Goal: Task Accomplishment & Management: Use online tool/utility

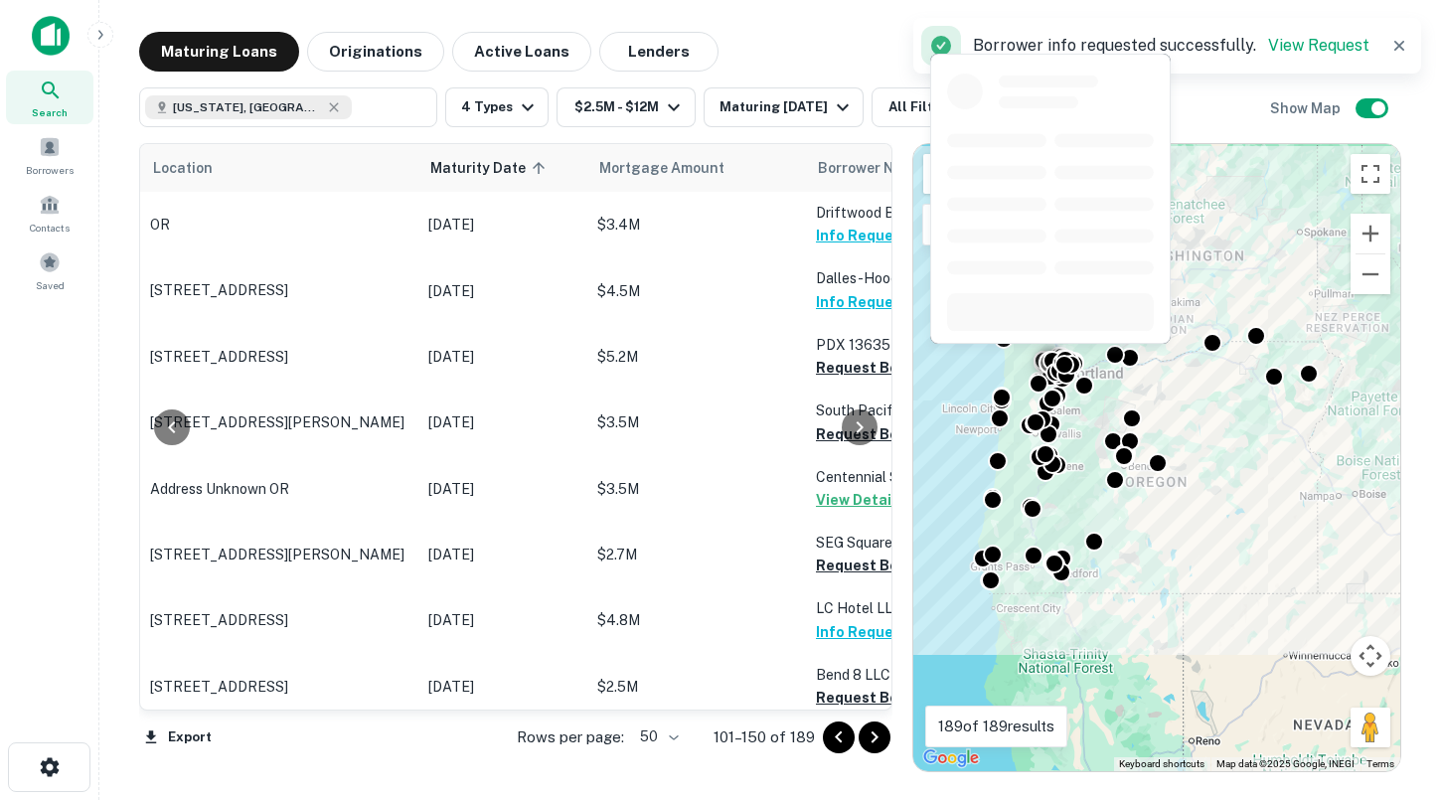
scroll to position [1538, 270]
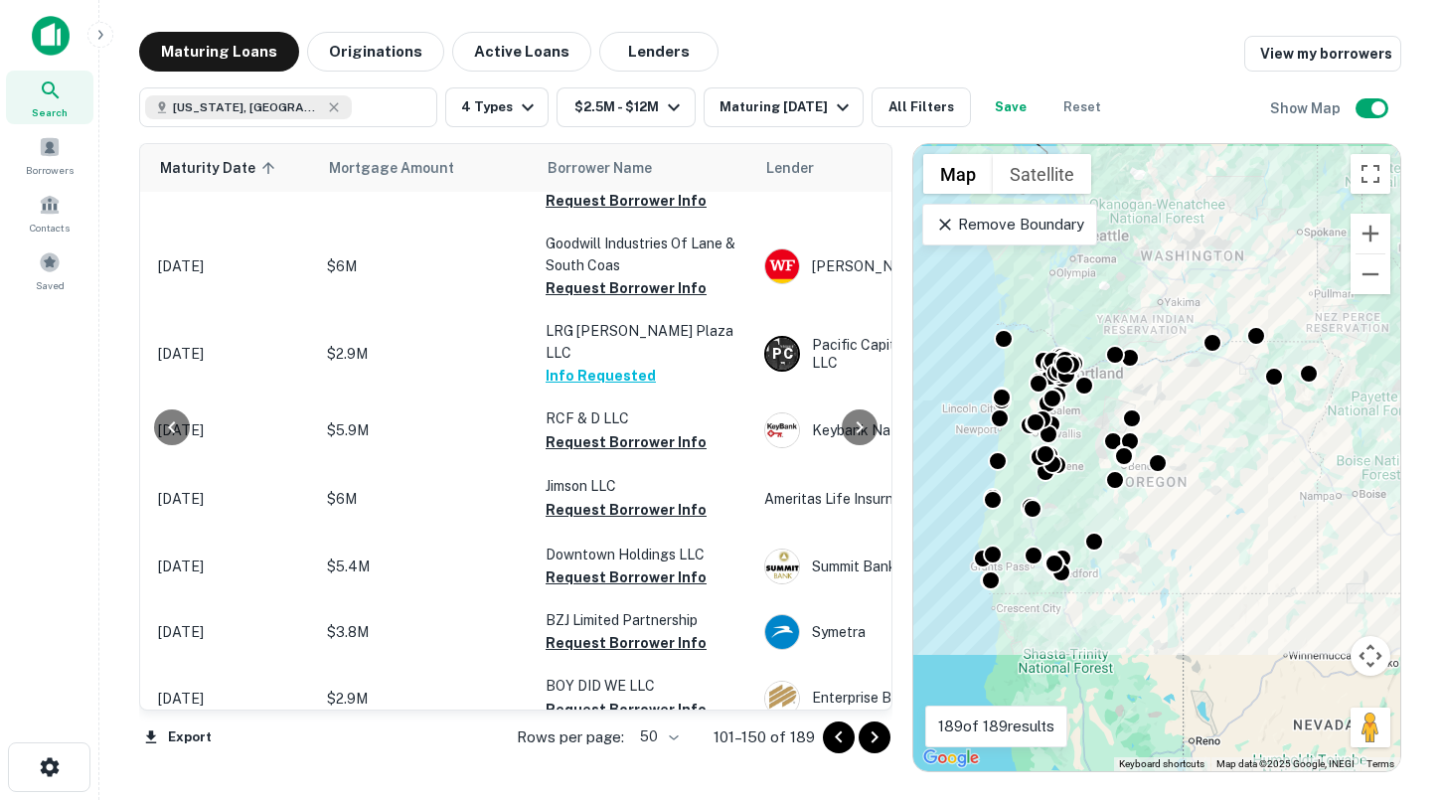
click at [1036, 225] on p "Remove Boundary" at bounding box center [1009, 225] width 148 height 24
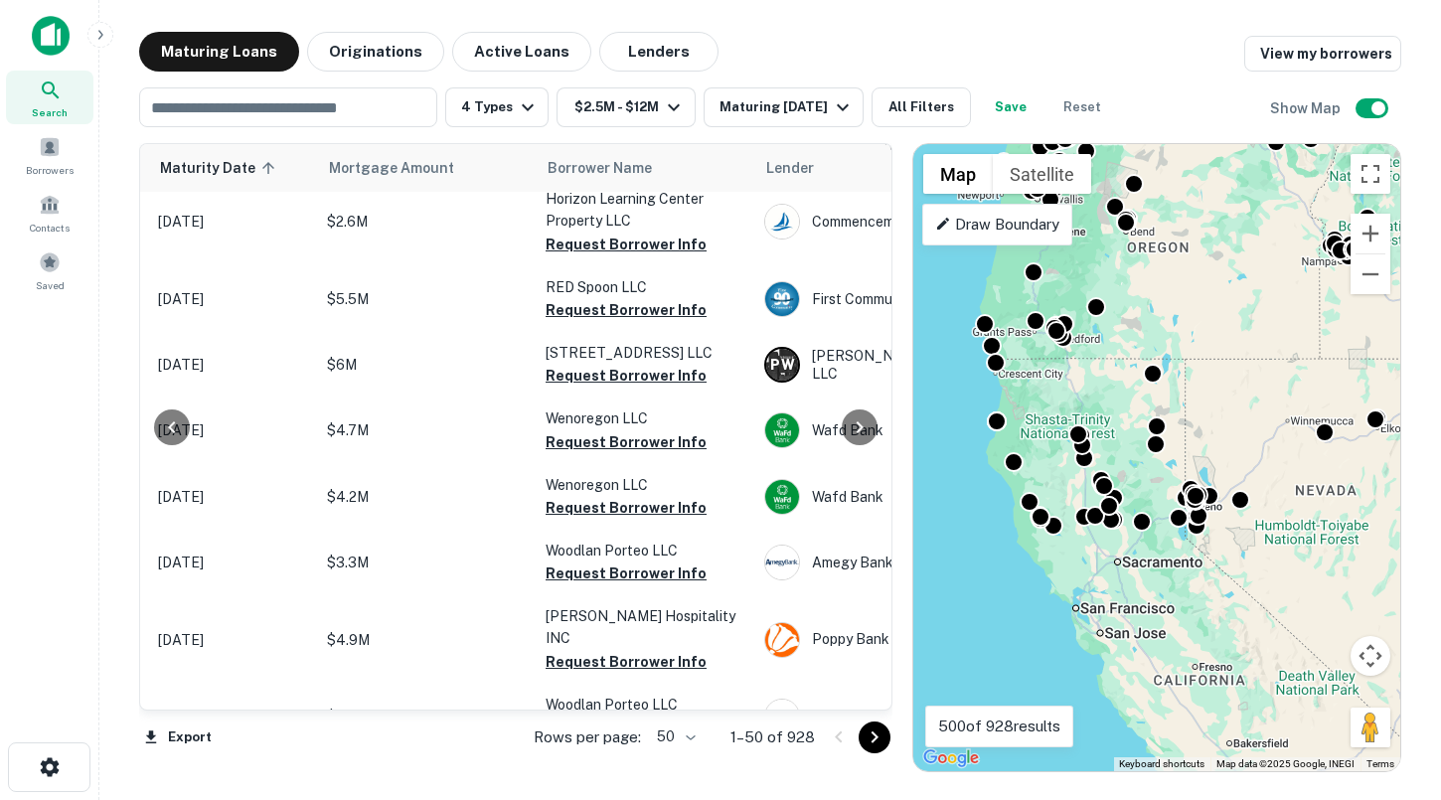
drag, startPoint x: 1181, startPoint y: 430, endPoint x: 1183, endPoint y: 192, distance: 238.5
click at [1183, 192] on div "To activate drag with keyboard, press Alt + Enter. Once in keyboard drag state,…" at bounding box center [1156, 457] width 487 height 627
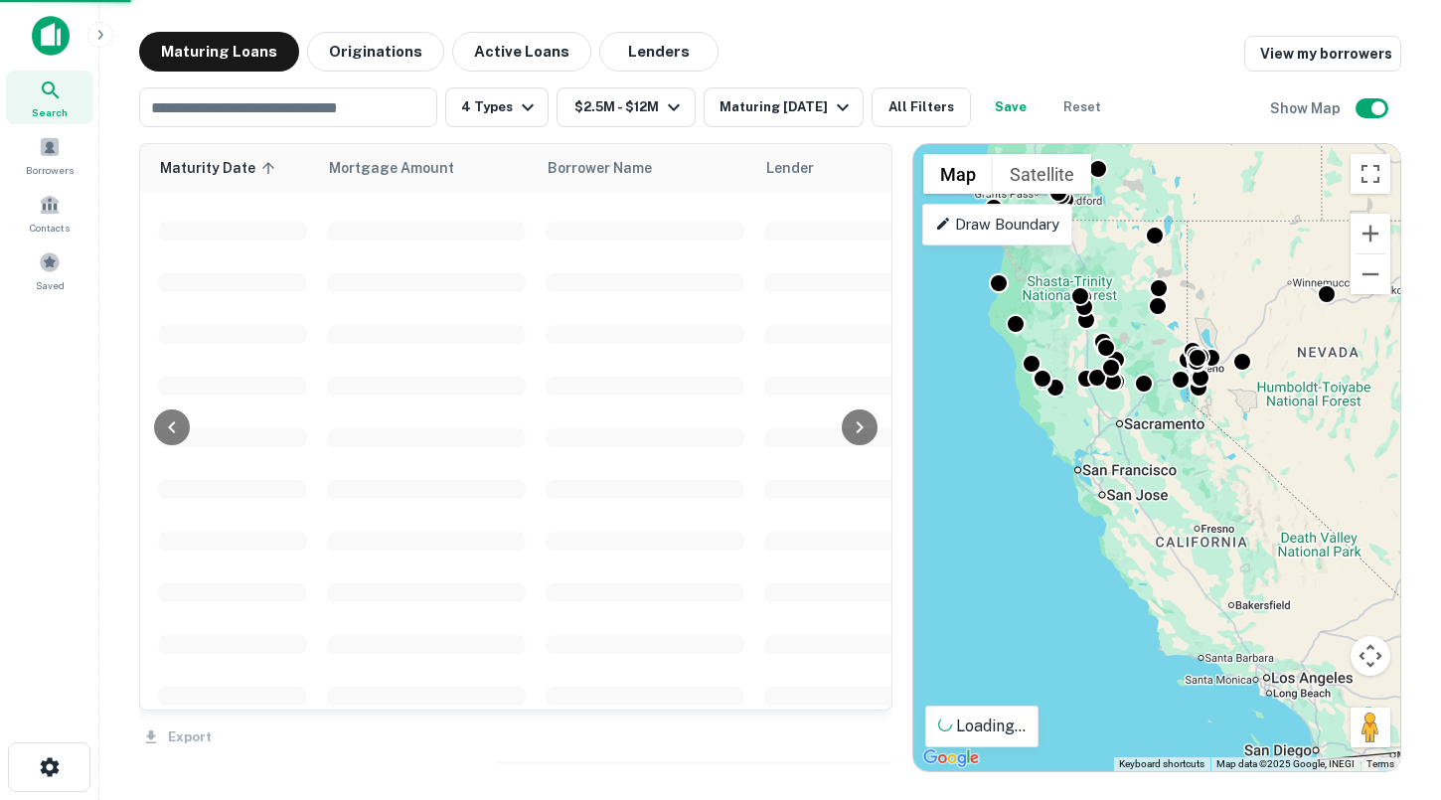
drag, startPoint x: 1178, startPoint y: 407, endPoint x: 1180, endPoint y: 241, distance: 166.0
click at [1180, 241] on div "To activate drag with keyboard, press Alt + Enter. Once in keyboard drag state,…" at bounding box center [1156, 457] width 487 height 627
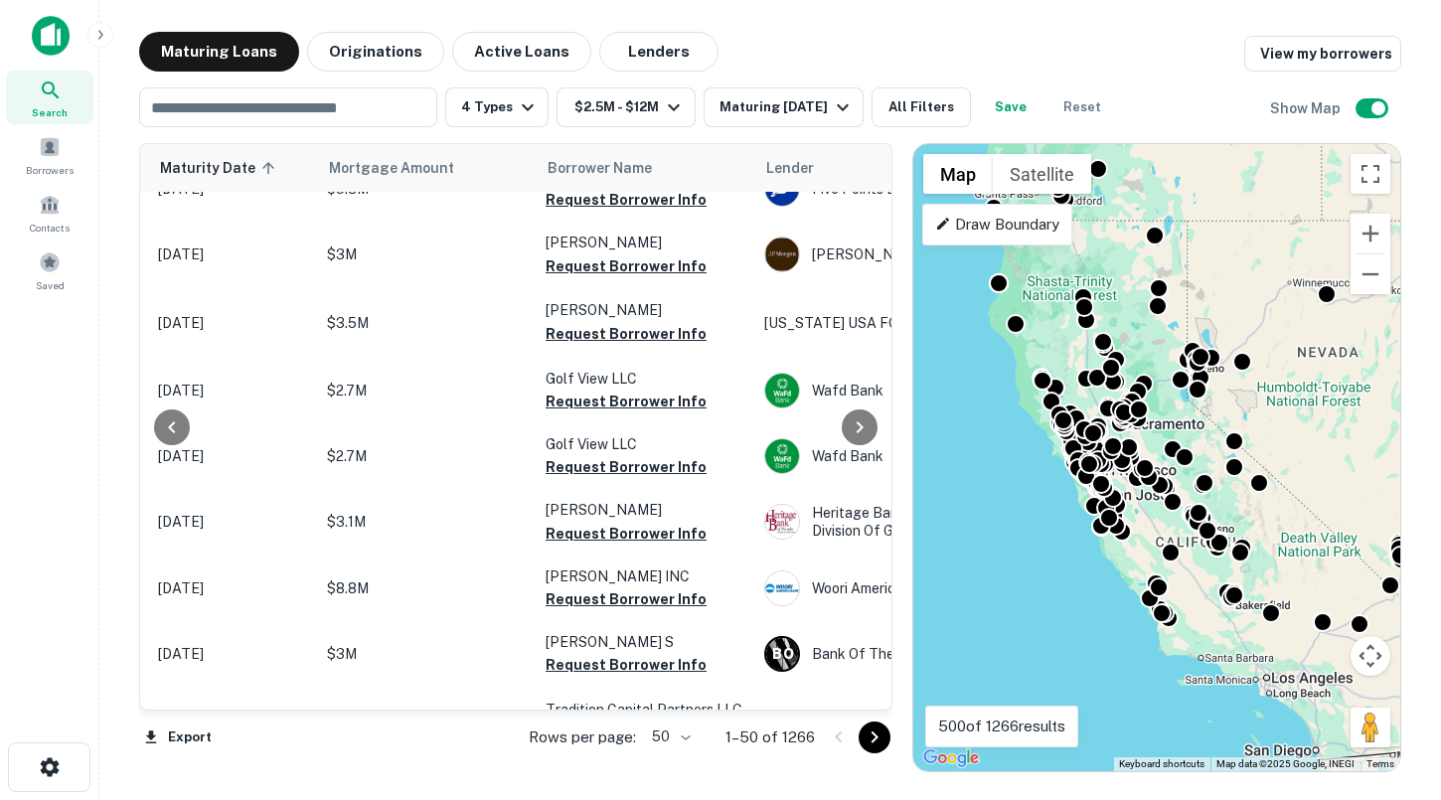
click at [1031, 231] on p "Draw Boundary" at bounding box center [997, 225] width 124 height 24
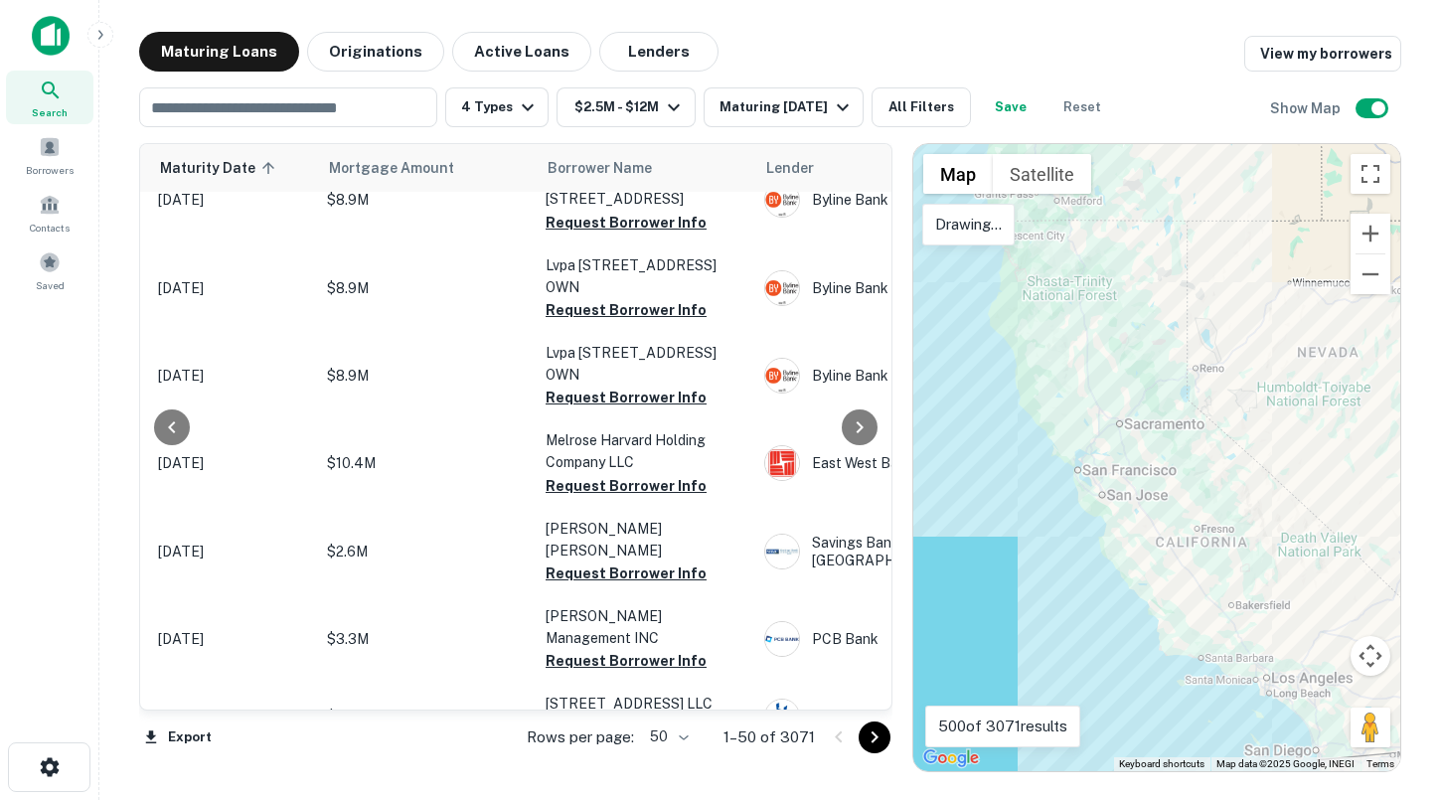
click at [1030, 228] on div at bounding box center [1156, 457] width 487 height 627
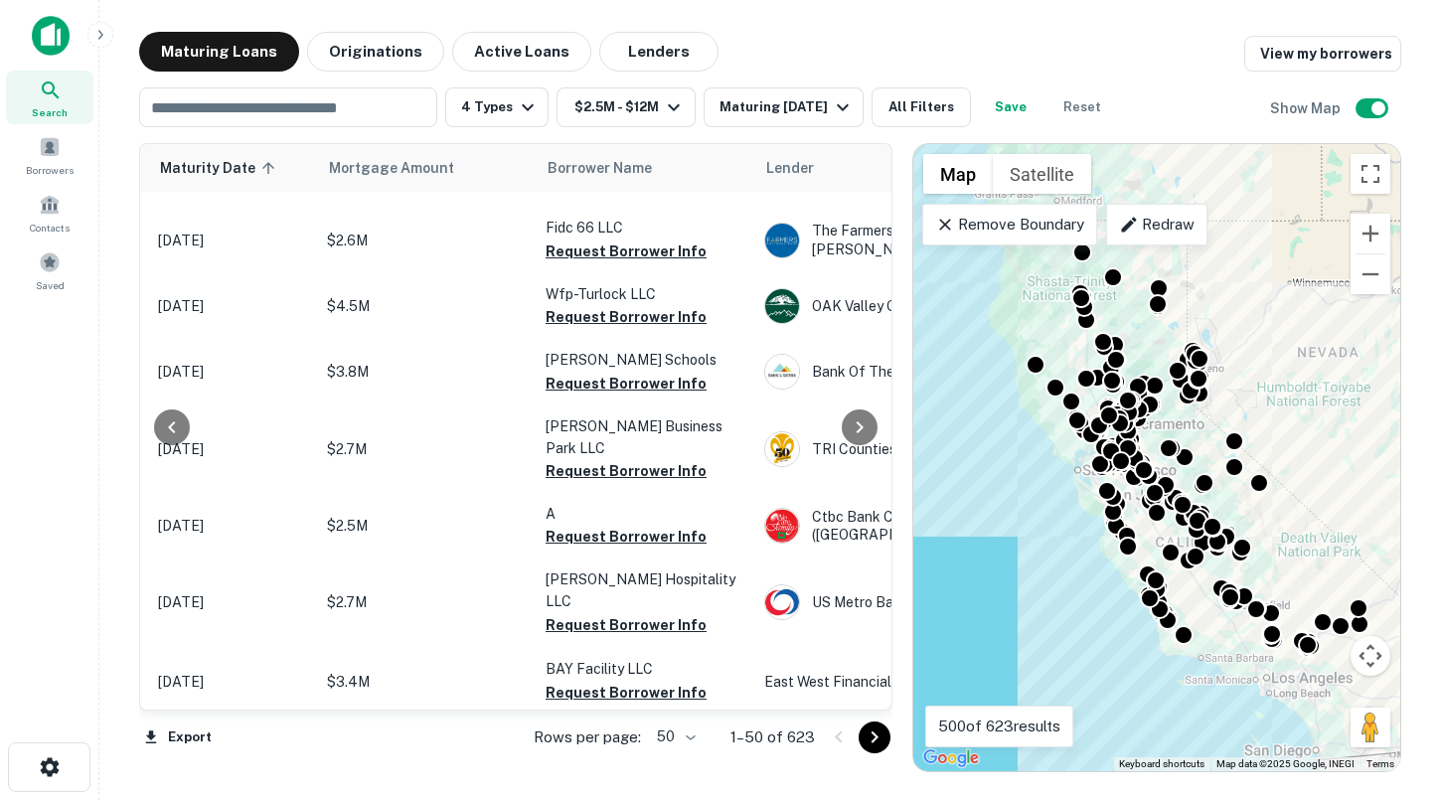
scroll to position [2644, 270]
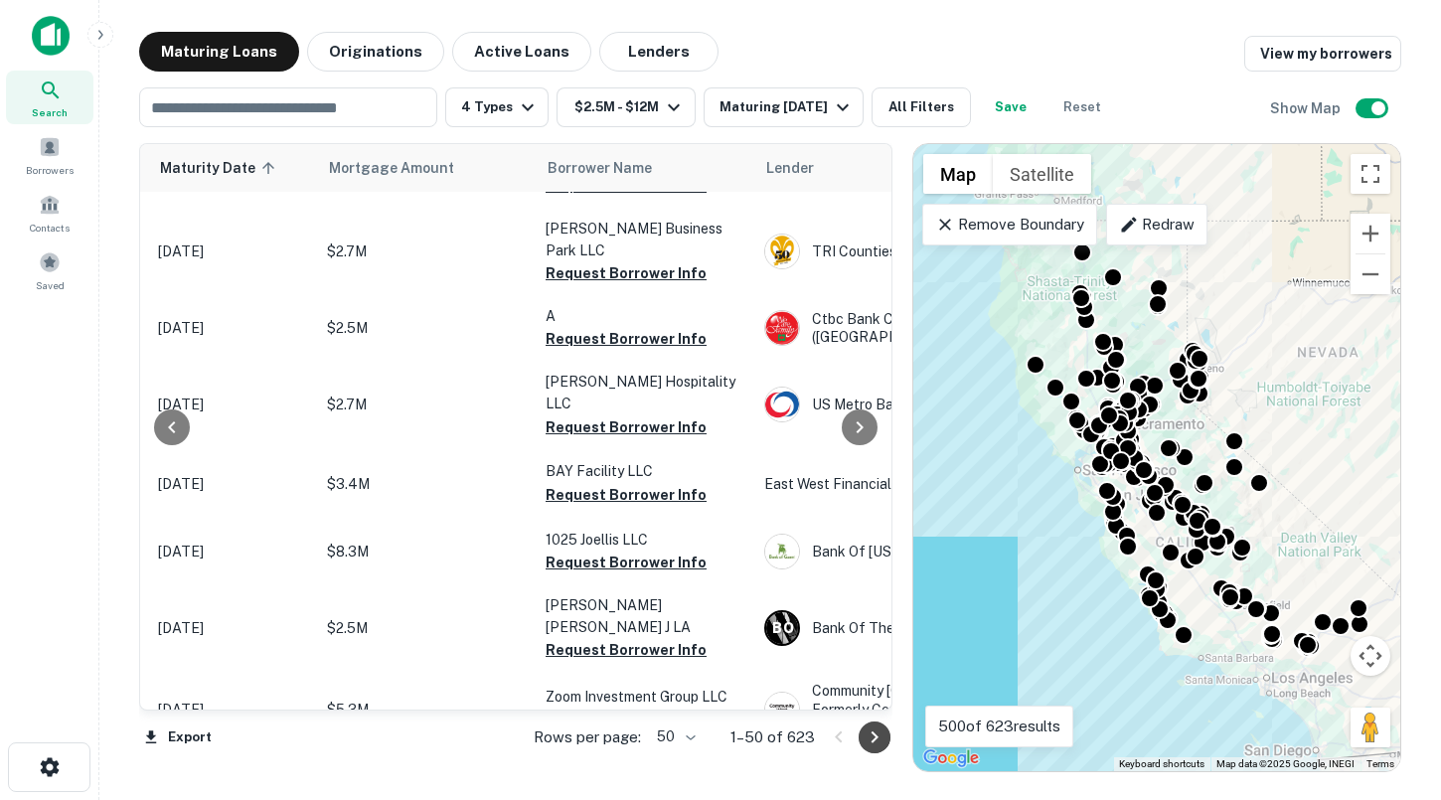
click at [875, 736] on icon "Go to next page" at bounding box center [875, 738] width 24 height 24
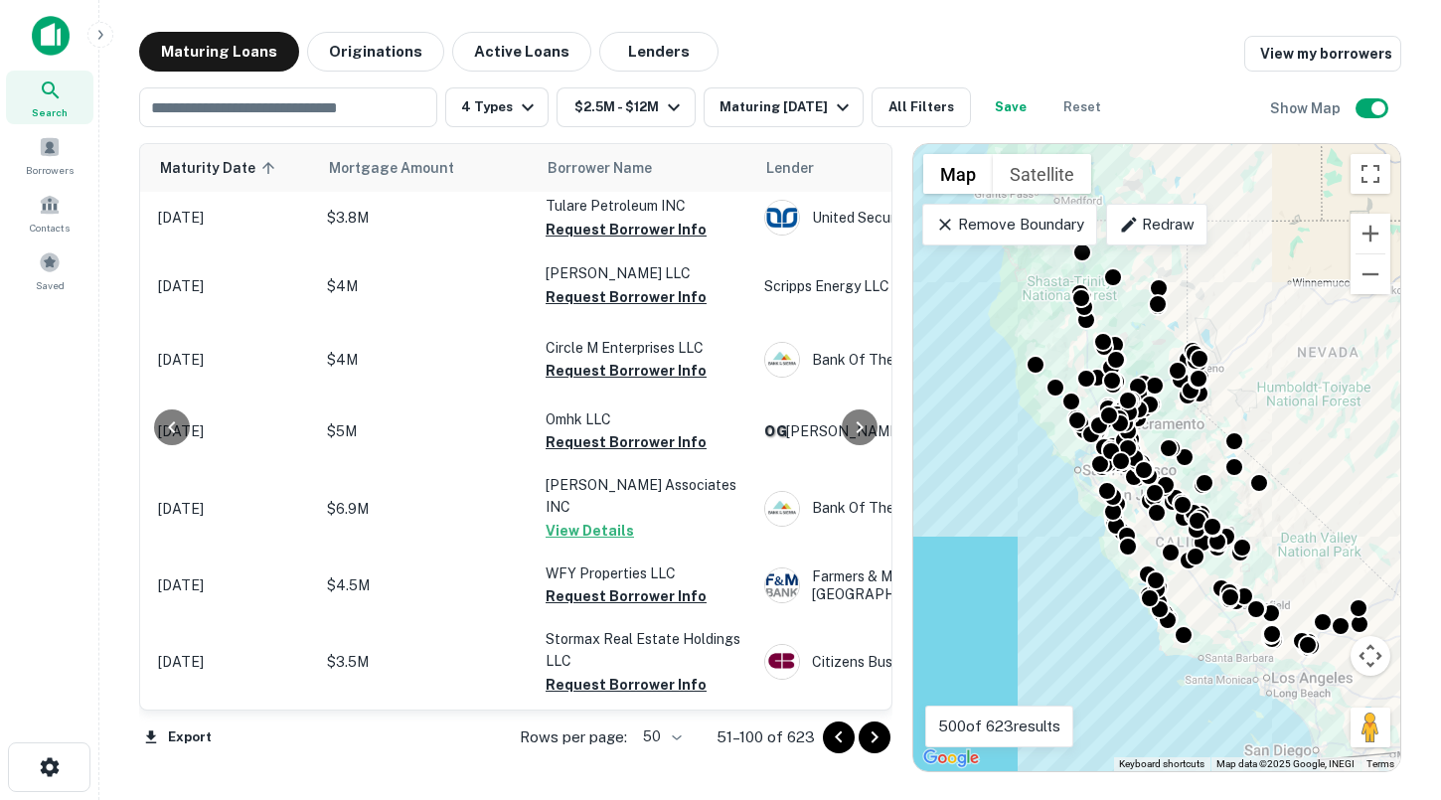
click at [875, 736] on icon "Go to next page" at bounding box center [874, 738] width 7 height 12
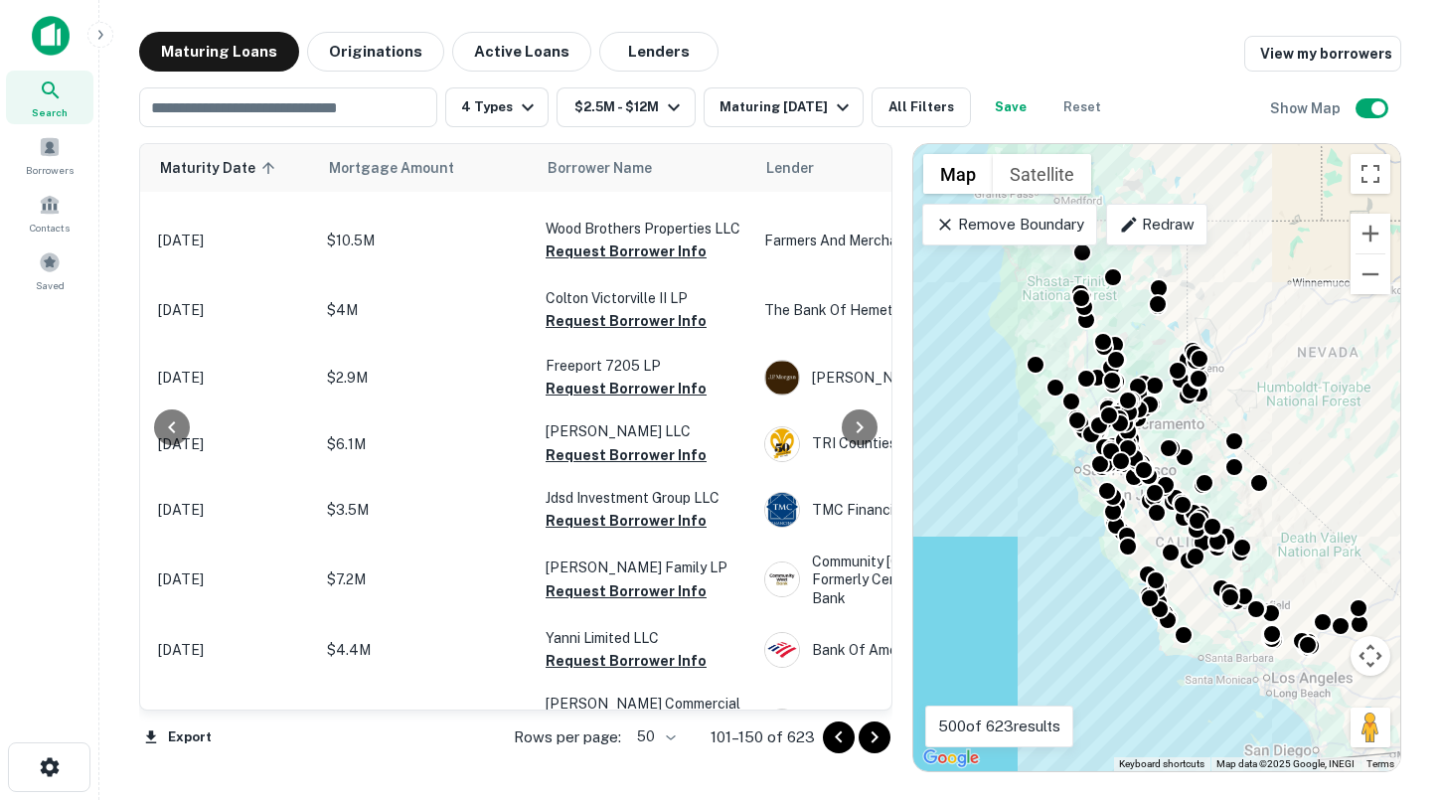
click at [875, 736] on icon "Go to next page" at bounding box center [874, 738] width 7 height 12
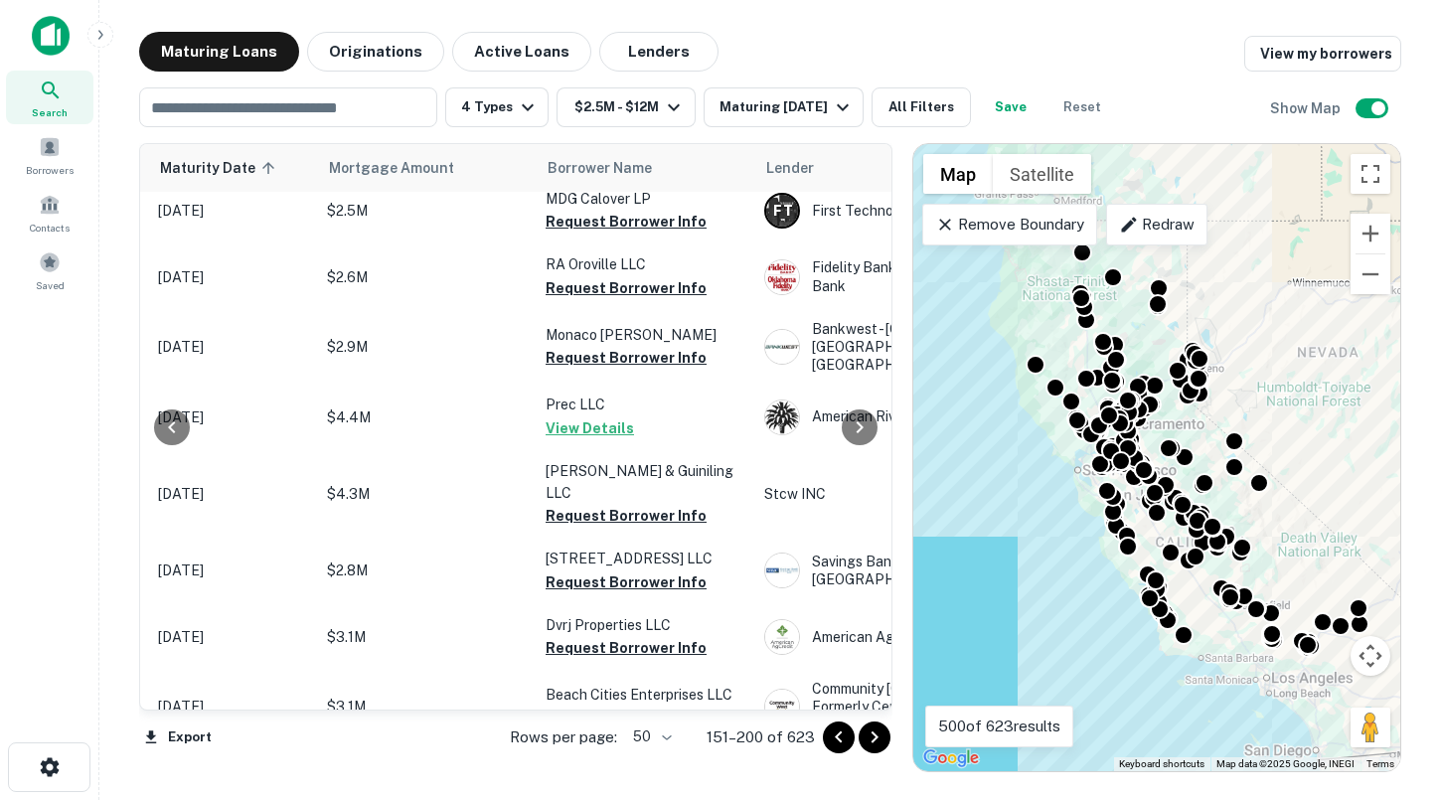
click at [884, 735] on icon "Go to next page" at bounding box center [875, 738] width 24 height 24
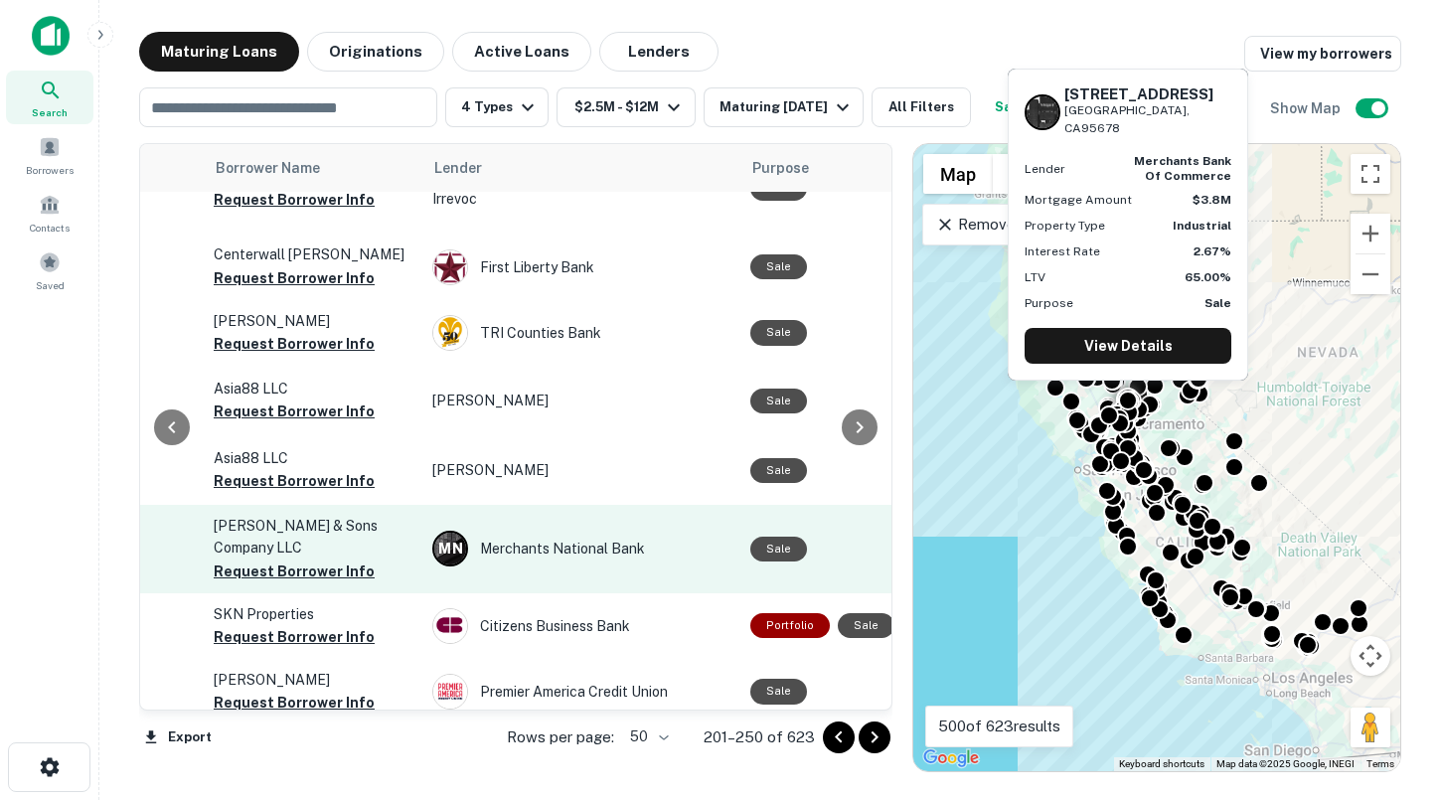
scroll to position [2673, 426]
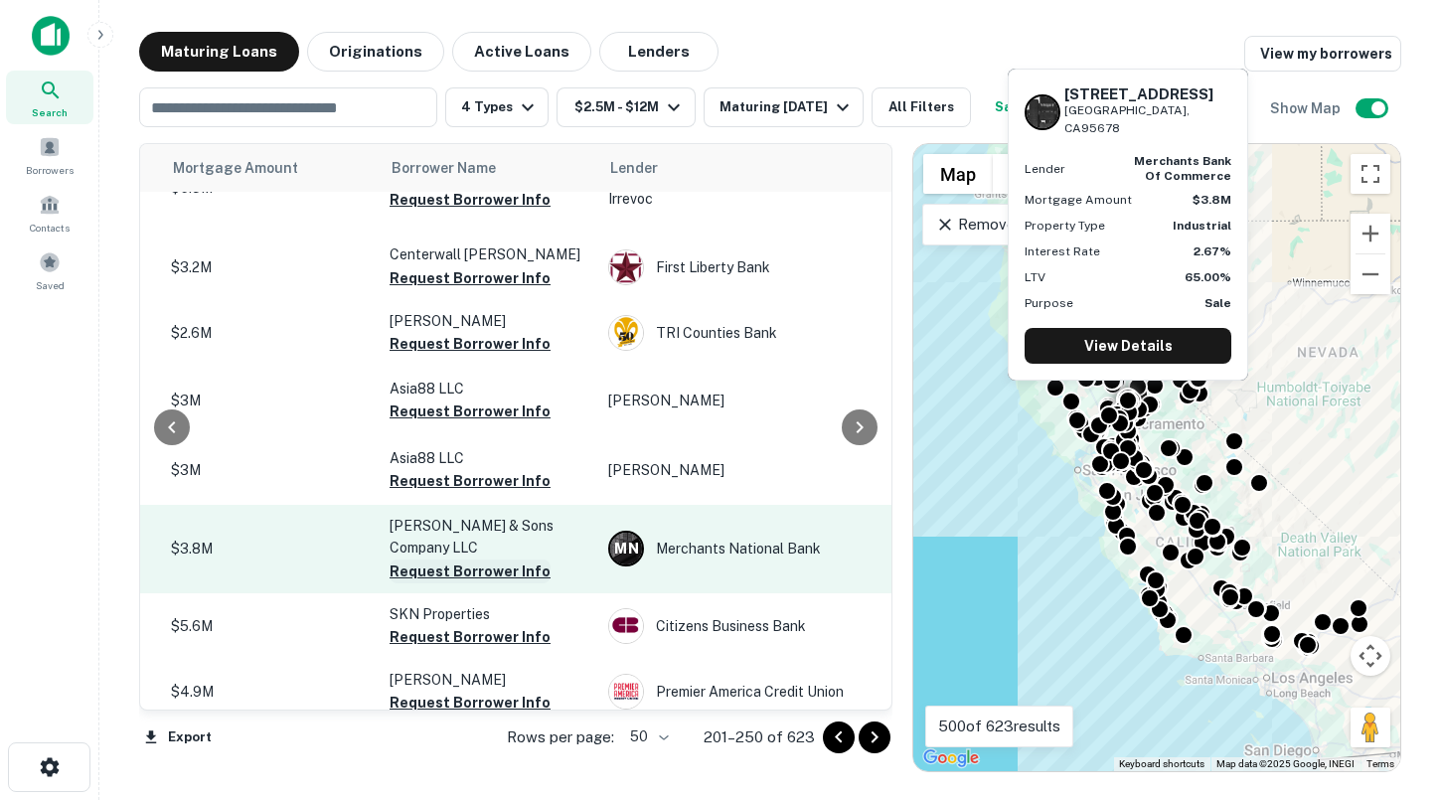
click at [513, 560] on button "Request Borrower Info" at bounding box center [470, 572] width 161 height 24
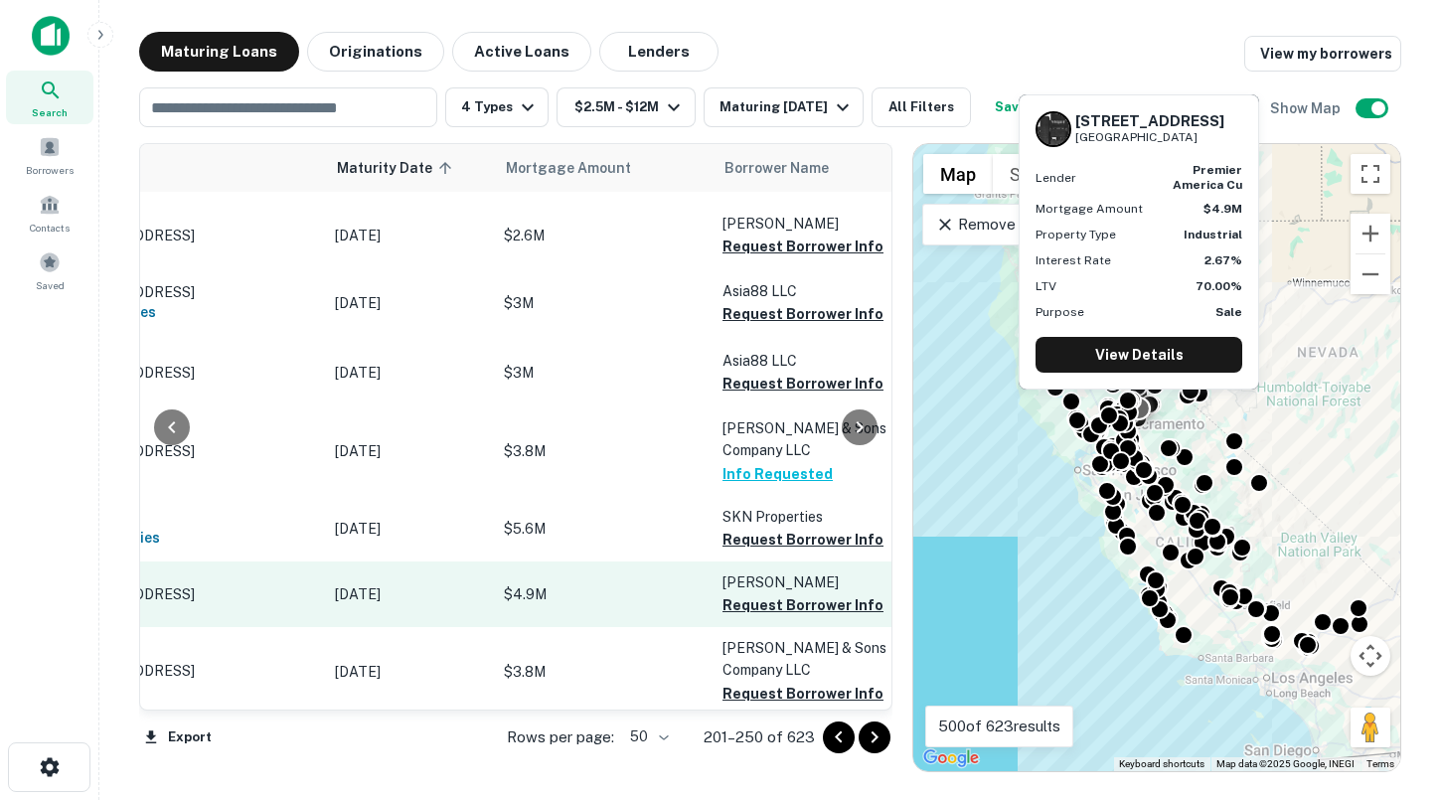
scroll to position [2770, 94]
click at [729, 593] on button "Request Borrower Info" at bounding box center [802, 605] width 161 height 24
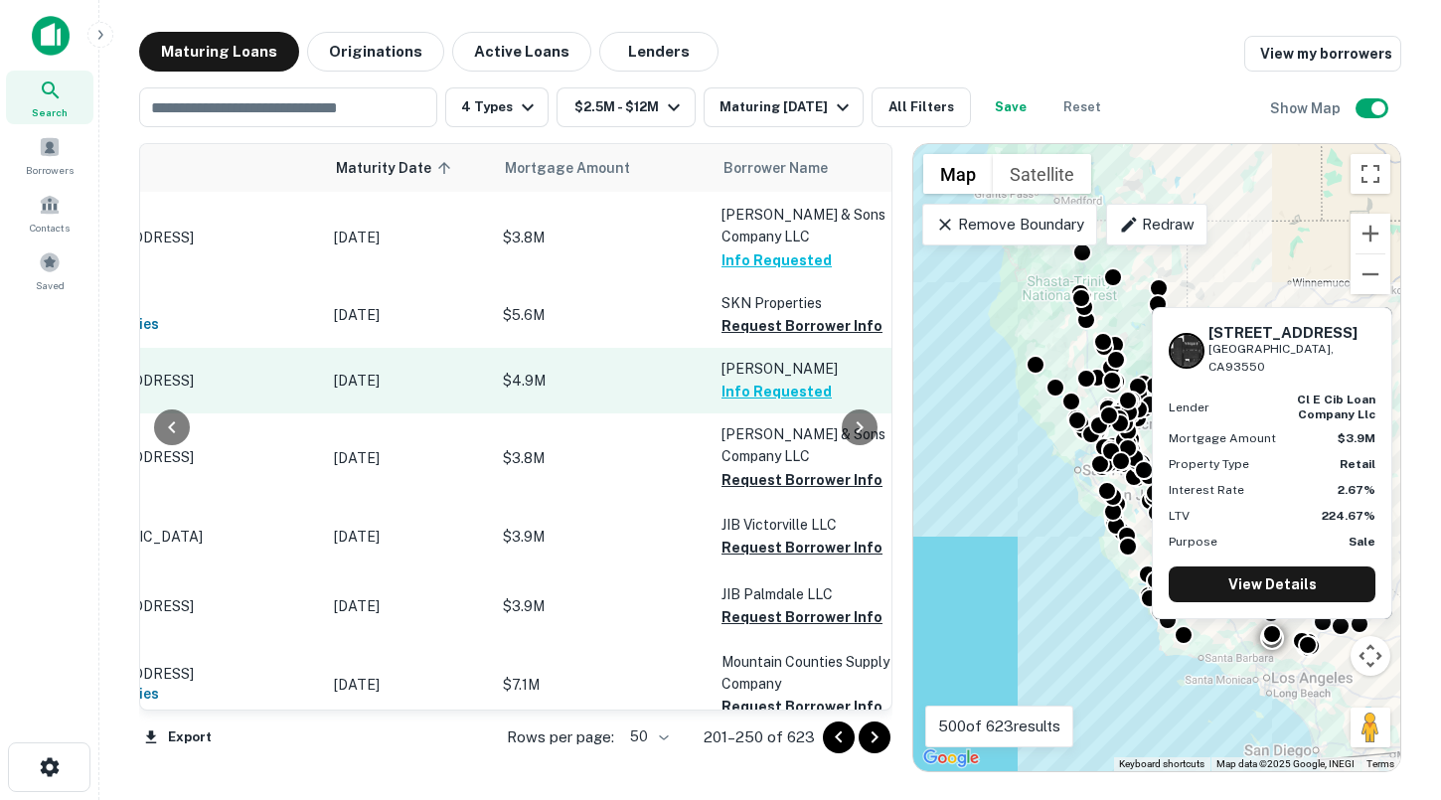
scroll to position [3037, 94]
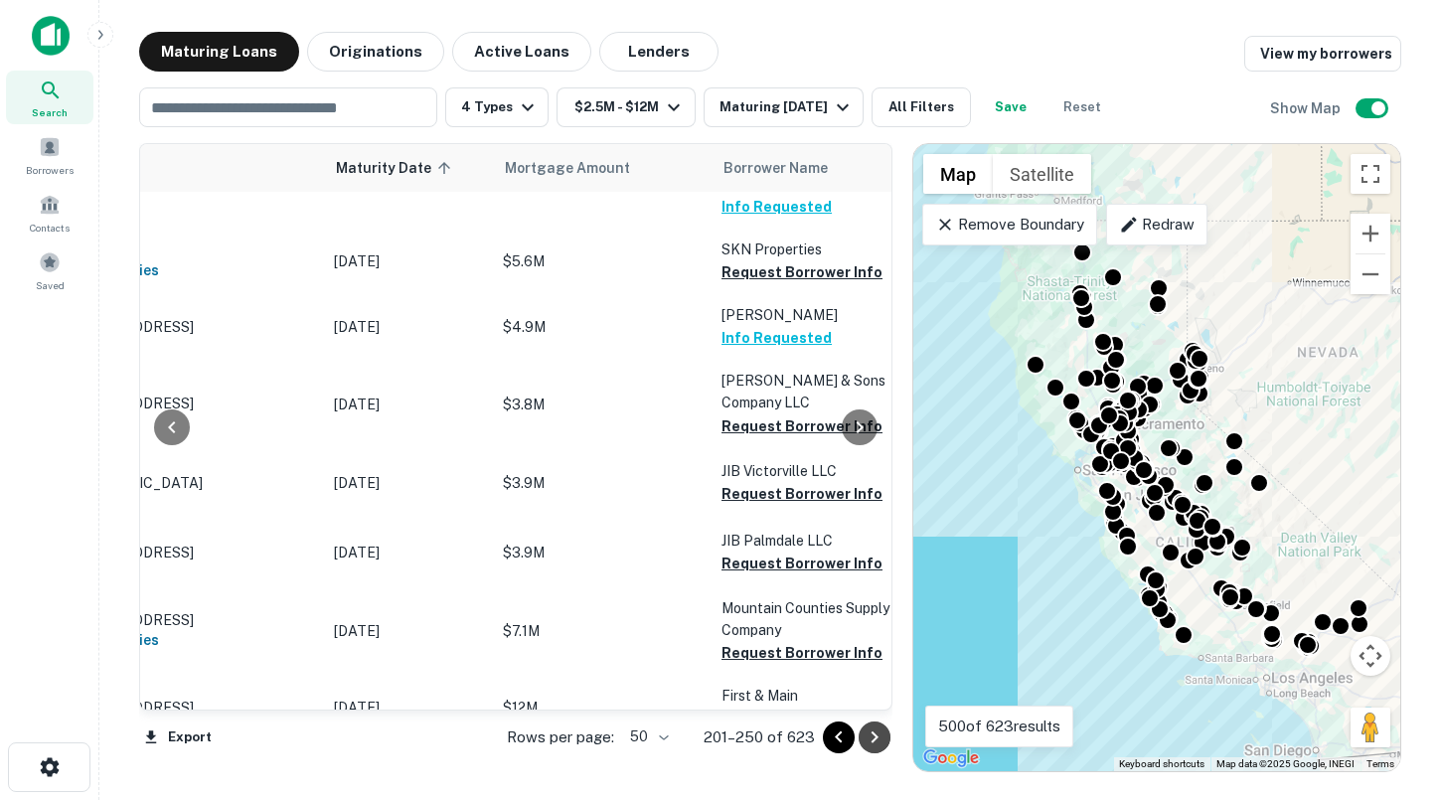
click at [874, 738] on icon "Go to next page" at bounding box center [874, 738] width 7 height 12
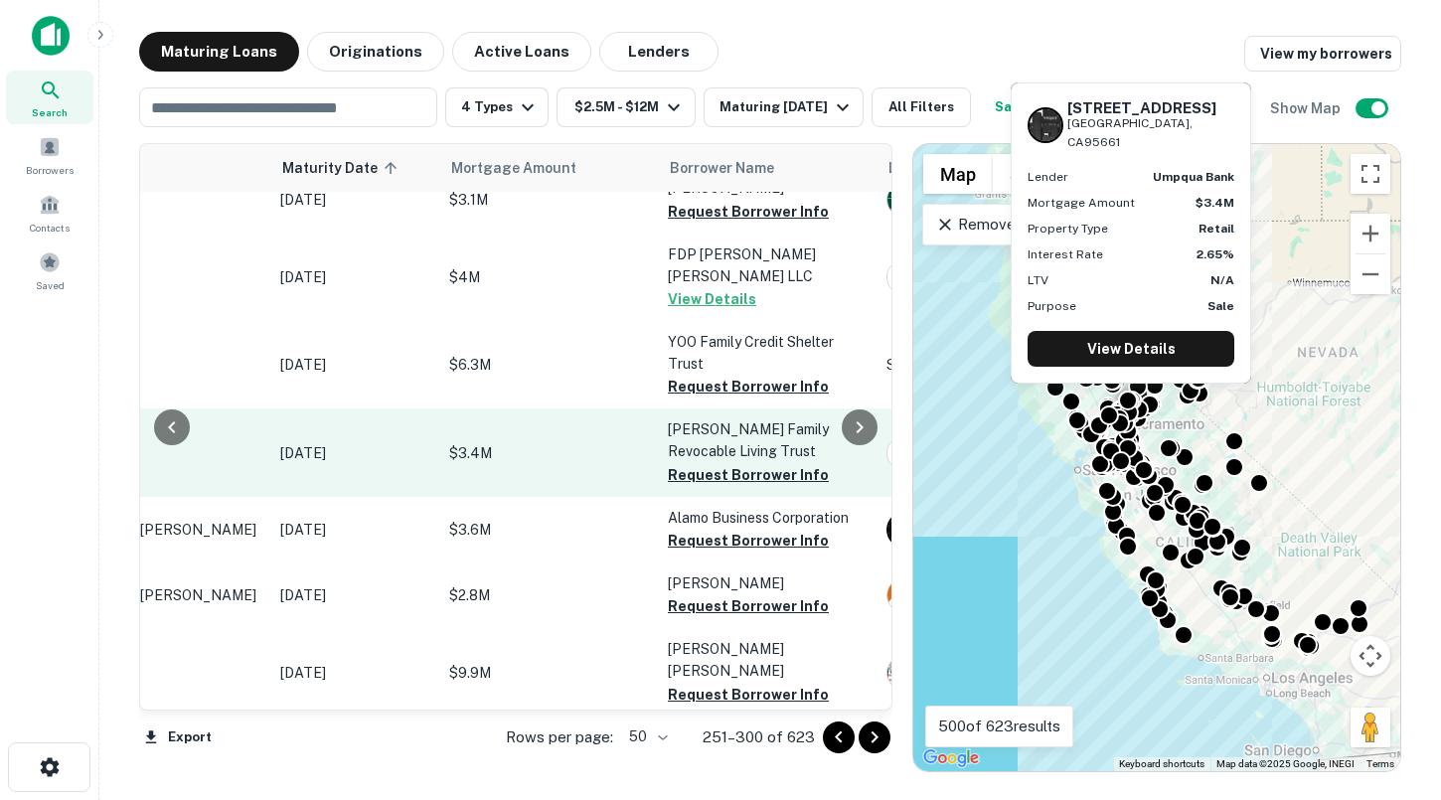
scroll to position [2982, 147]
click at [696, 463] on button "Request Borrower Info" at bounding box center [749, 475] width 161 height 24
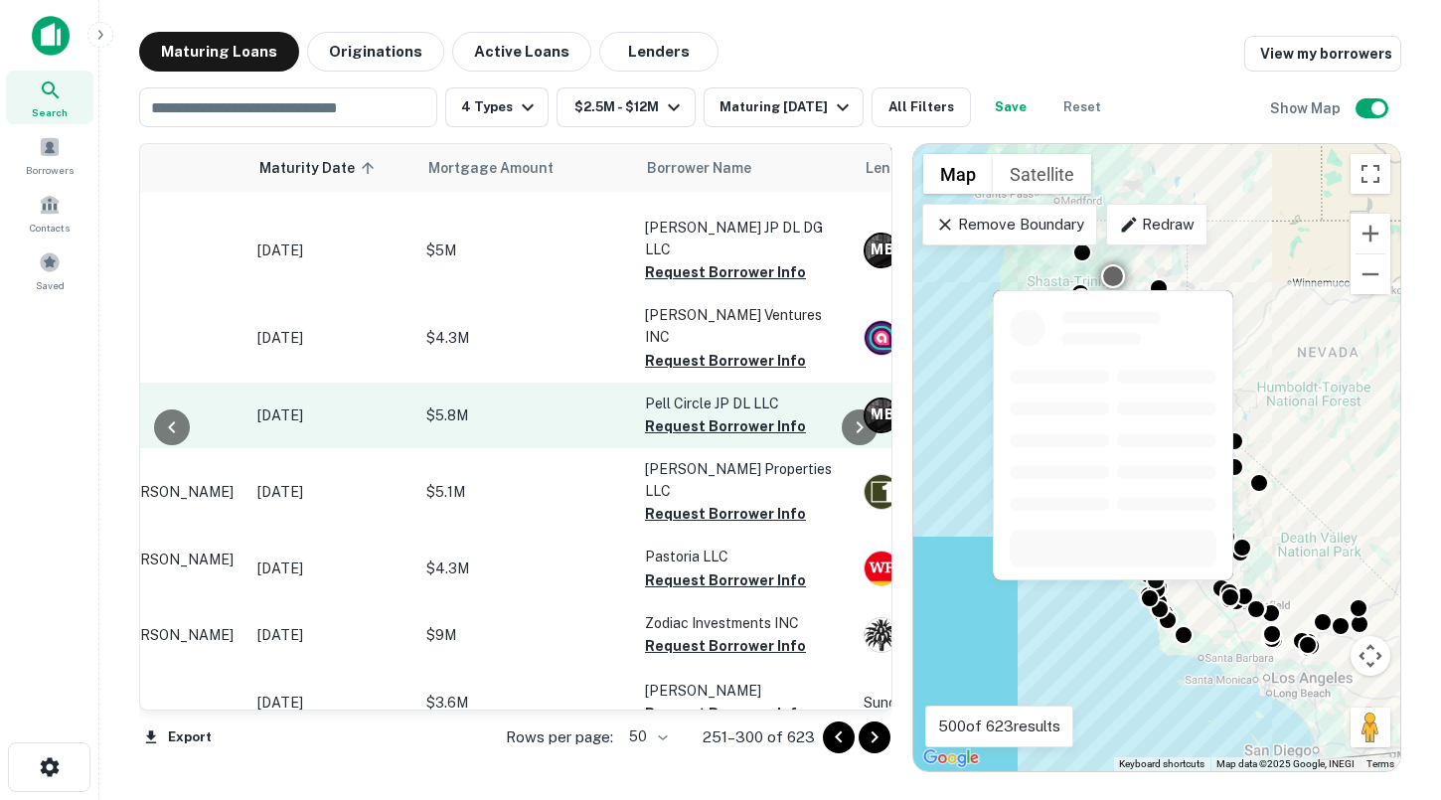
scroll to position [168, 171]
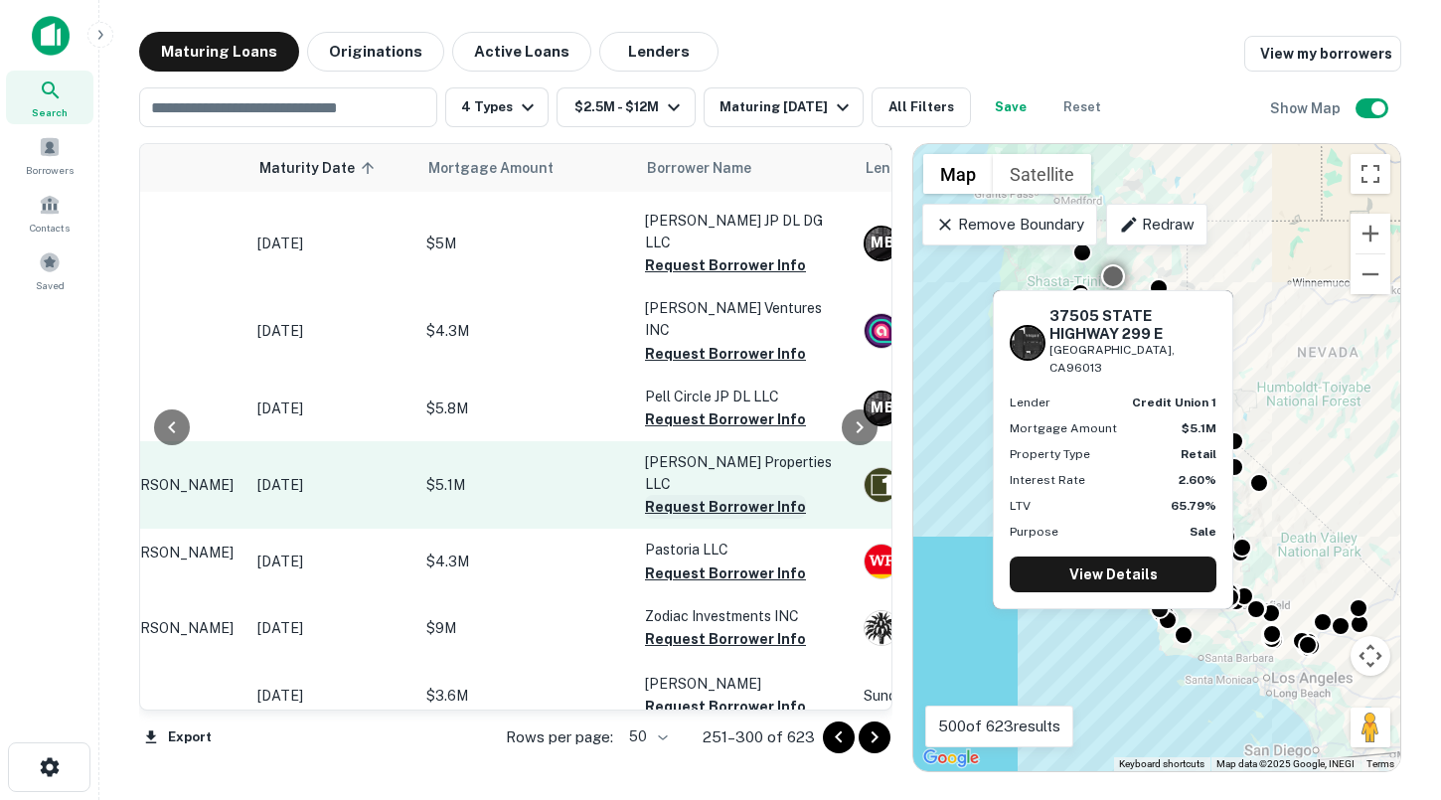
click at [689, 495] on button "Request Borrower Info" at bounding box center [725, 507] width 161 height 24
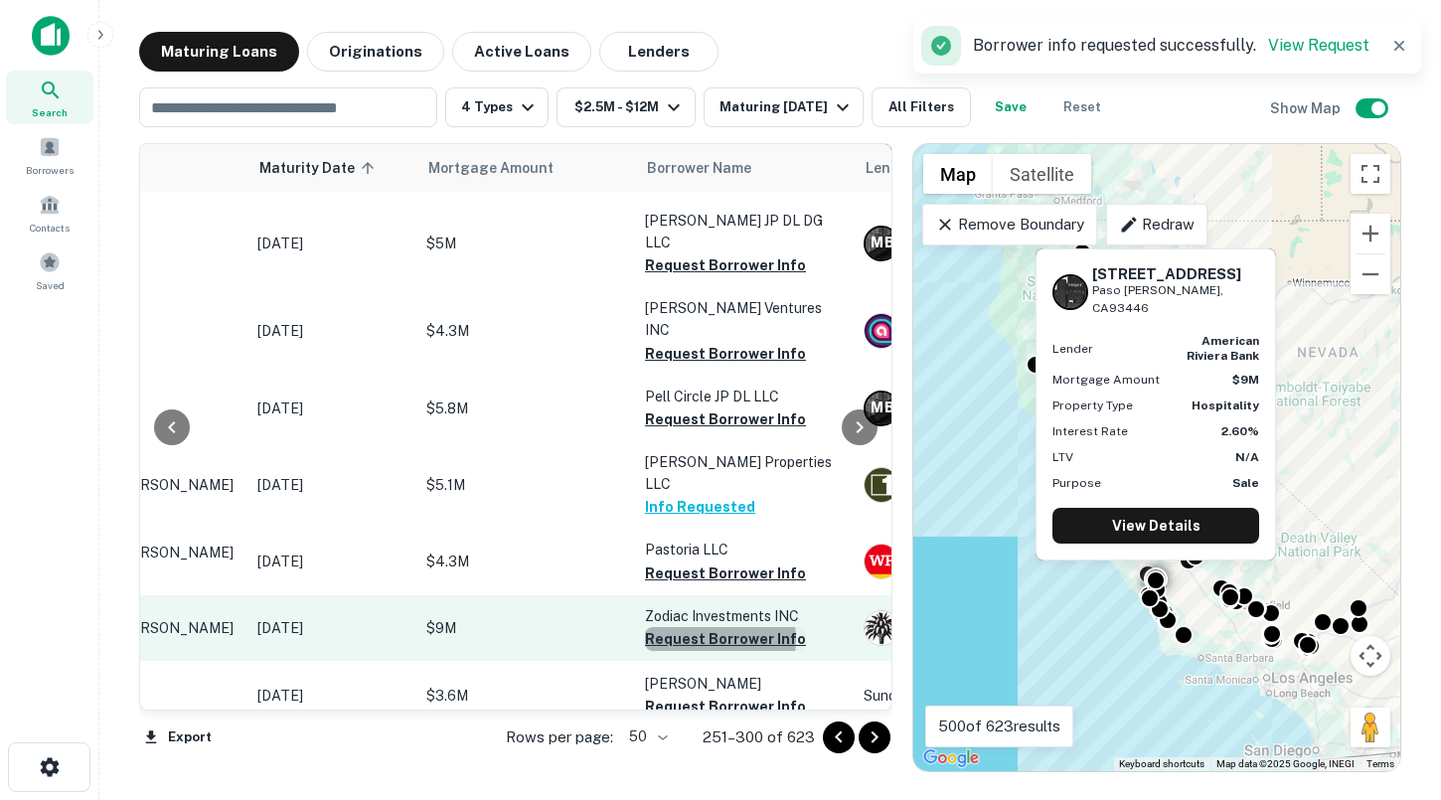
click at [704, 627] on button "Request Borrower Info" at bounding box center [725, 639] width 161 height 24
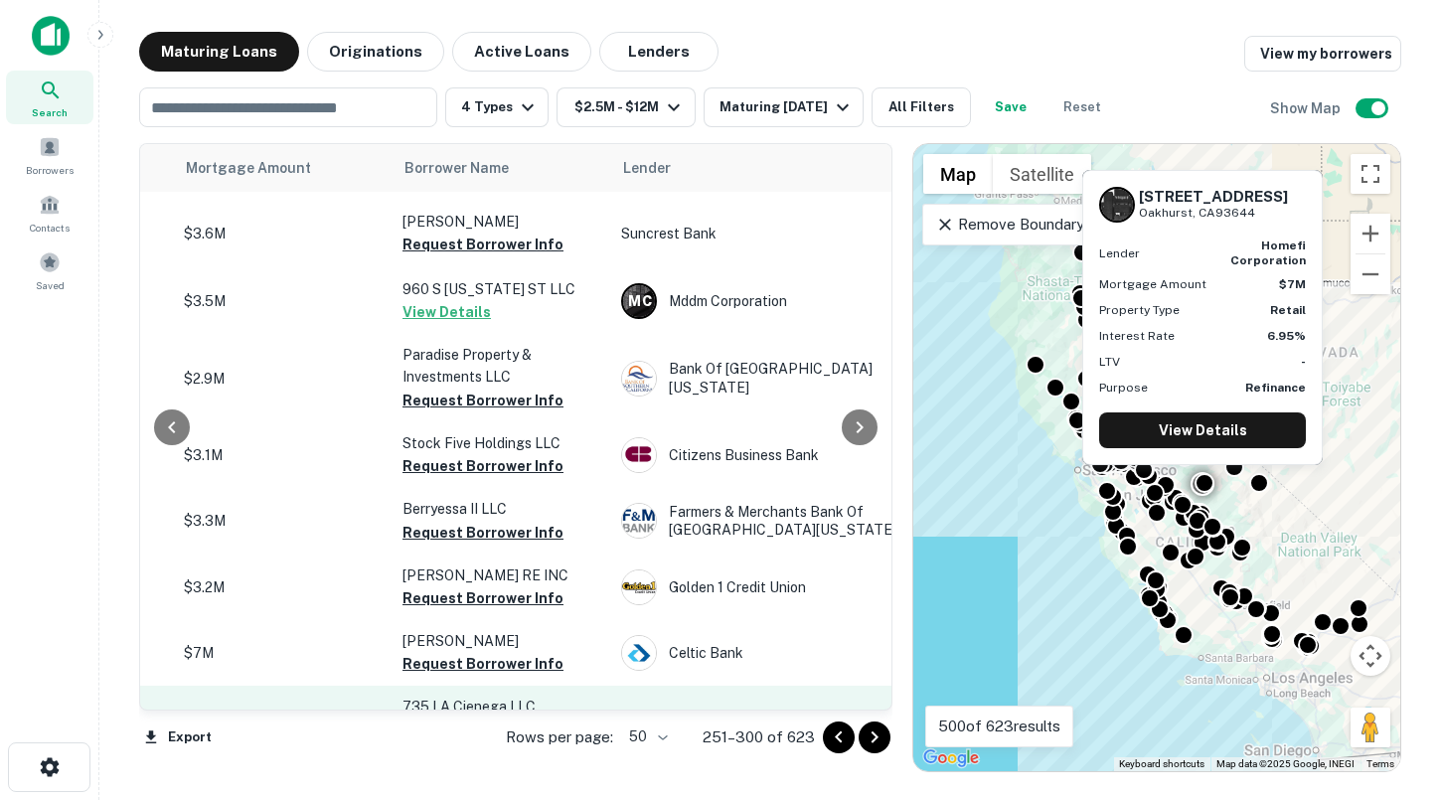
scroll to position [633, 413]
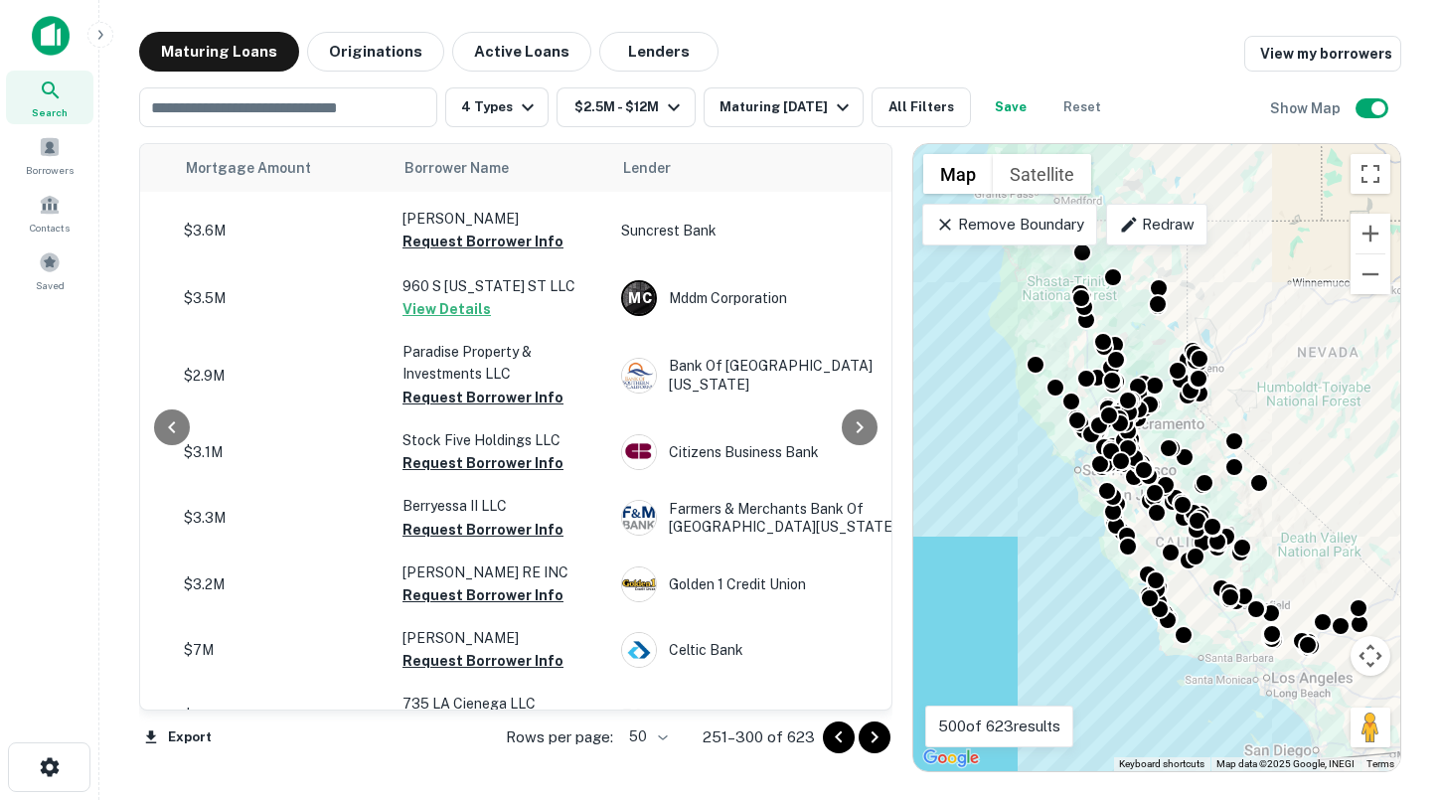
click at [880, 734] on icon "Go to next page" at bounding box center [875, 738] width 24 height 24
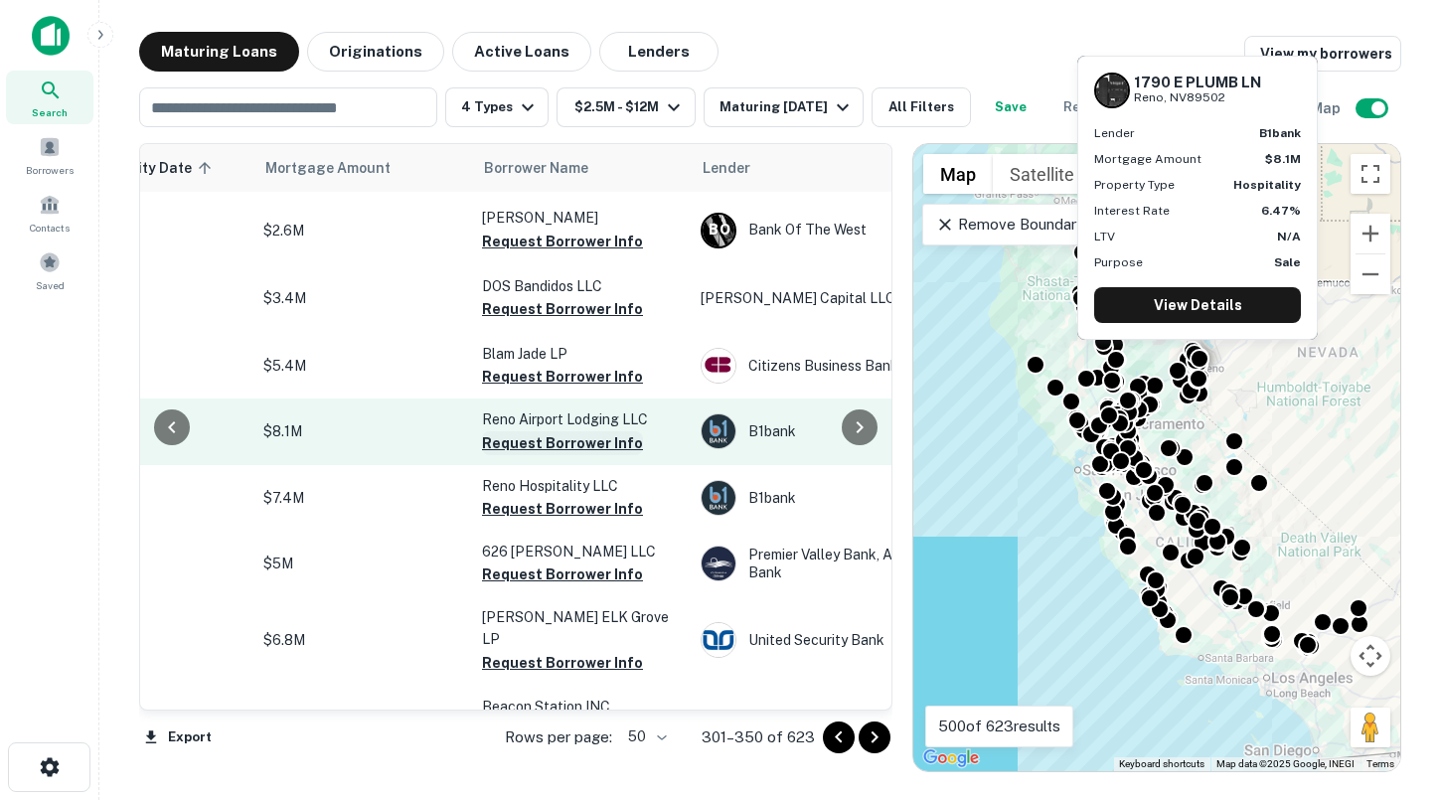
scroll to position [61, 309]
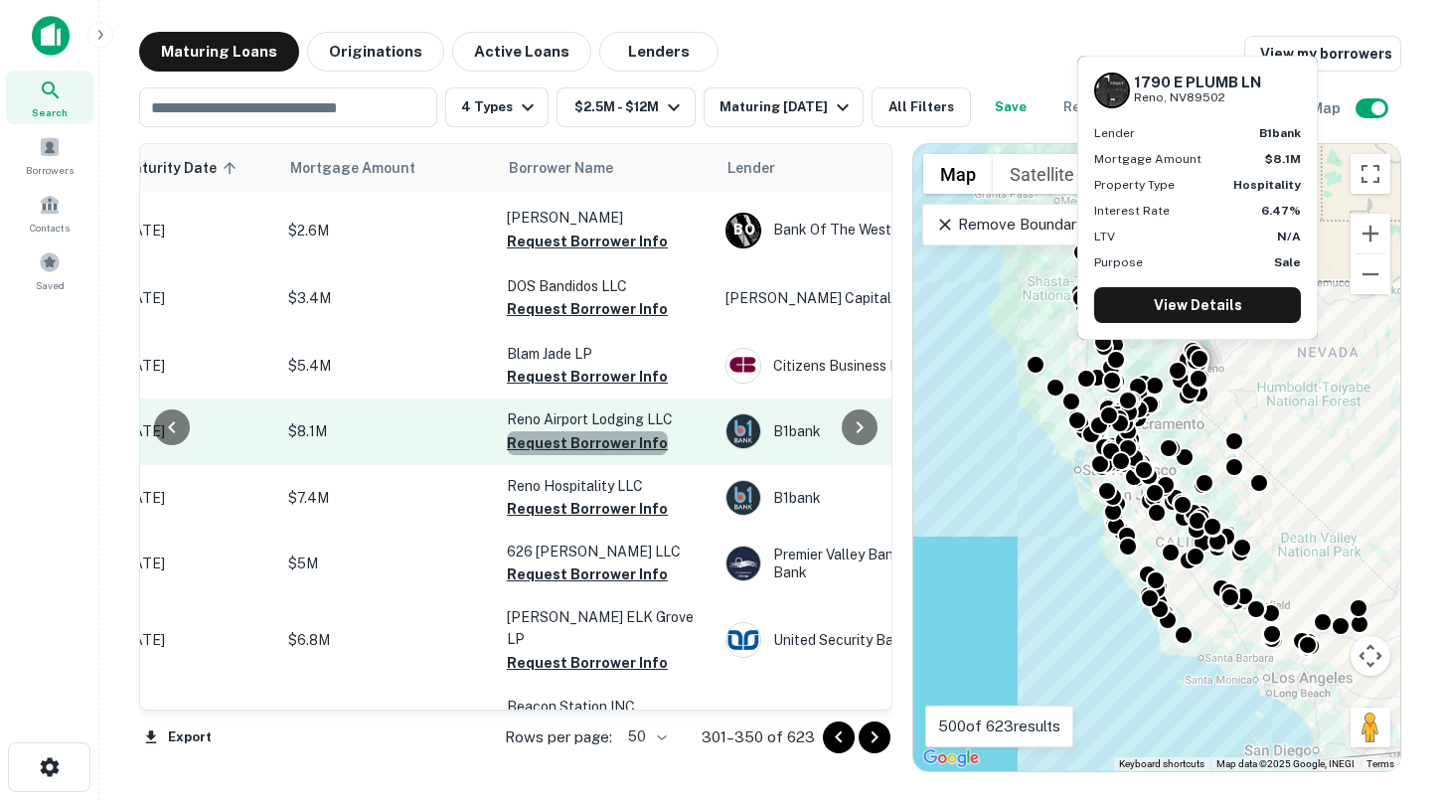
click at [590, 444] on button "Request Borrower Info" at bounding box center [587, 443] width 161 height 24
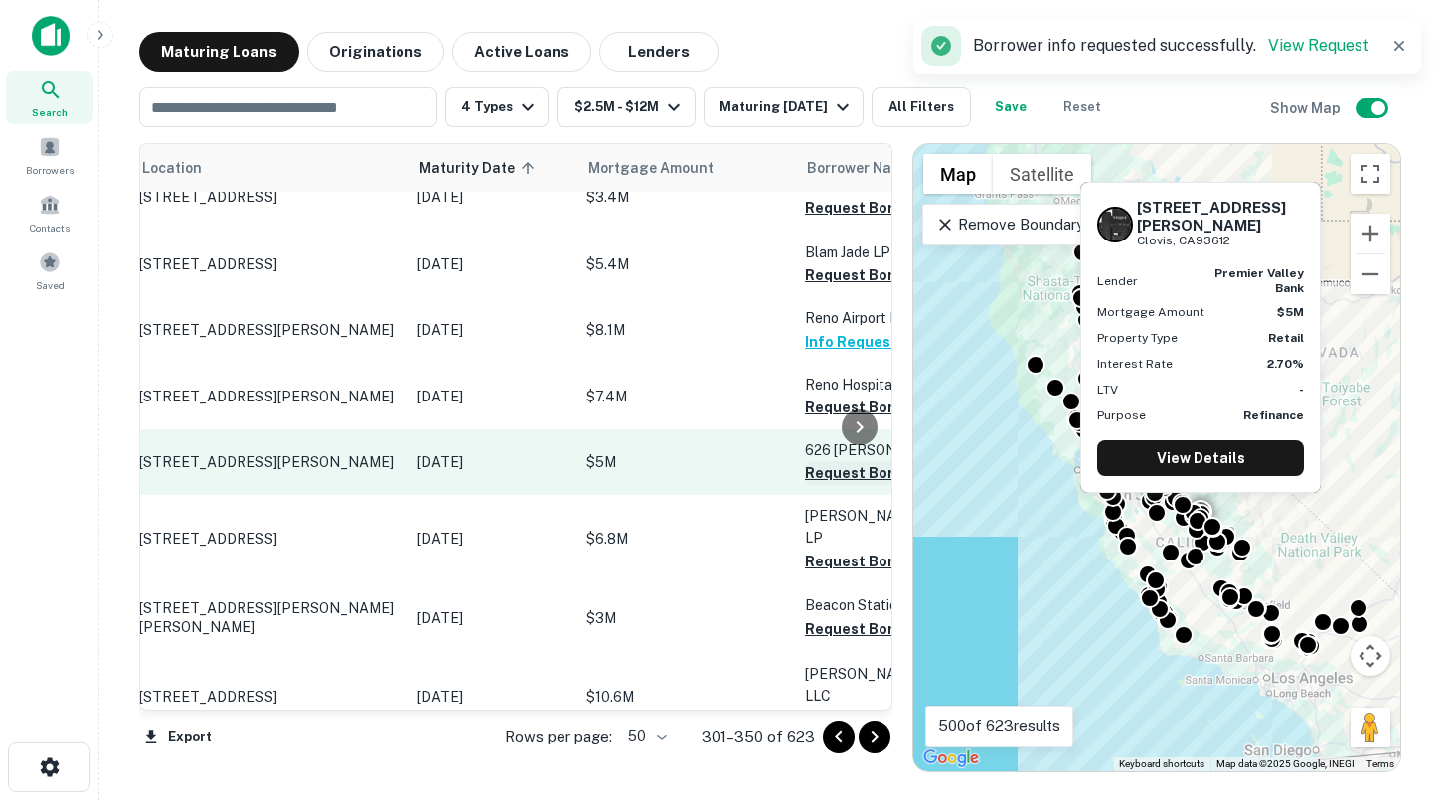
scroll to position [162, 0]
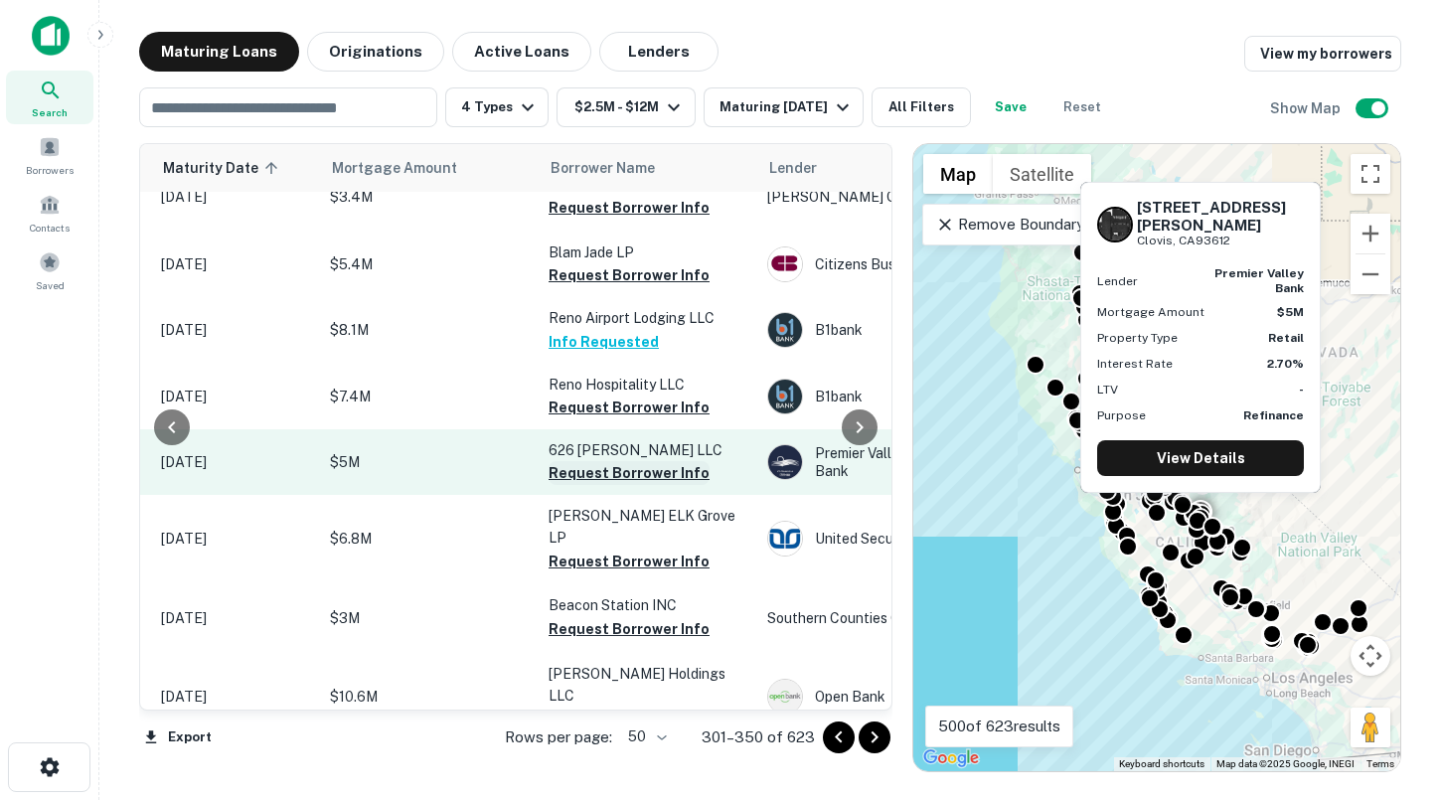
click at [596, 473] on button "Request Borrower Info" at bounding box center [629, 473] width 161 height 24
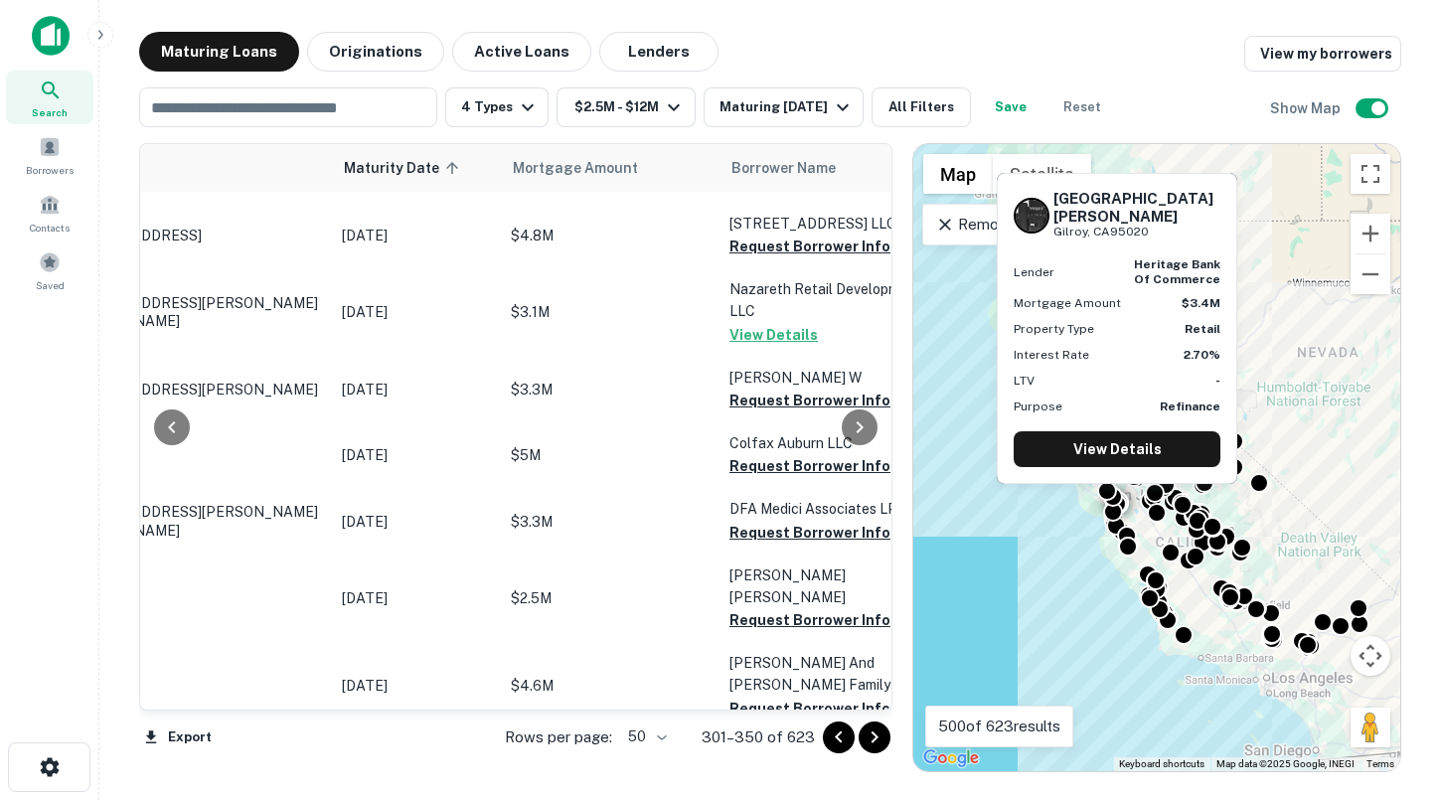
scroll to position [2963, 93]
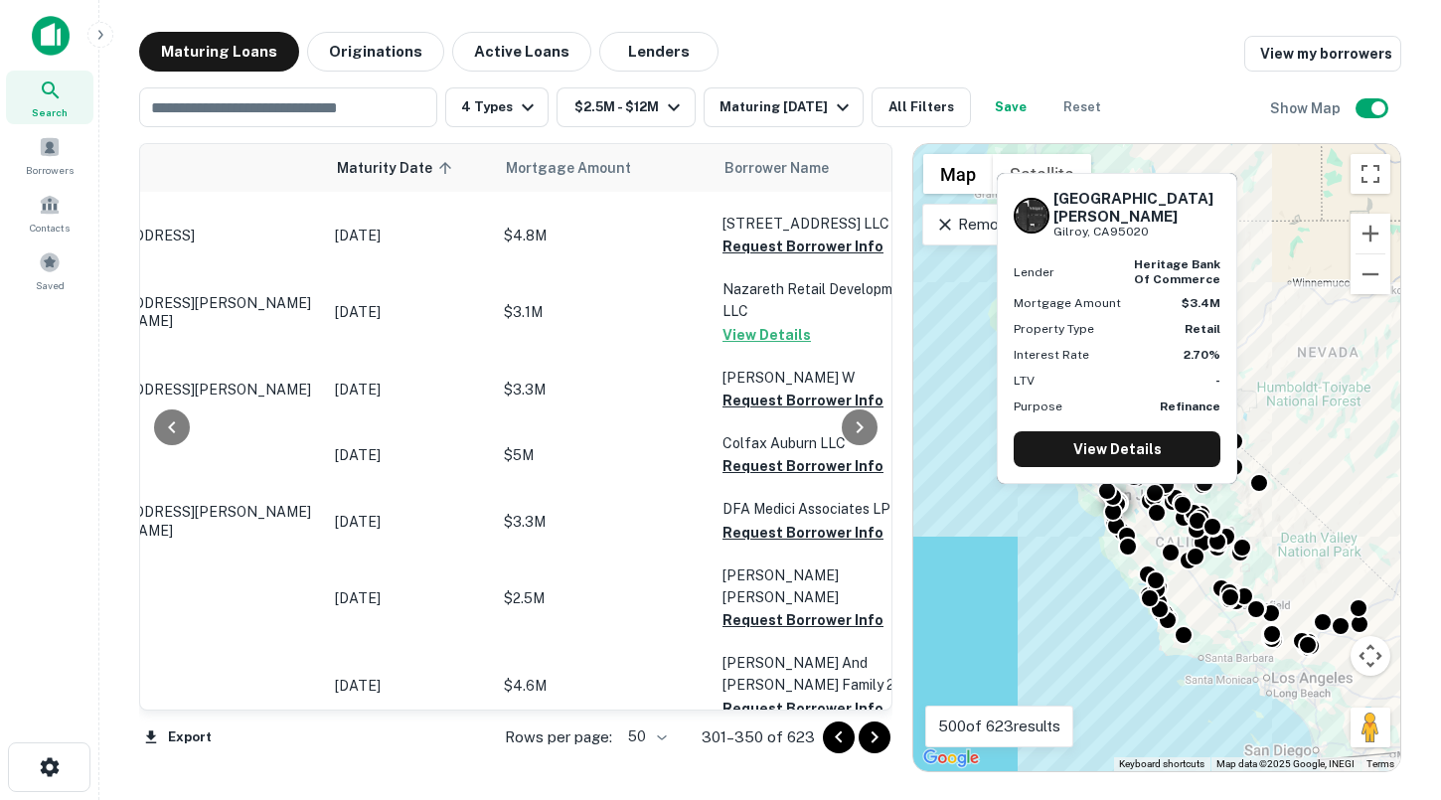
click at [758, 762] on button "Request Borrower Info" at bounding box center [803, 774] width 161 height 24
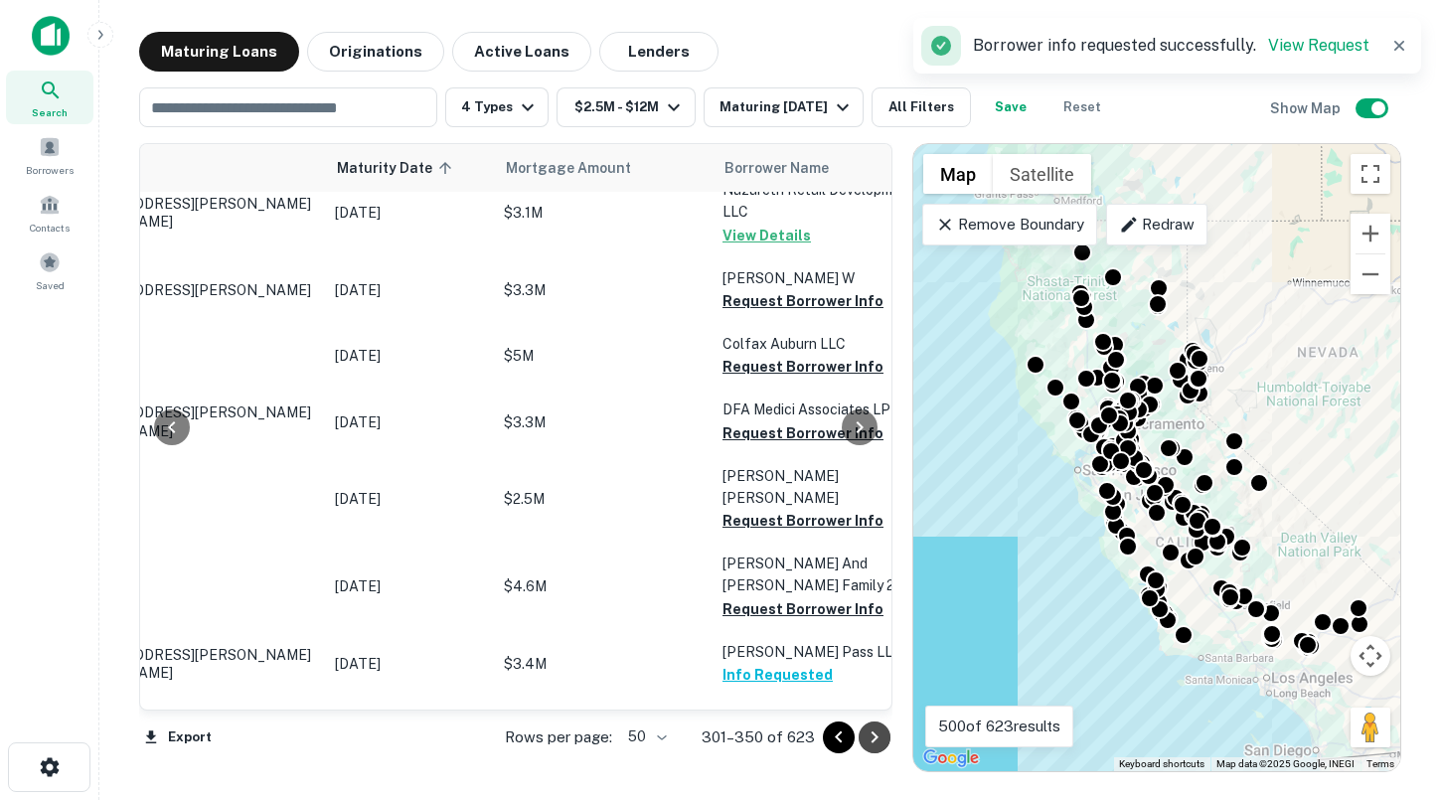
click at [886, 732] on icon "Go to next page" at bounding box center [875, 738] width 24 height 24
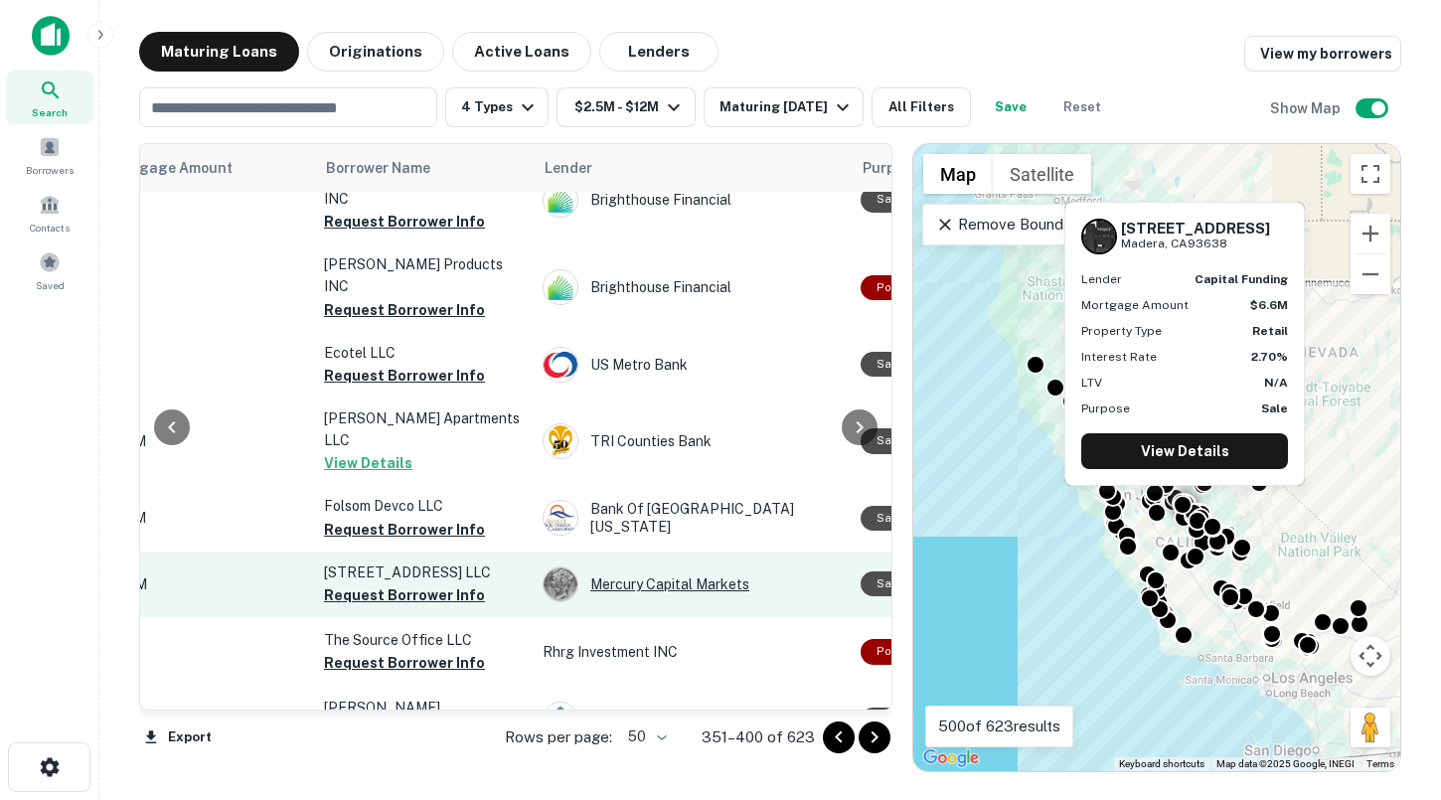
scroll to position [190, 450]
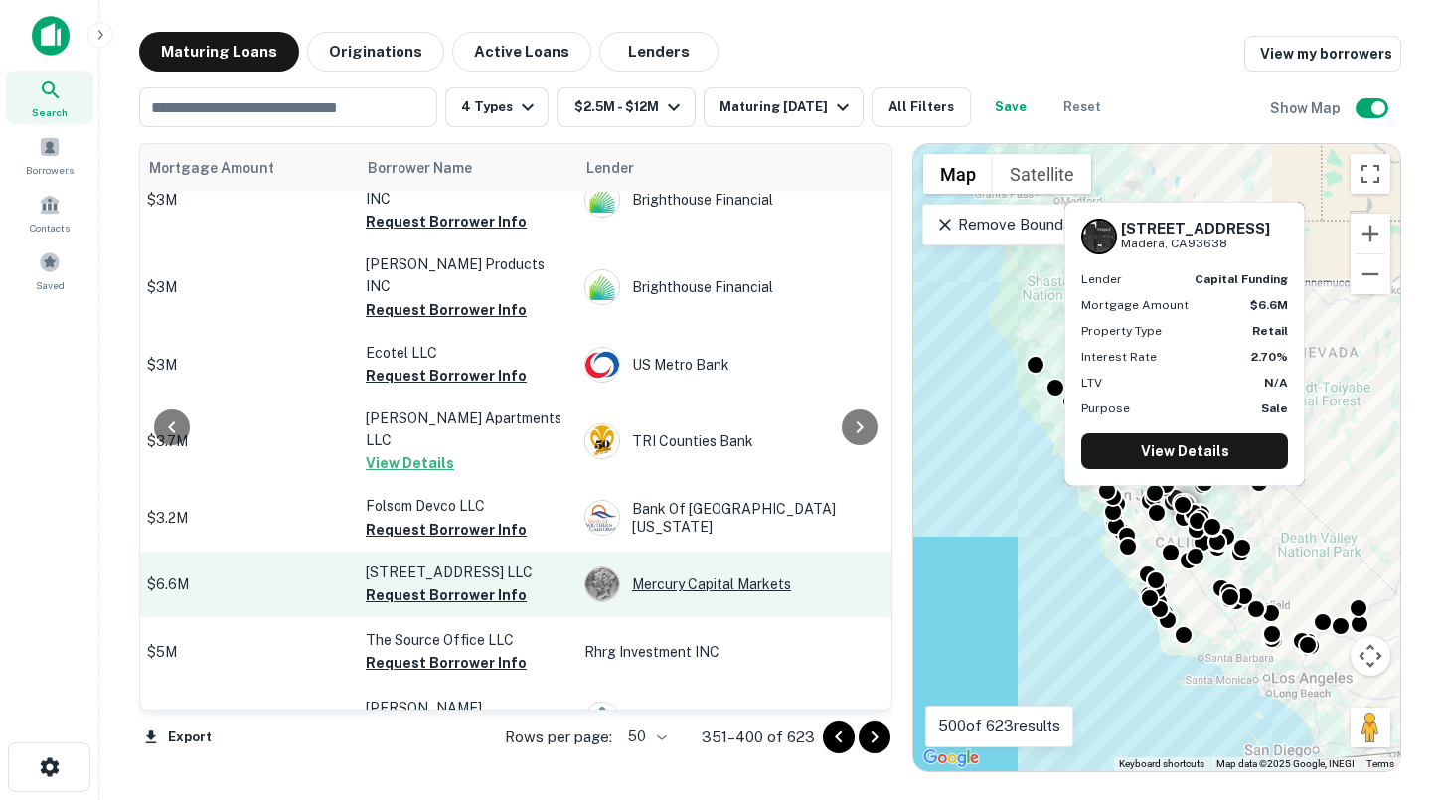
click at [518, 552] on td "[STREET_ADDRESS] LLC Request Borrower Info" at bounding box center [465, 585] width 219 height 66
click at [478, 583] on button "Request Borrower Info" at bounding box center [446, 595] width 161 height 24
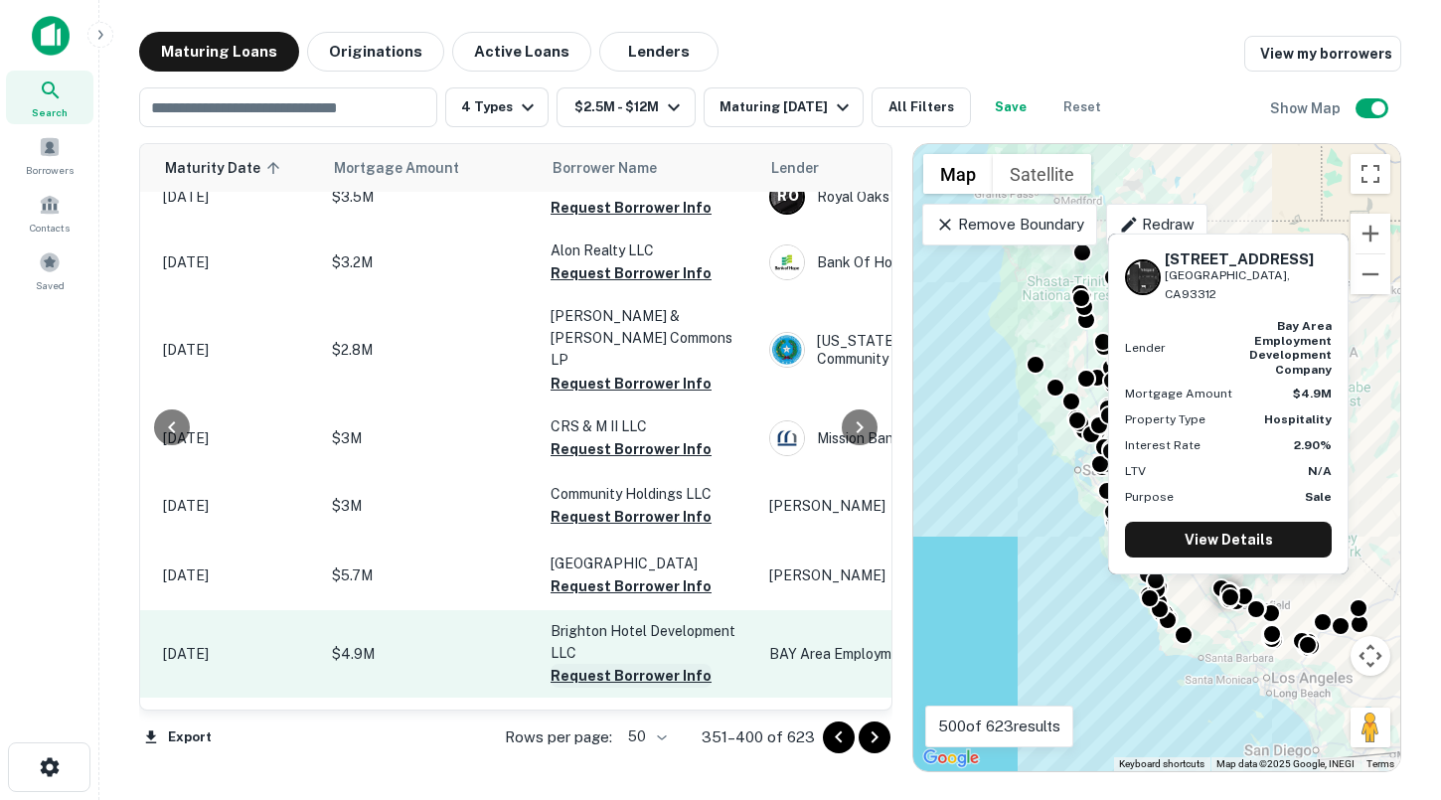
scroll to position [1747, 246]
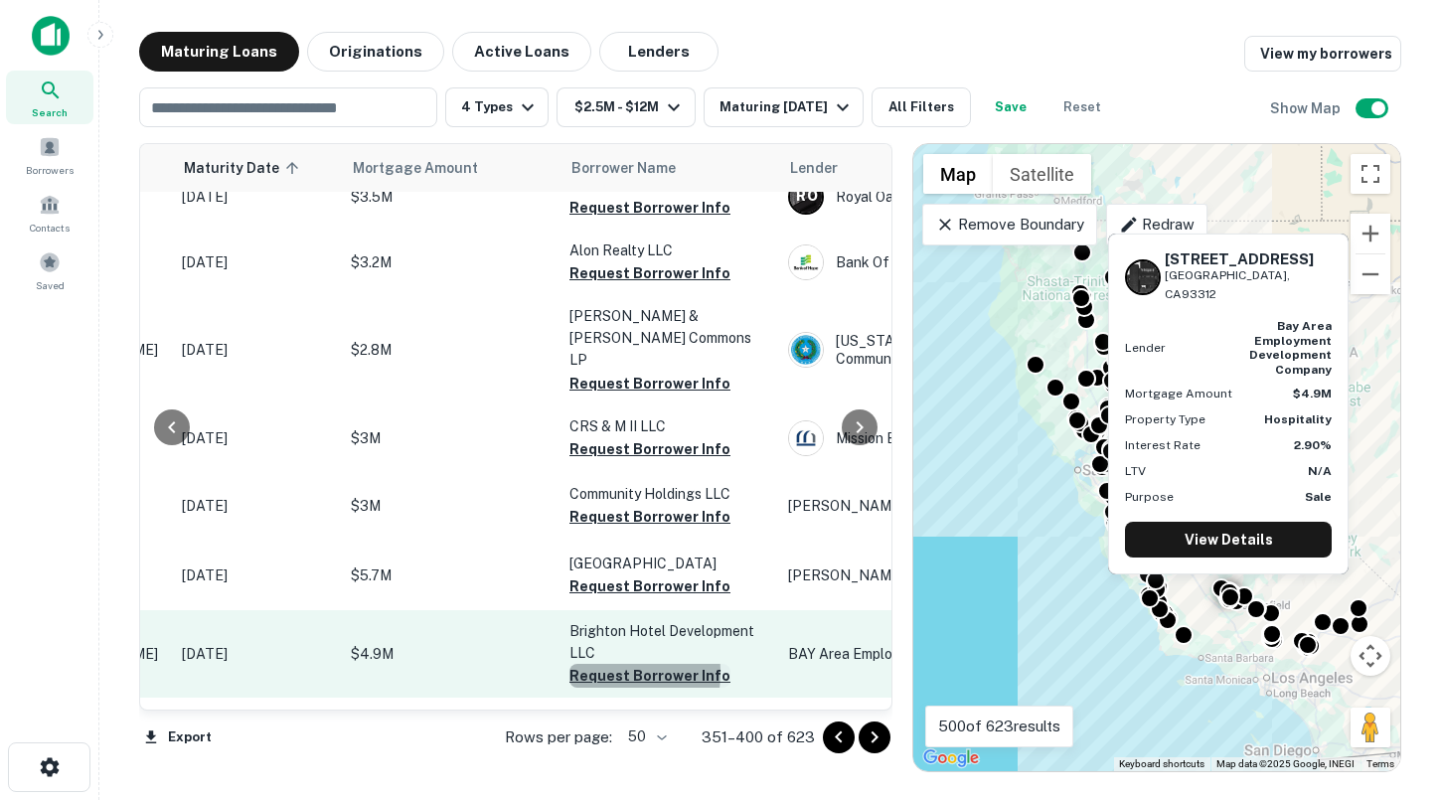
click at [594, 664] on button "Request Borrower Info" at bounding box center [650, 676] width 161 height 24
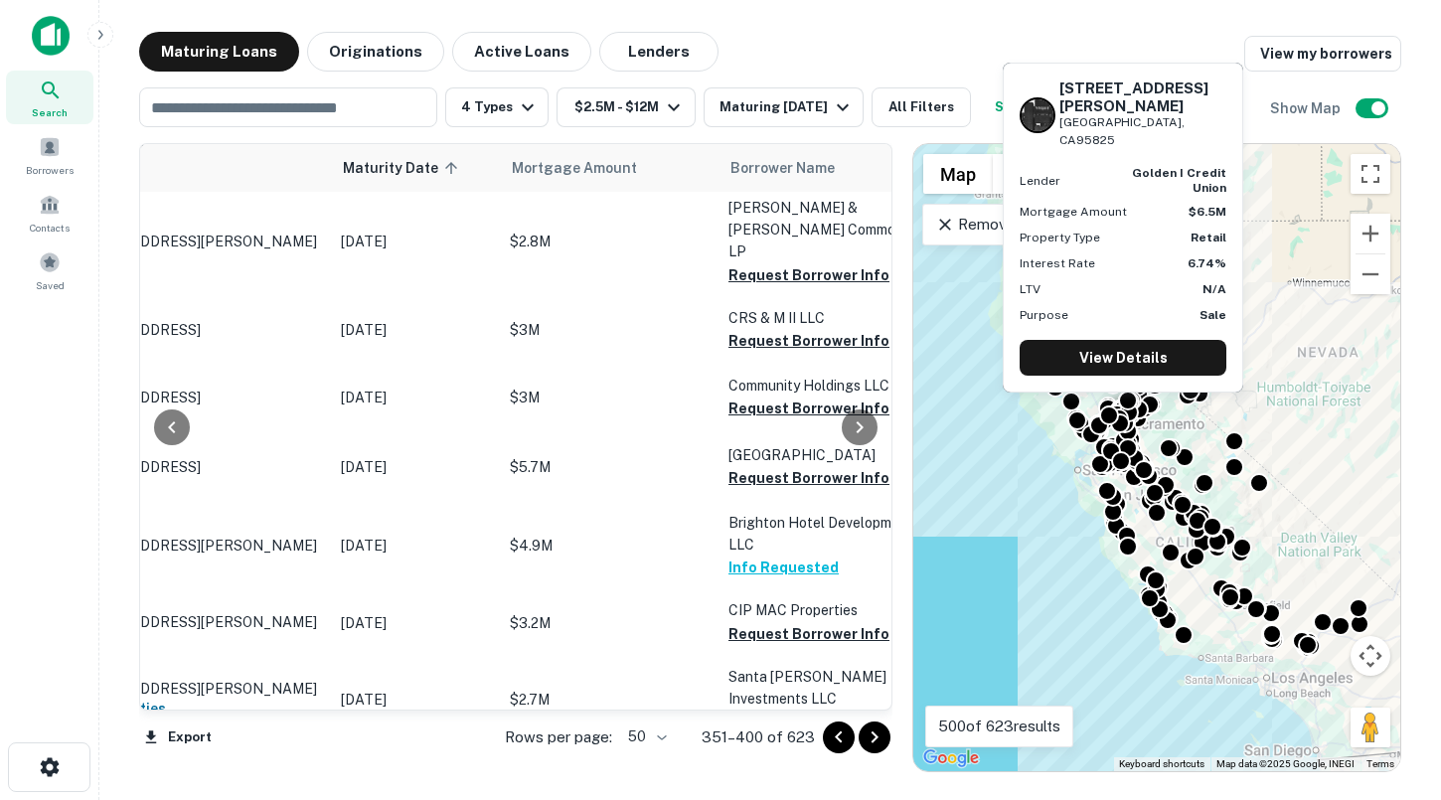
scroll to position [1856, 59]
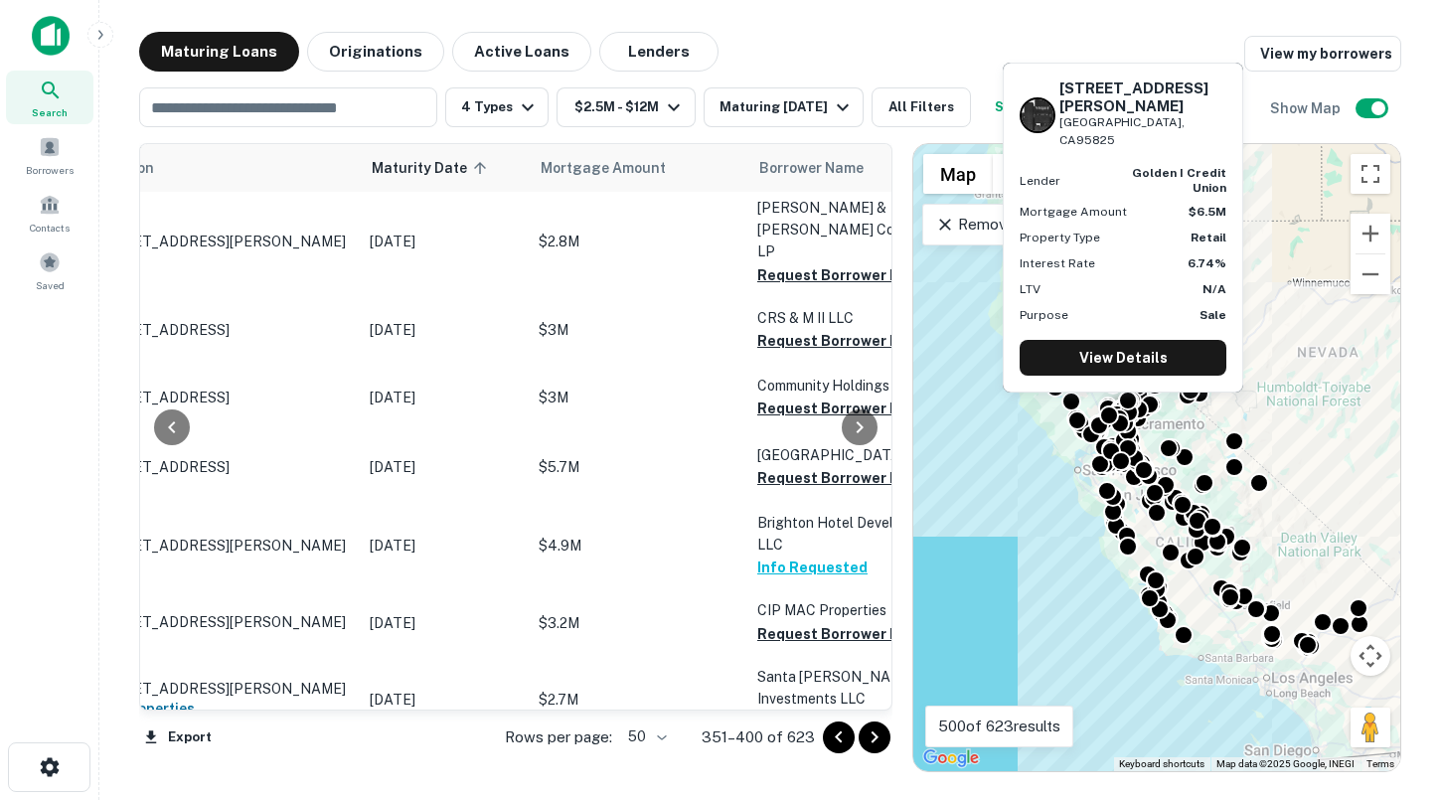
click at [785, 776] on button "Request Borrower Info" at bounding box center [837, 788] width 161 height 24
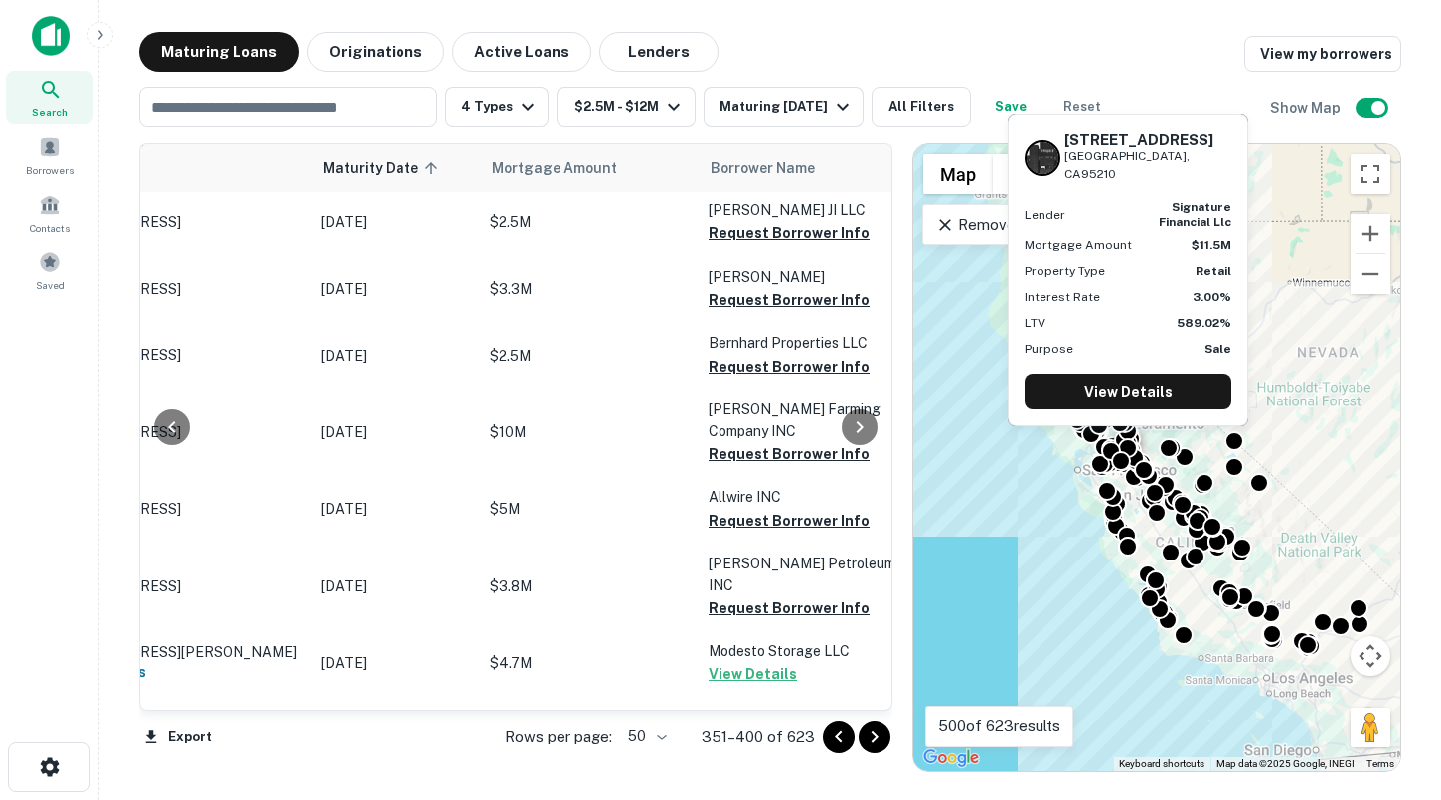
scroll to position [2786, 105]
click at [783, 794] on button "Request Borrower Info" at bounding box center [791, 806] width 161 height 24
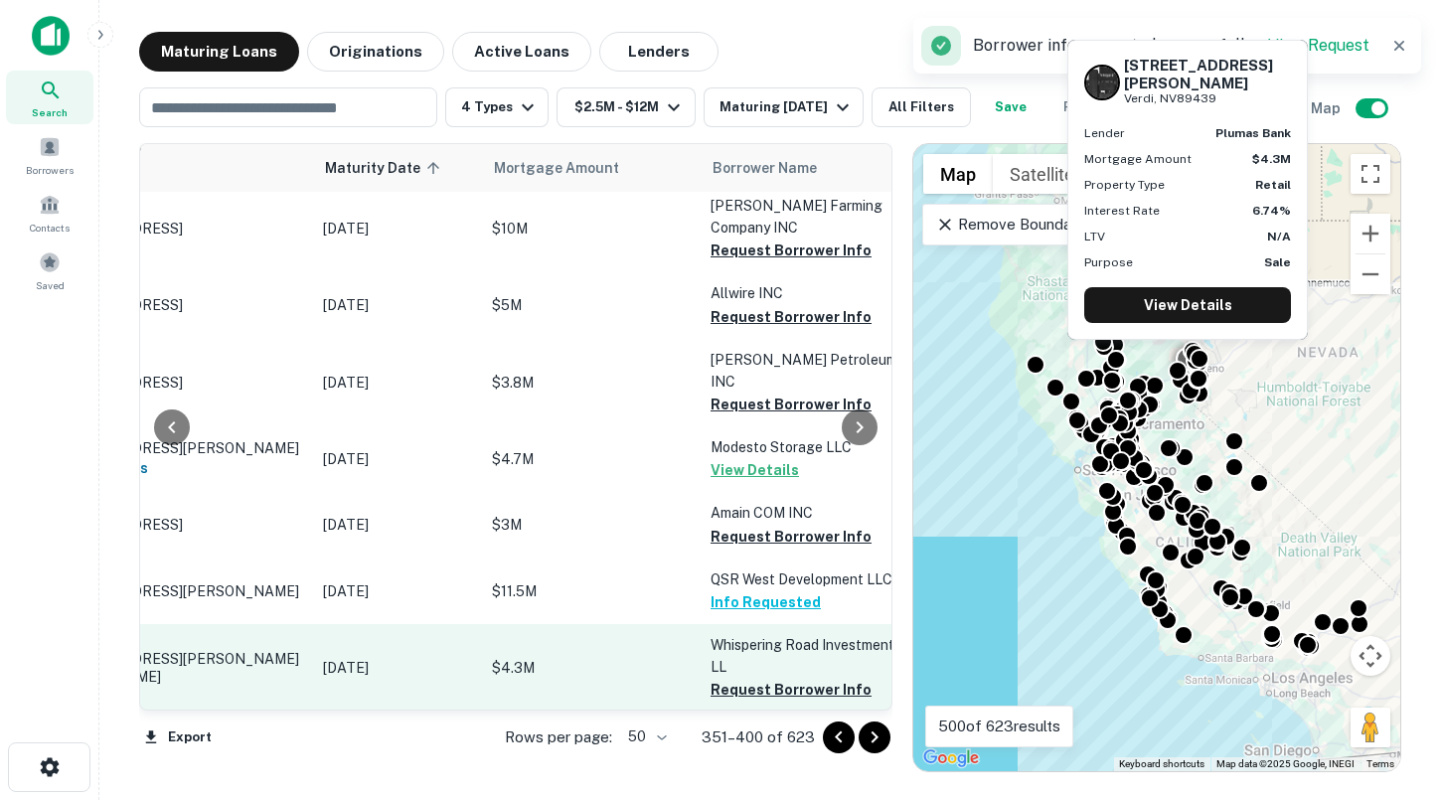
scroll to position [2990, 104]
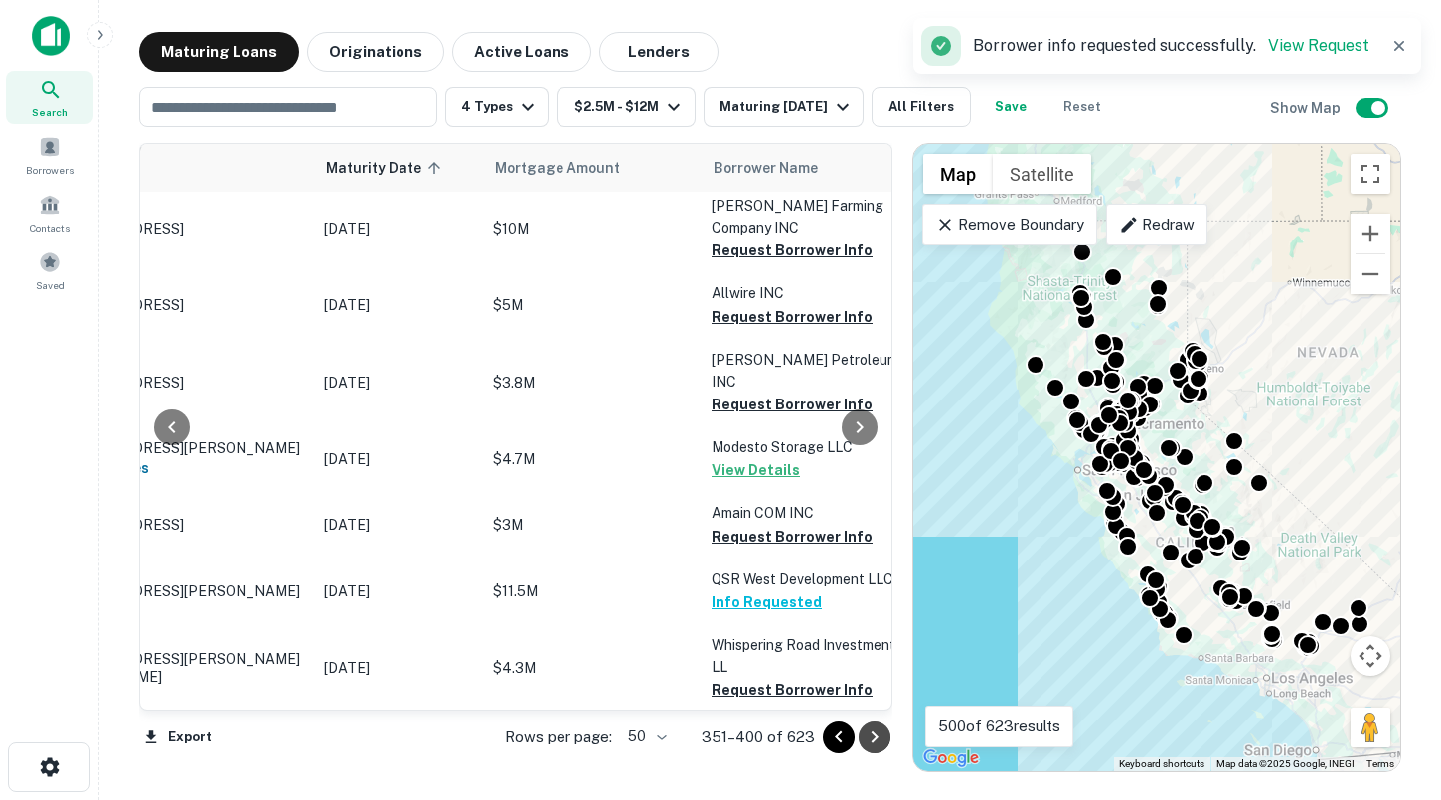
click at [874, 735] on icon "Go to next page" at bounding box center [875, 738] width 24 height 24
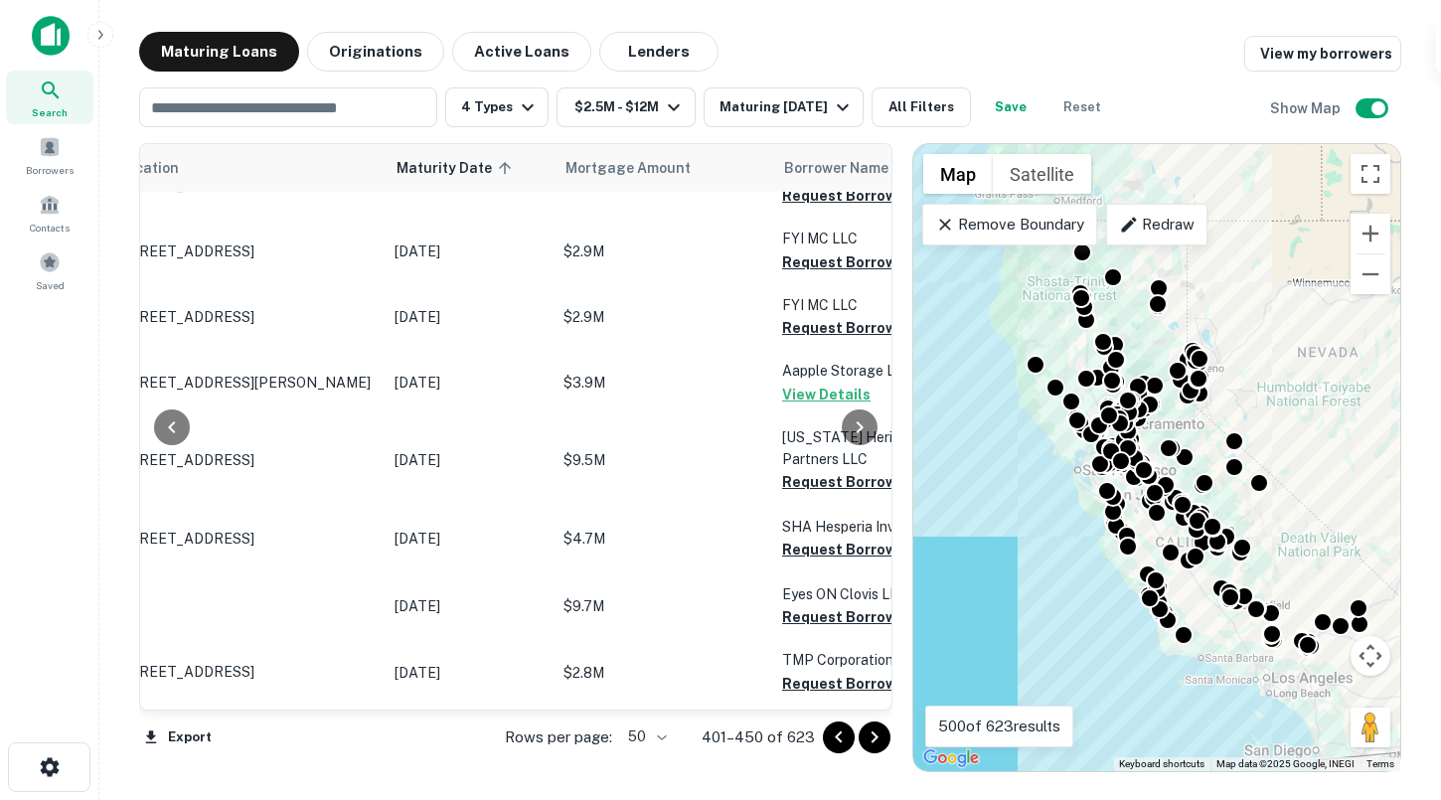
scroll to position [3051, 0]
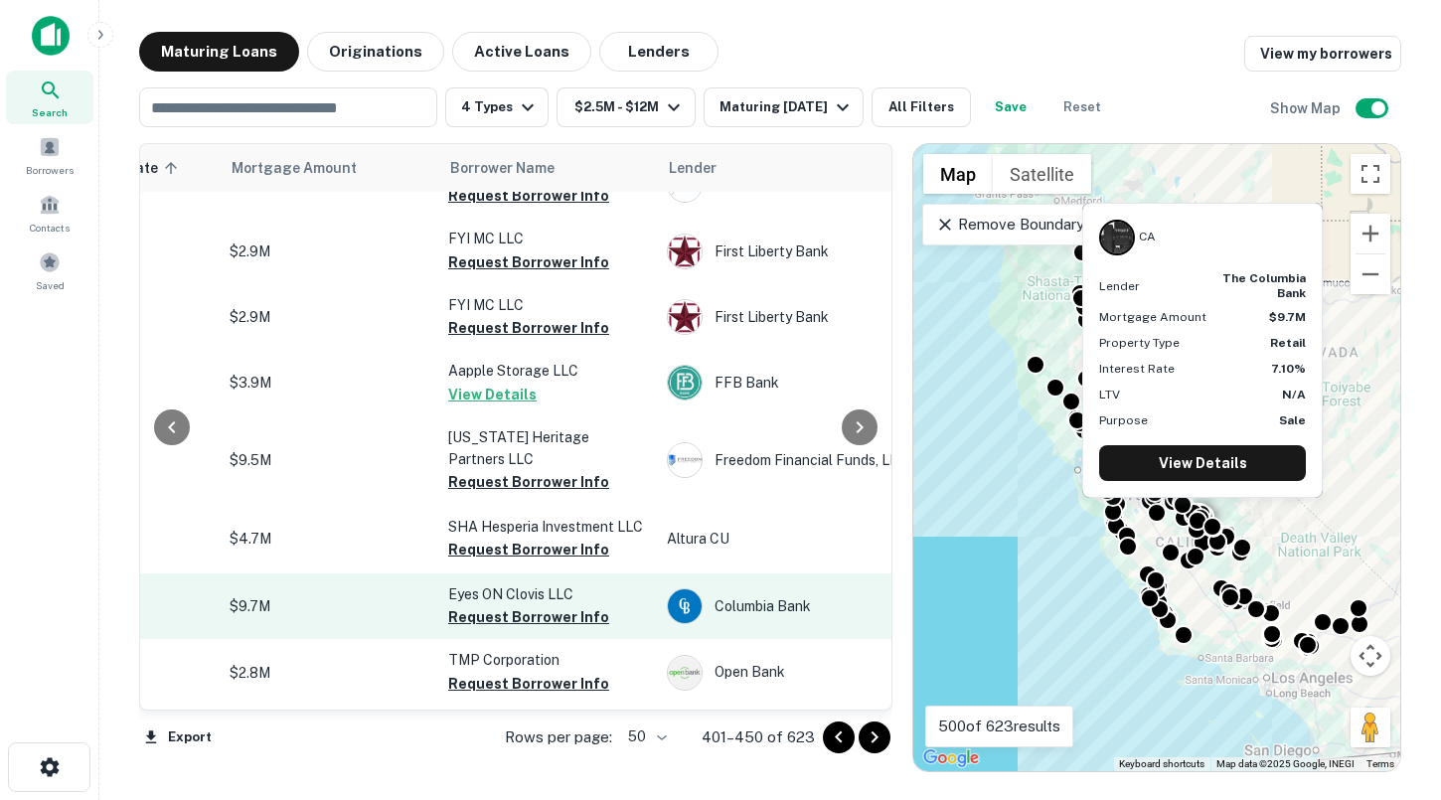
scroll to position [3051, 363]
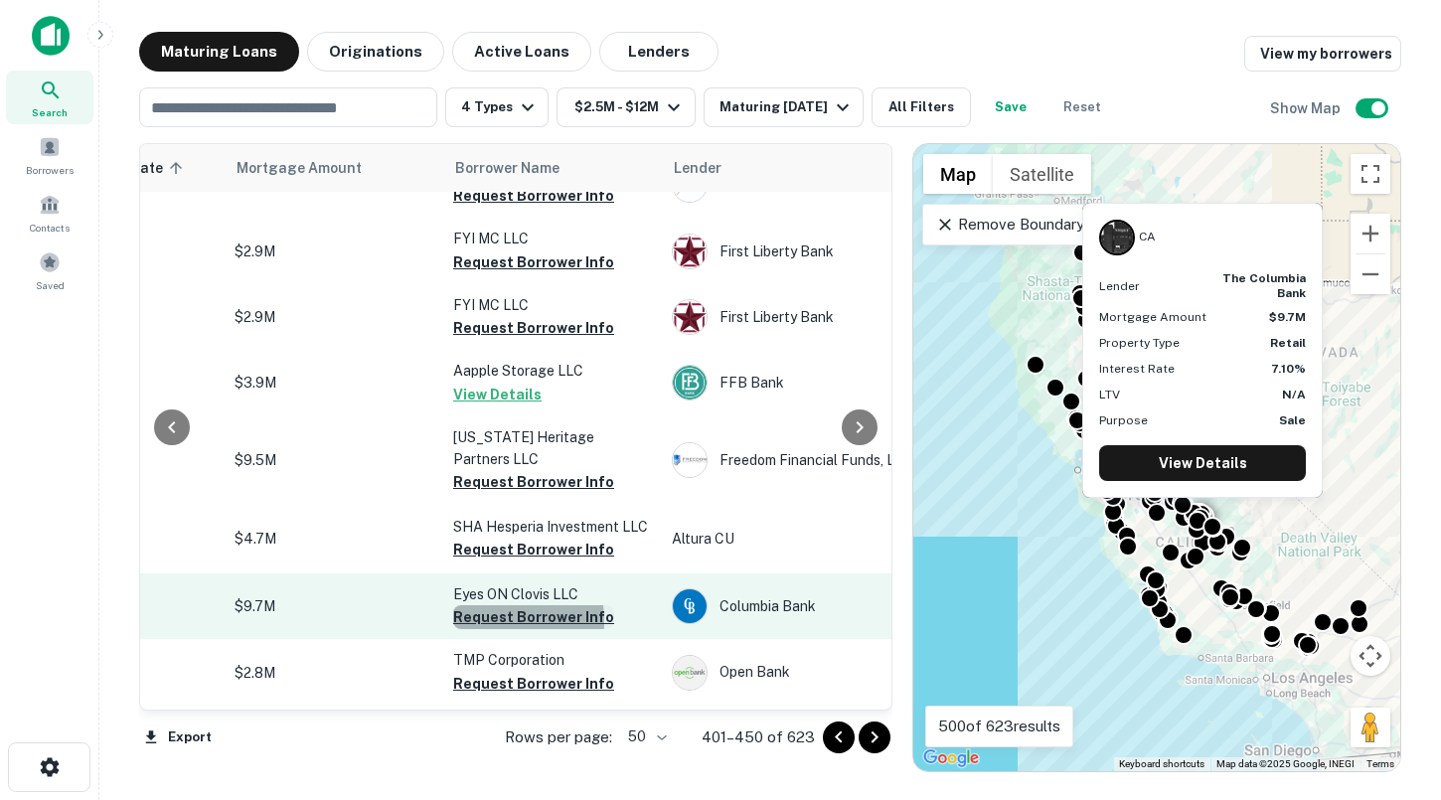
click at [480, 605] on button "Request Borrower Info" at bounding box center [533, 617] width 161 height 24
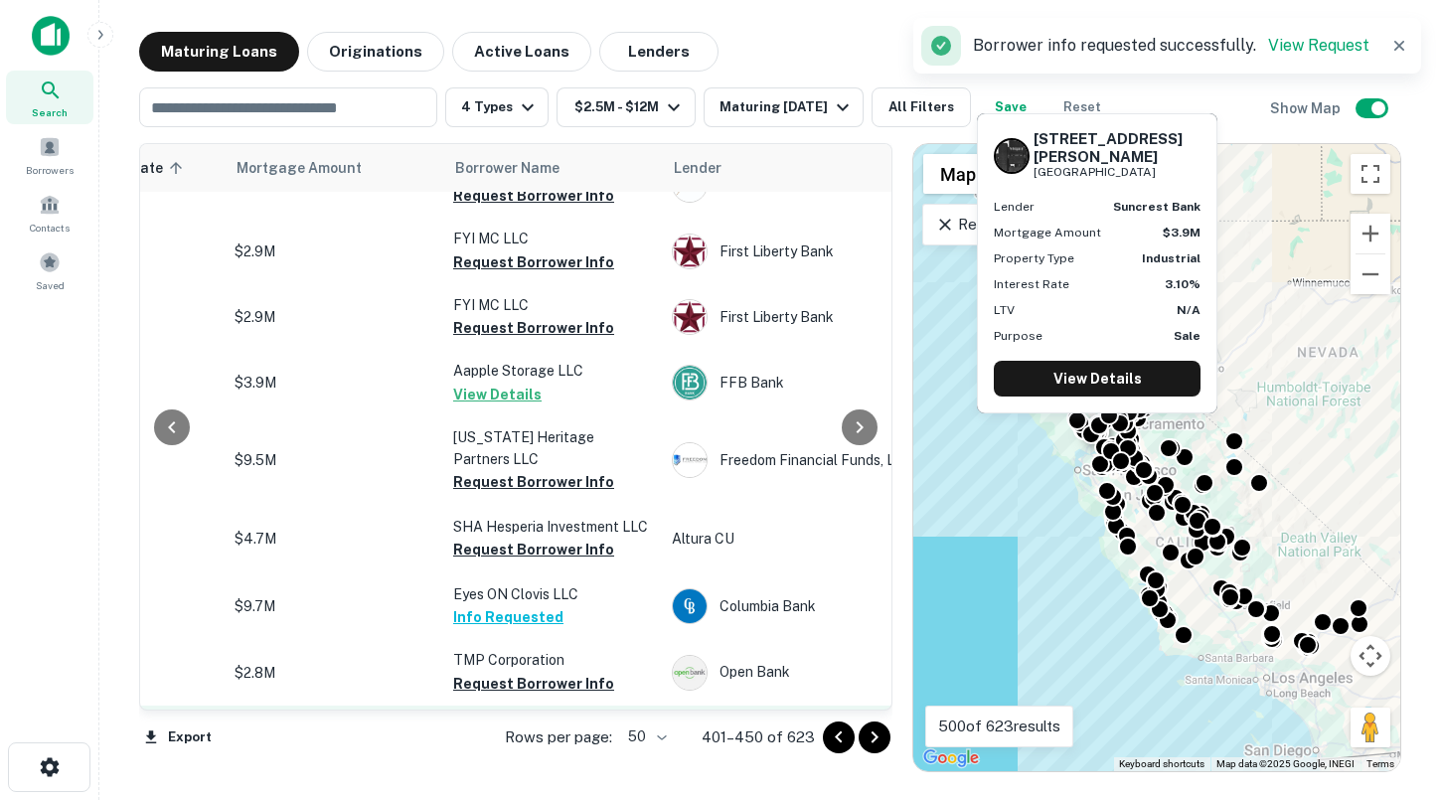
click at [521, 759] on button "Request Borrower Info" at bounding box center [533, 771] width 161 height 24
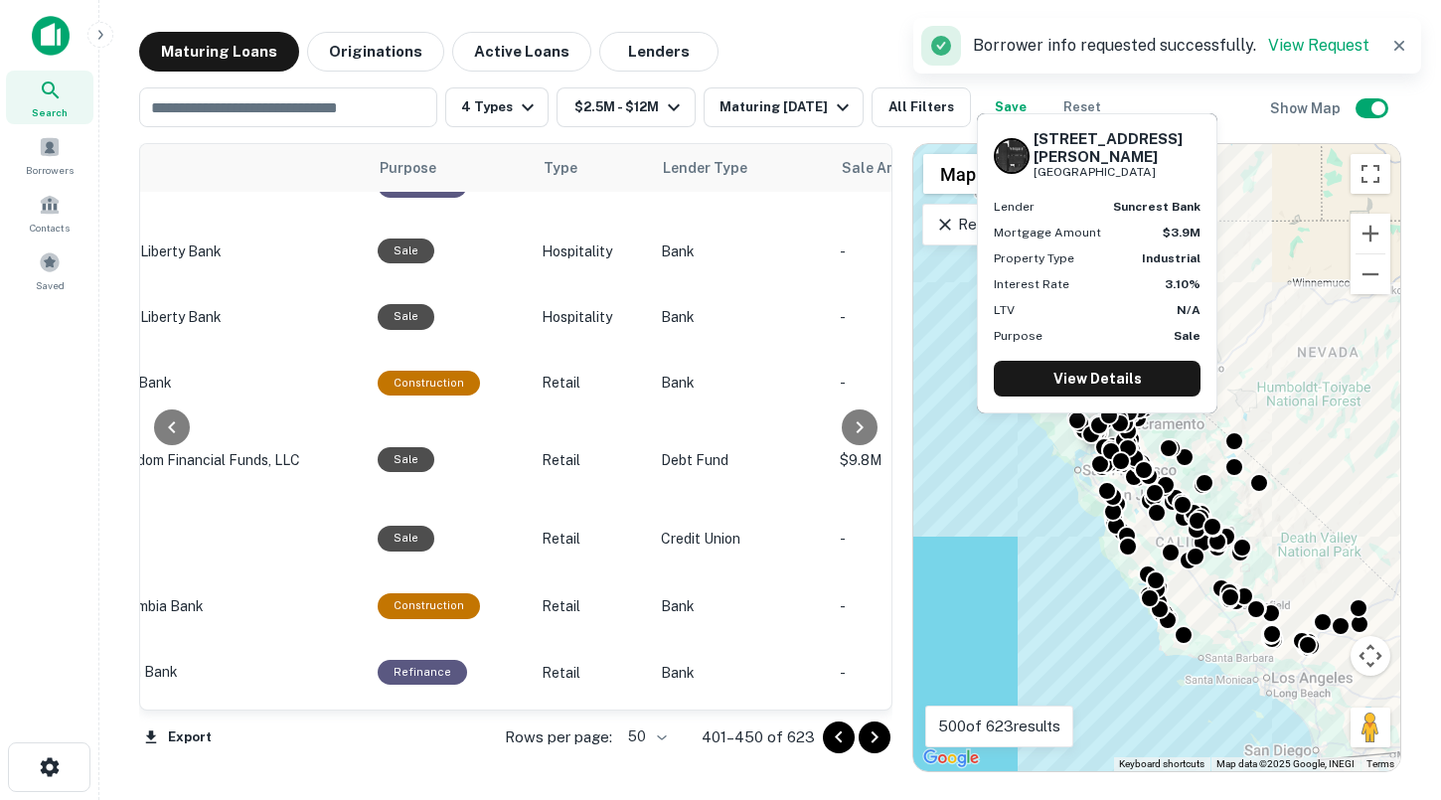
scroll to position [3051, 980]
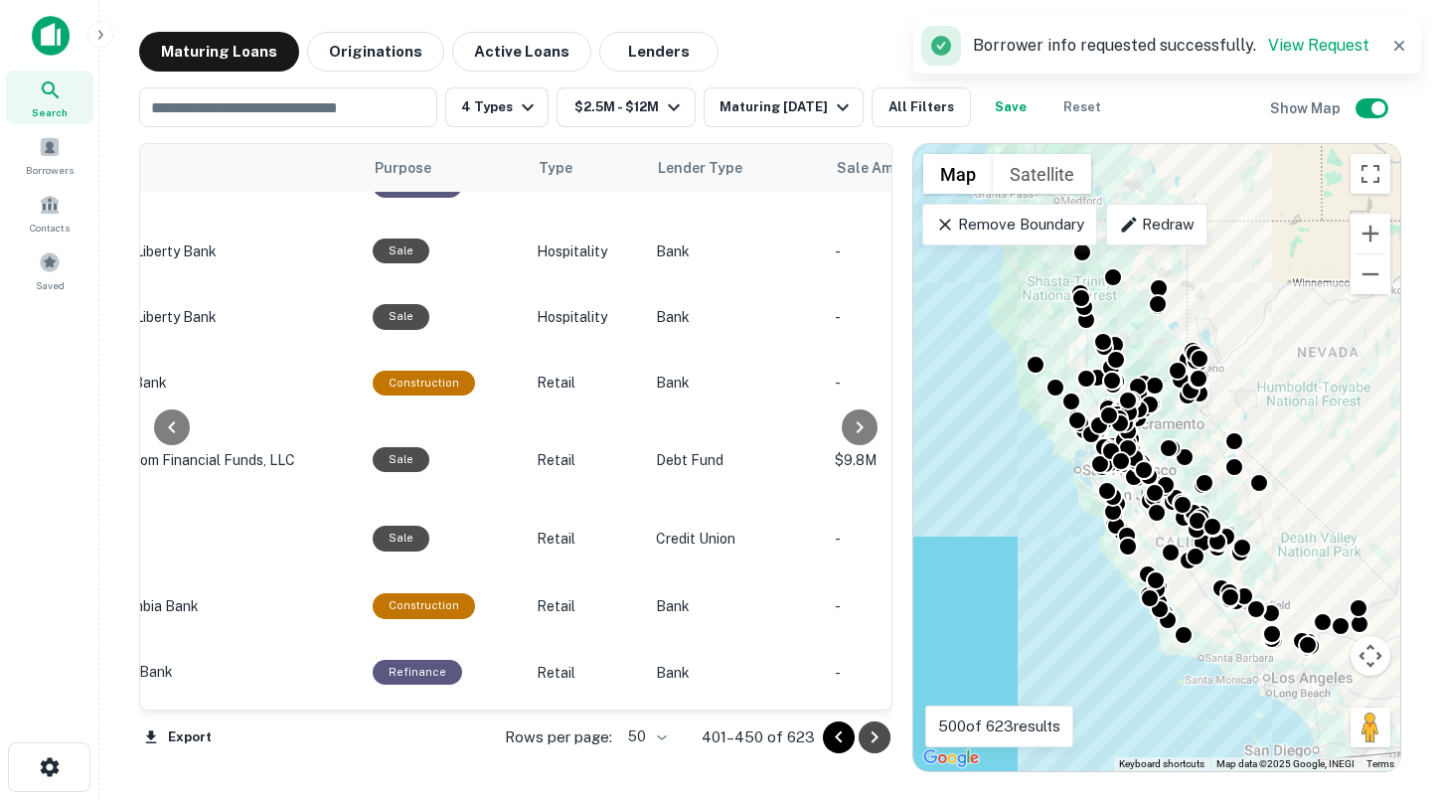
click at [863, 738] on icon "Go to next page" at bounding box center [875, 738] width 24 height 24
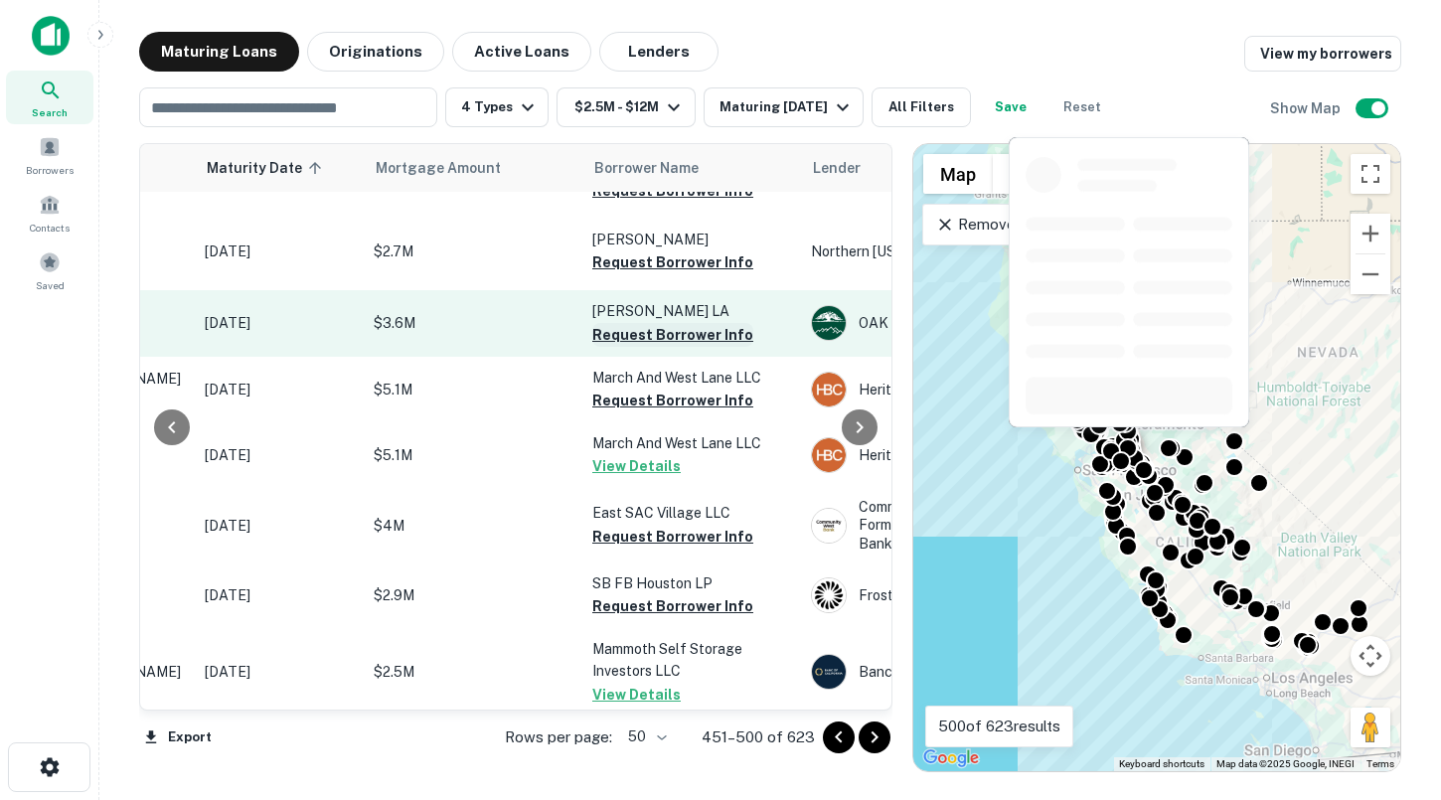
scroll to position [168, 224]
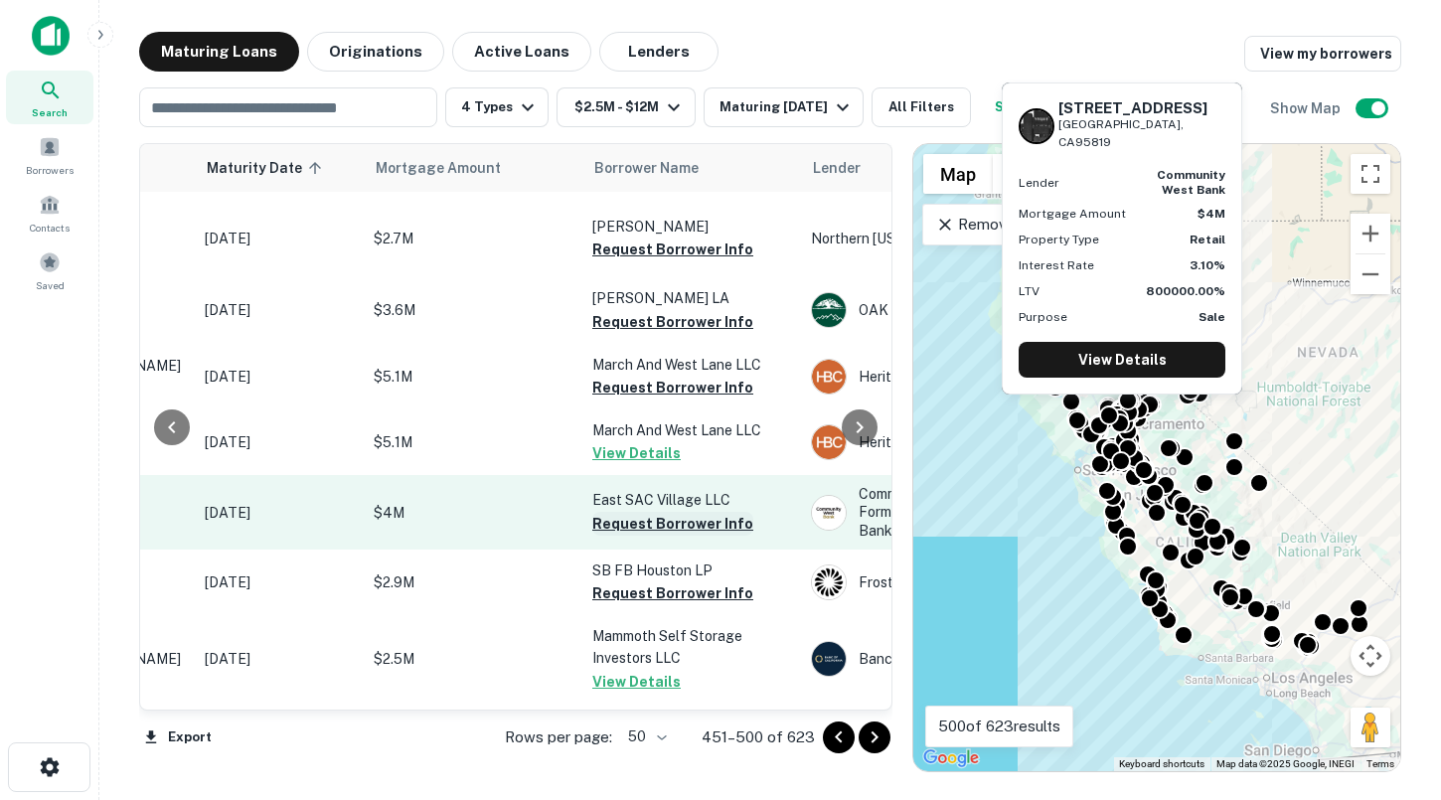
click at [634, 512] on button "Request Borrower Info" at bounding box center [672, 524] width 161 height 24
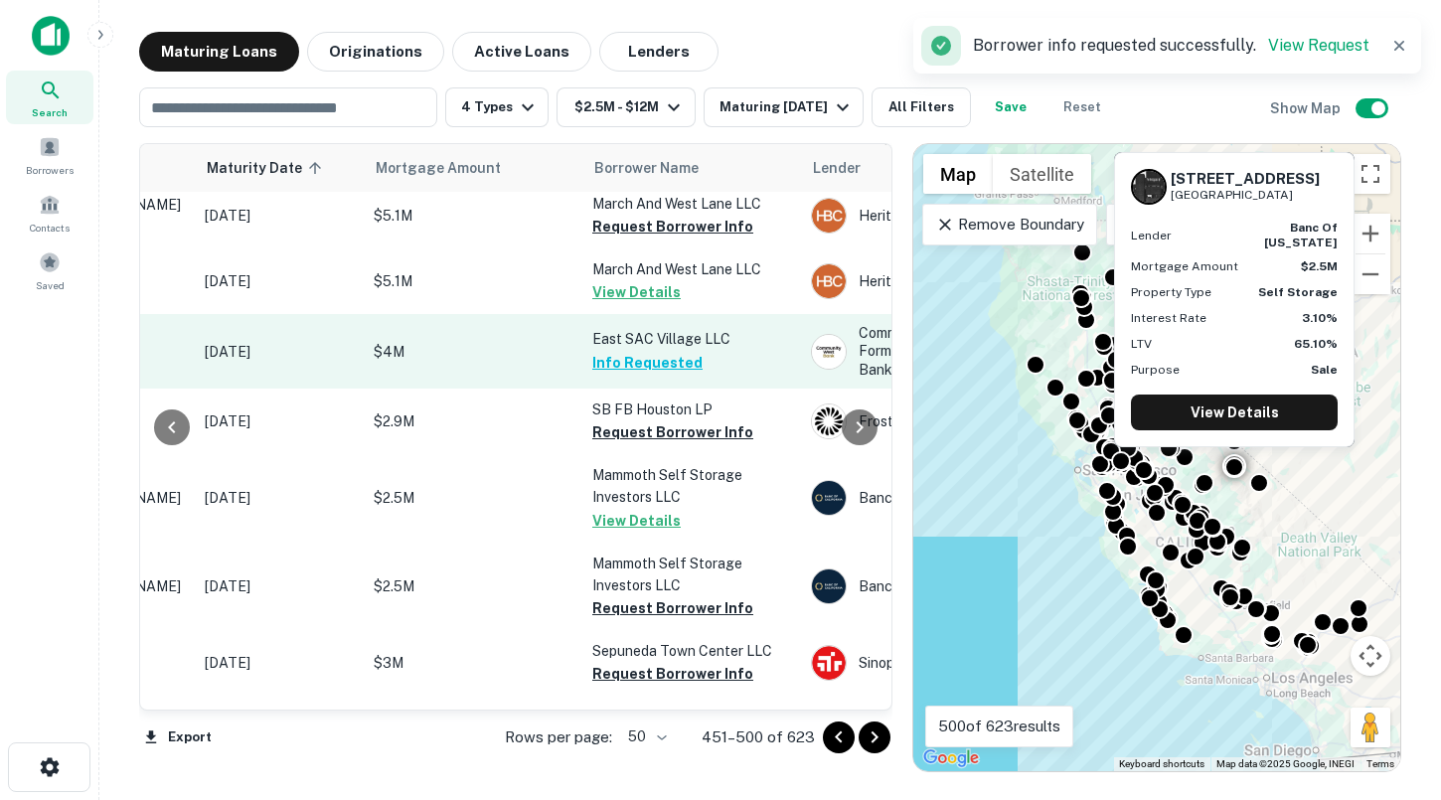
scroll to position [394, 224]
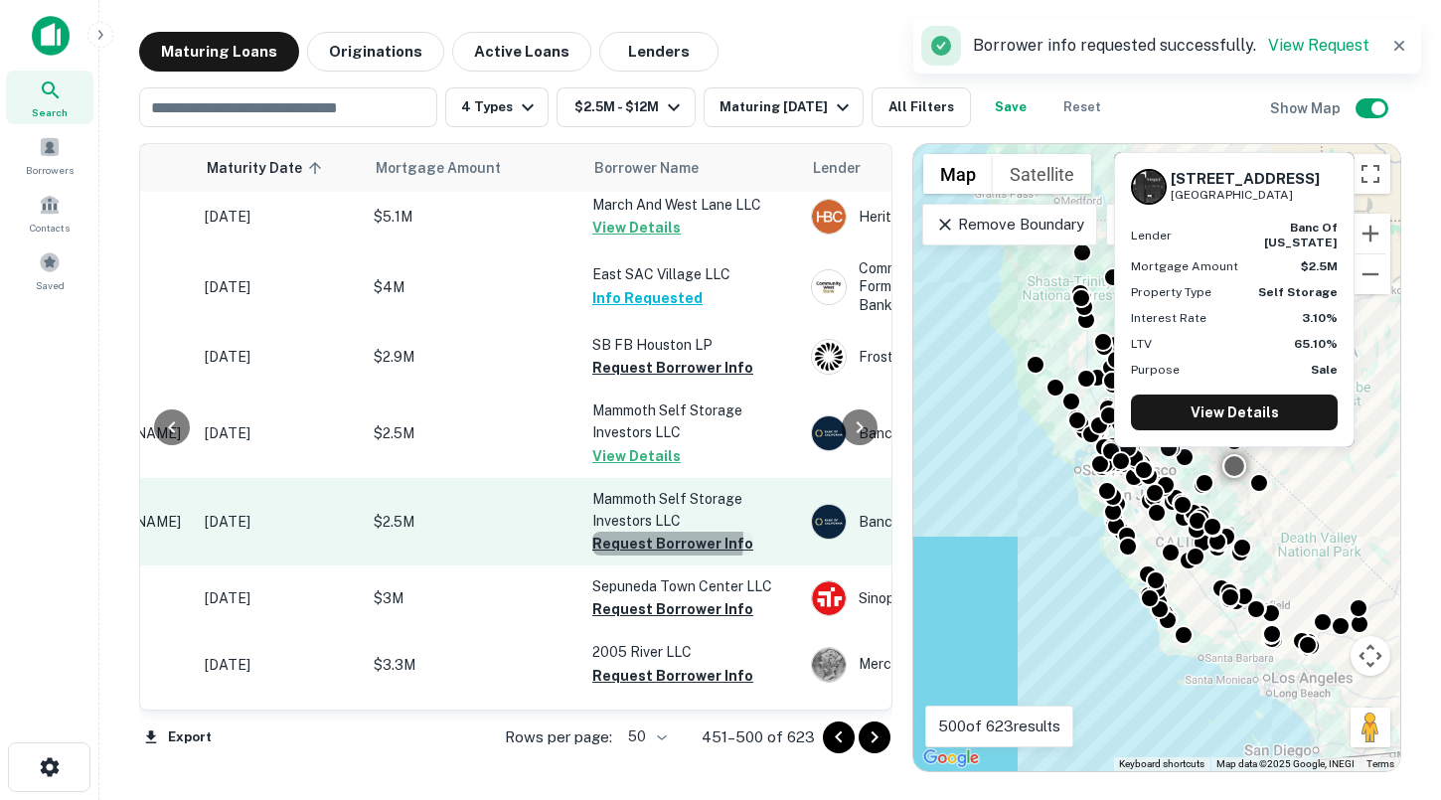
click at [635, 532] on button "Request Borrower Info" at bounding box center [672, 544] width 161 height 24
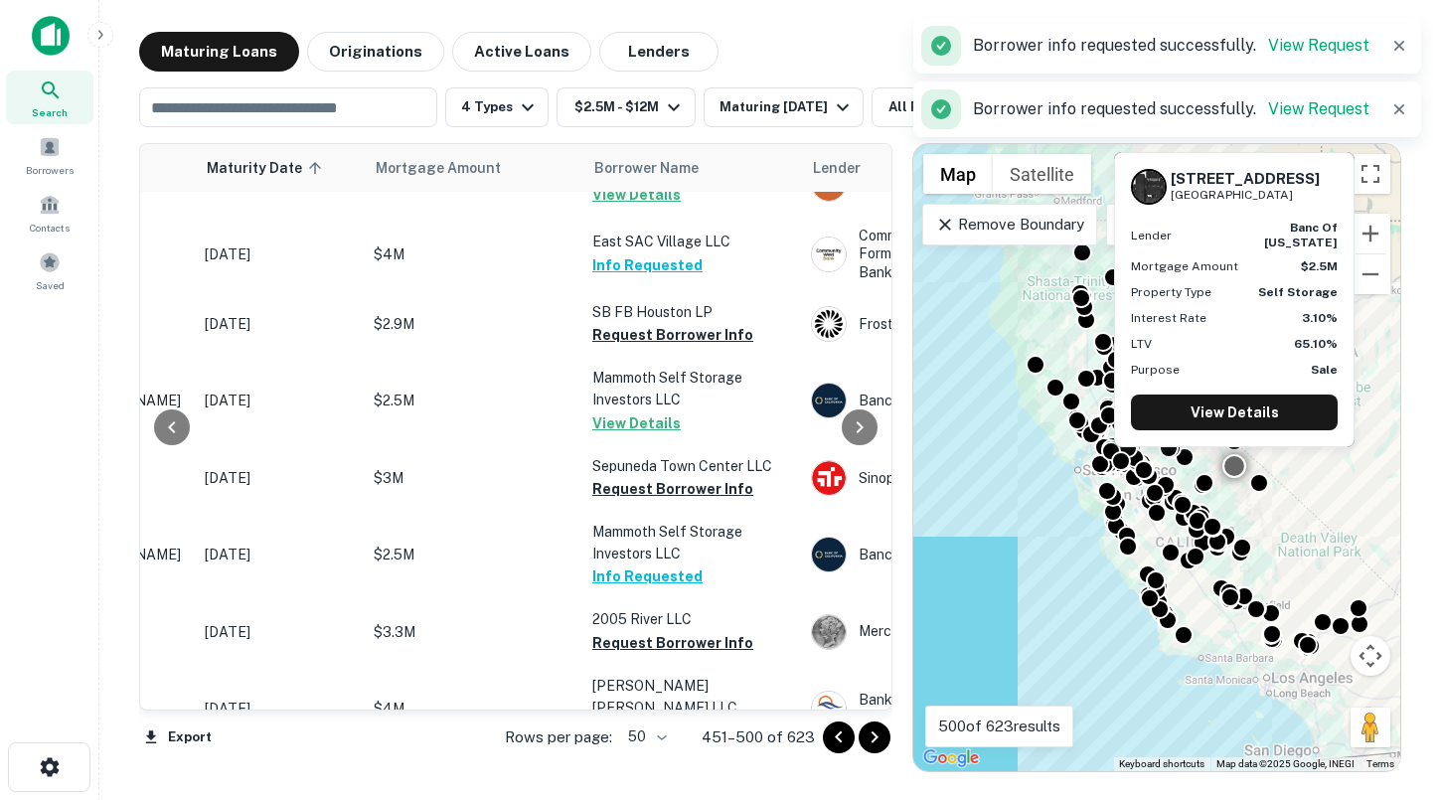
scroll to position [427, 224]
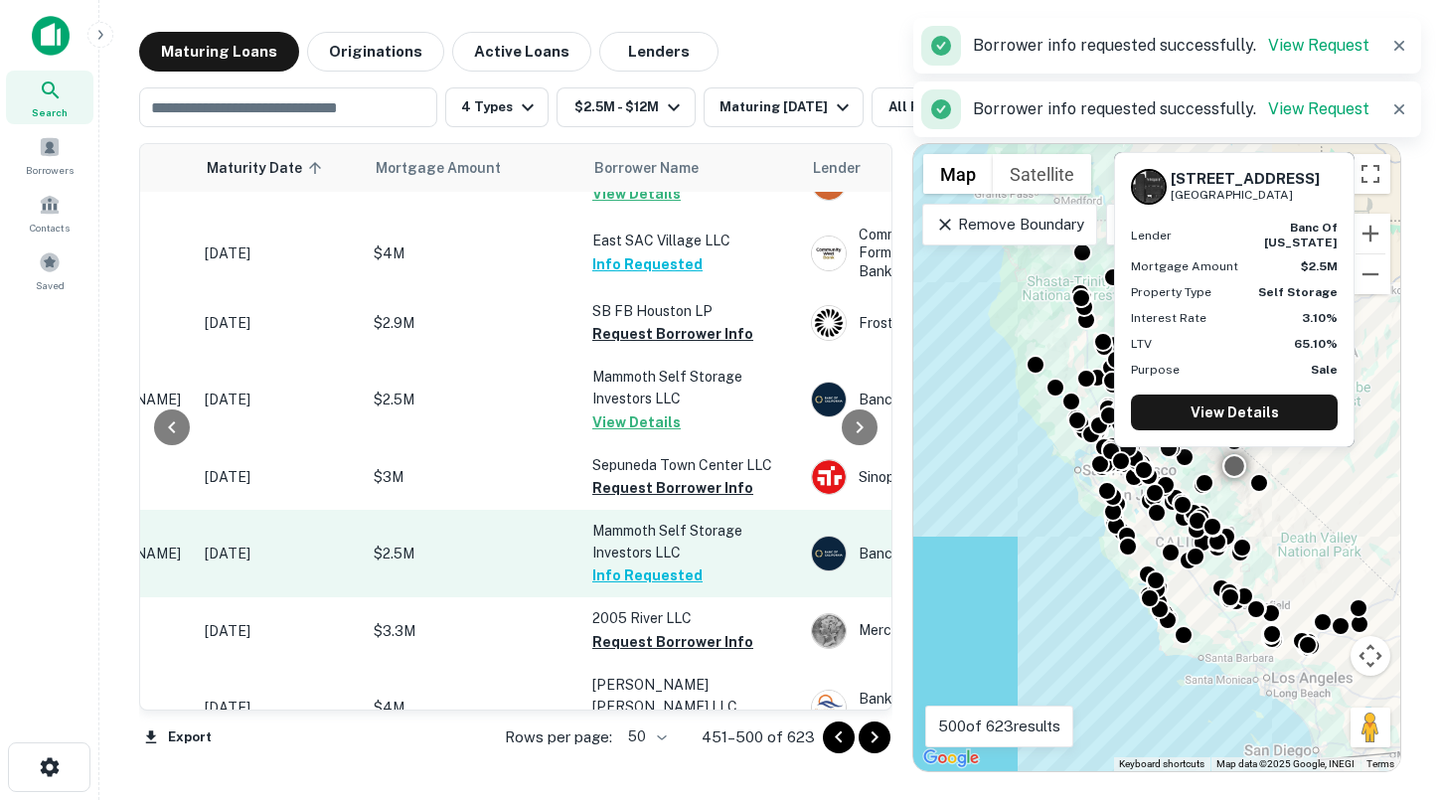
click at [641, 564] on button "Info Requested" at bounding box center [647, 576] width 110 height 24
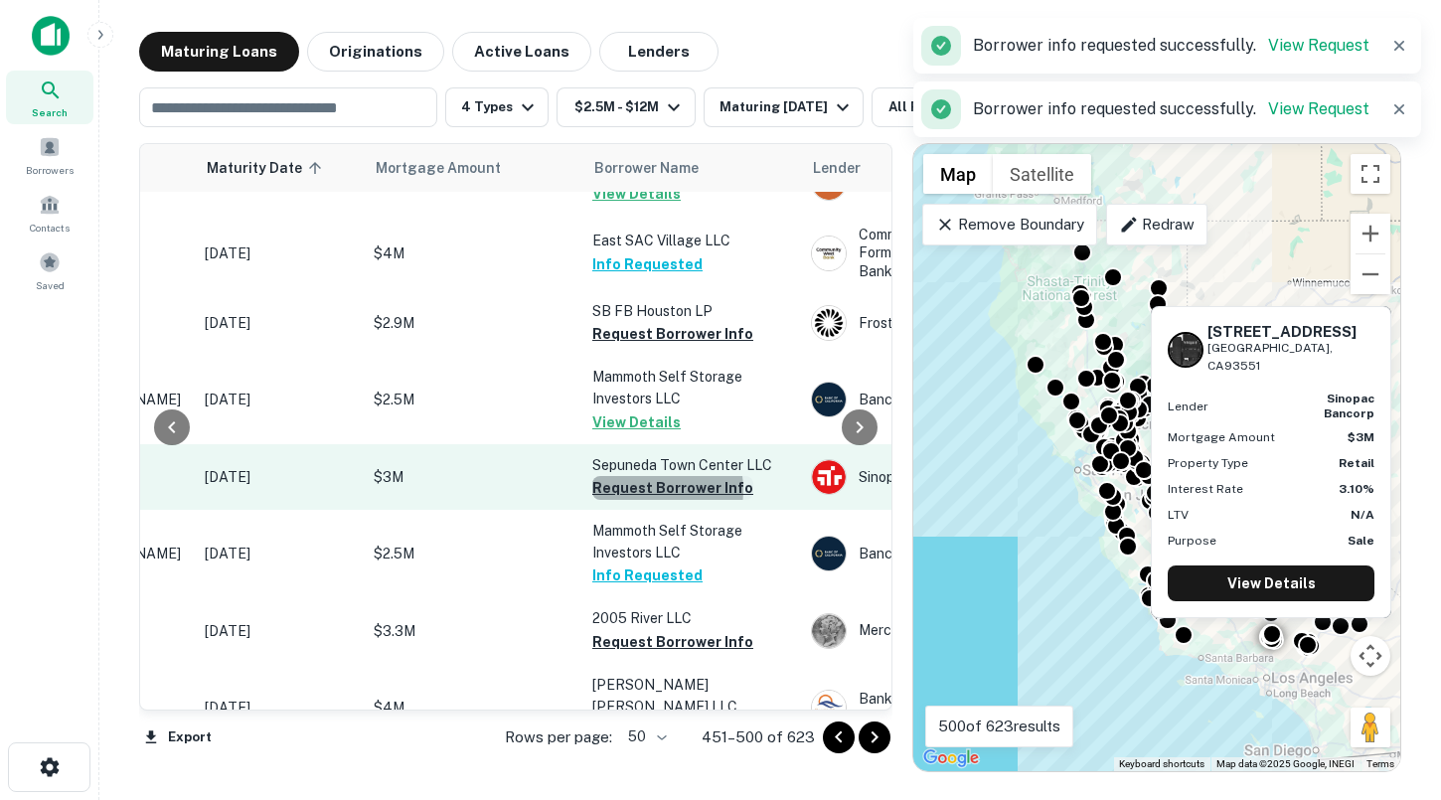
click at [645, 476] on button "Request Borrower Info" at bounding box center [672, 488] width 161 height 24
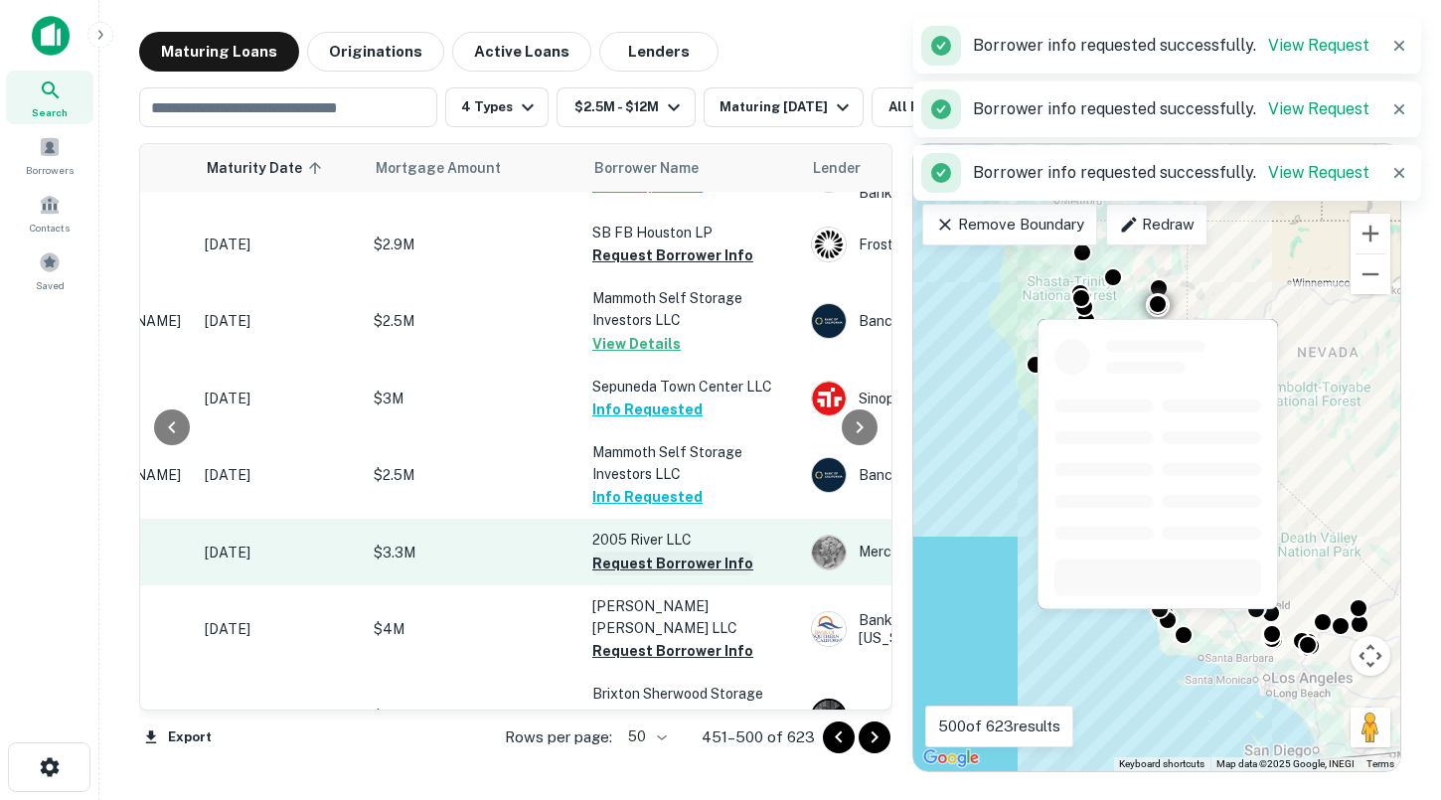
scroll to position [507, 224]
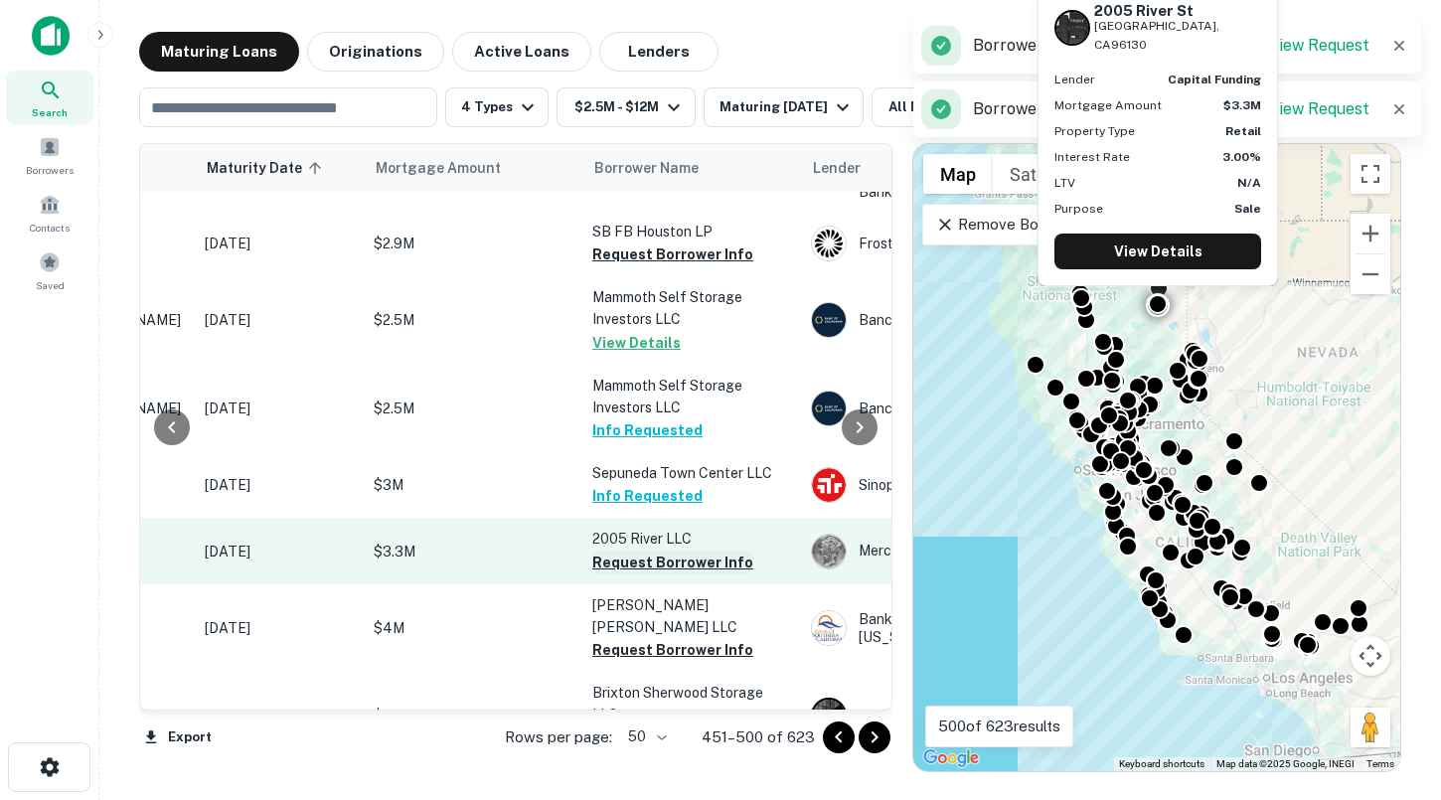
click at [639, 551] on button "Request Borrower Info" at bounding box center [672, 563] width 161 height 24
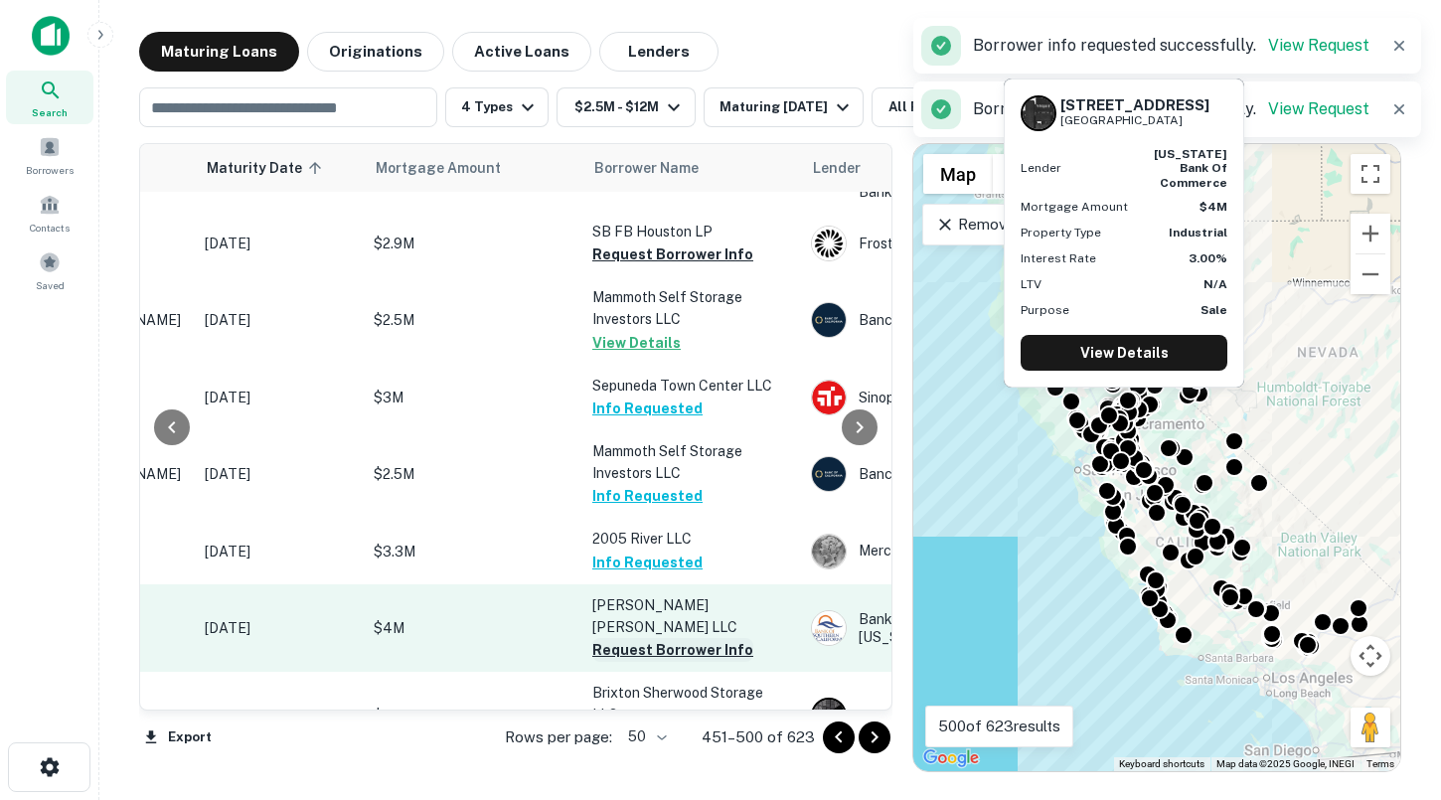
click at [641, 638] on button "Request Borrower Info" at bounding box center [672, 650] width 161 height 24
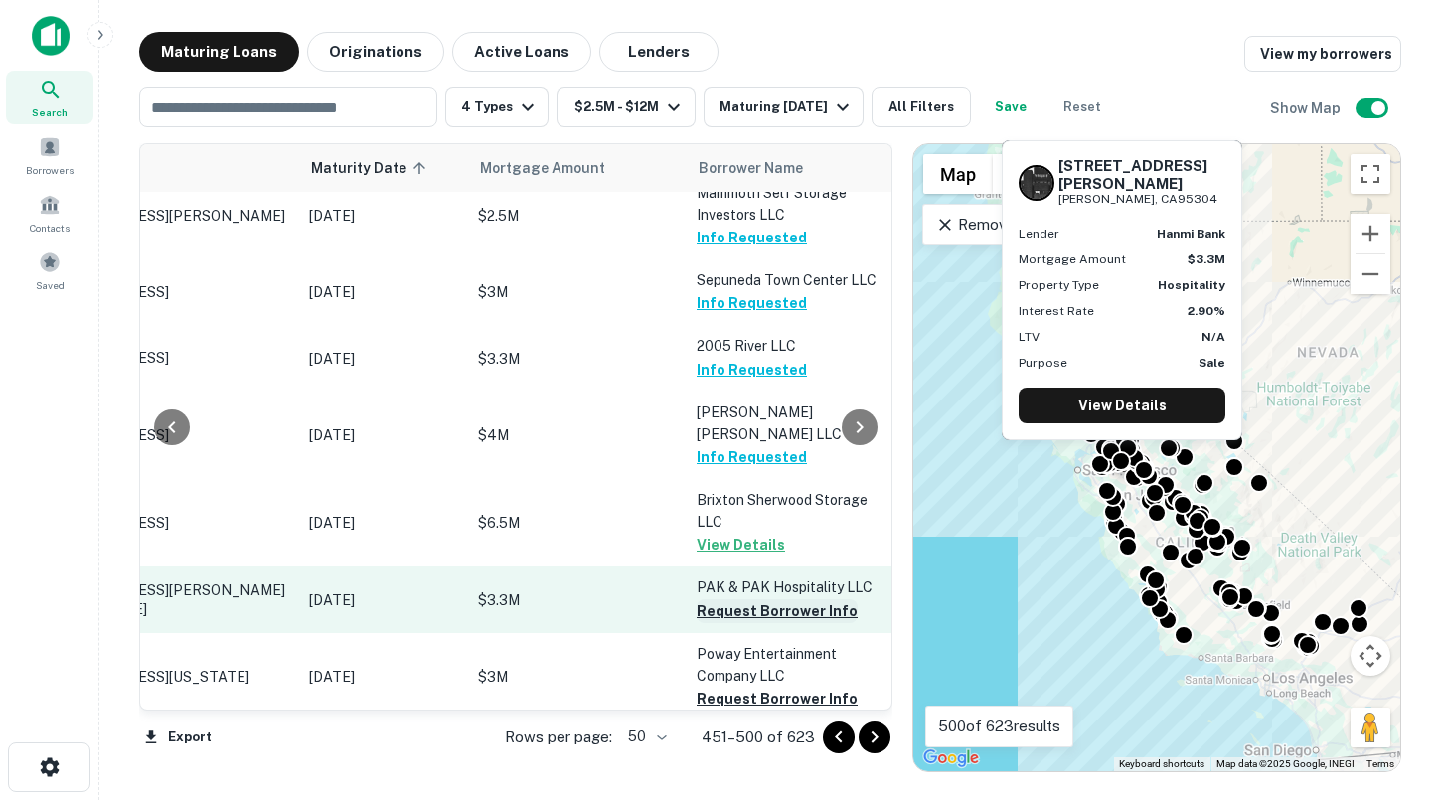
scroll to position [700, 137]
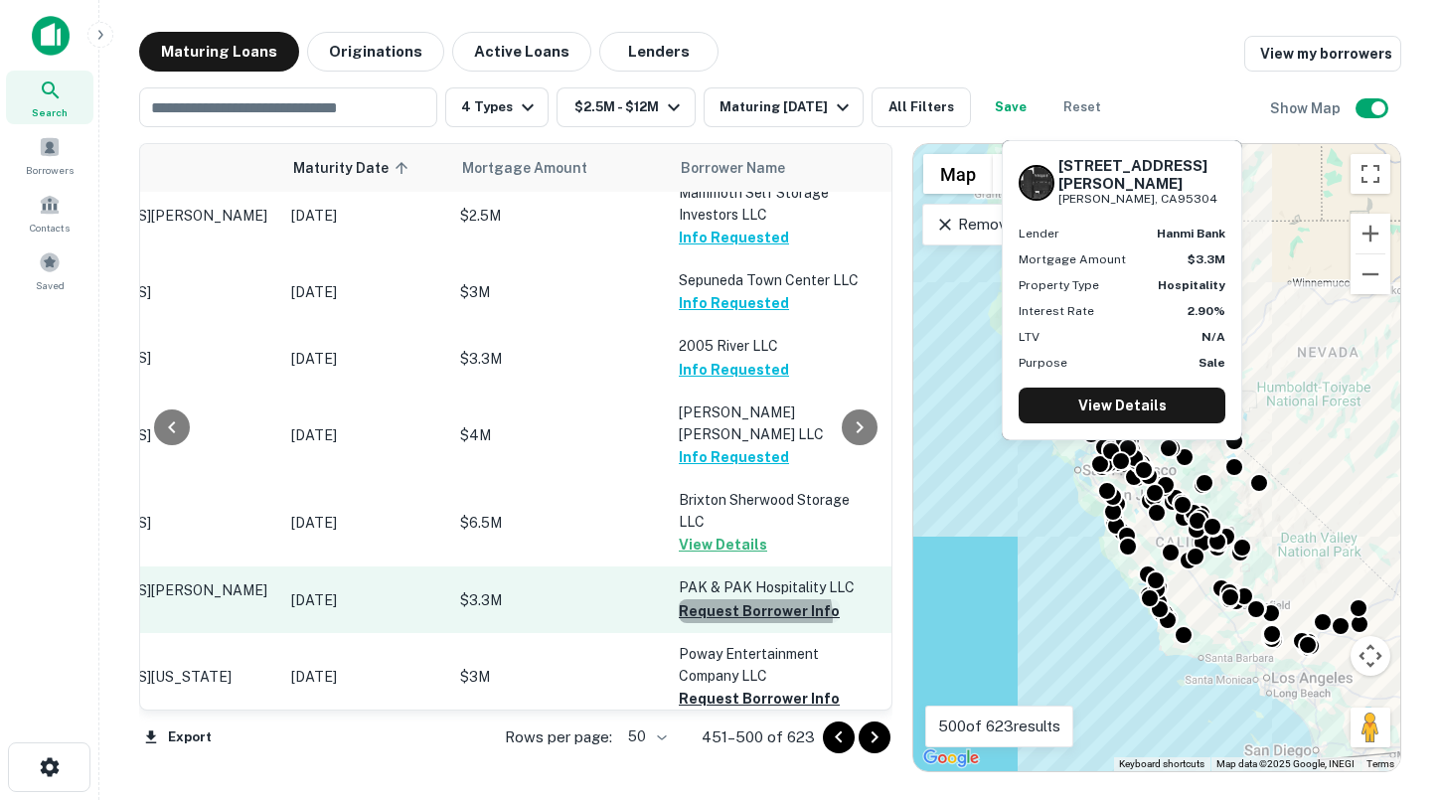
click at [754, 599] on button "Request Borrower Info" at bounding box center [759, 611] width 161 height 24
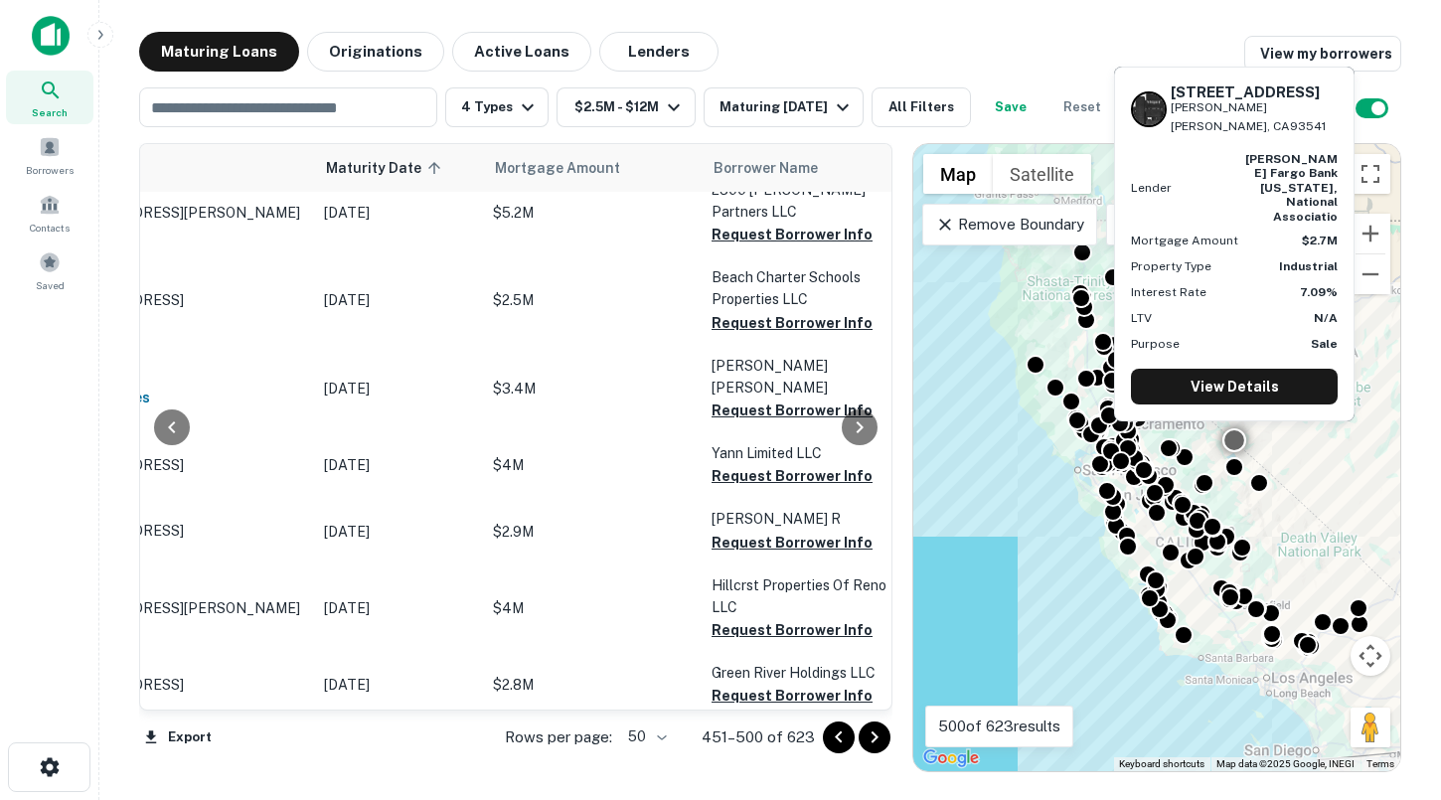
scroll to position [3022, 97]
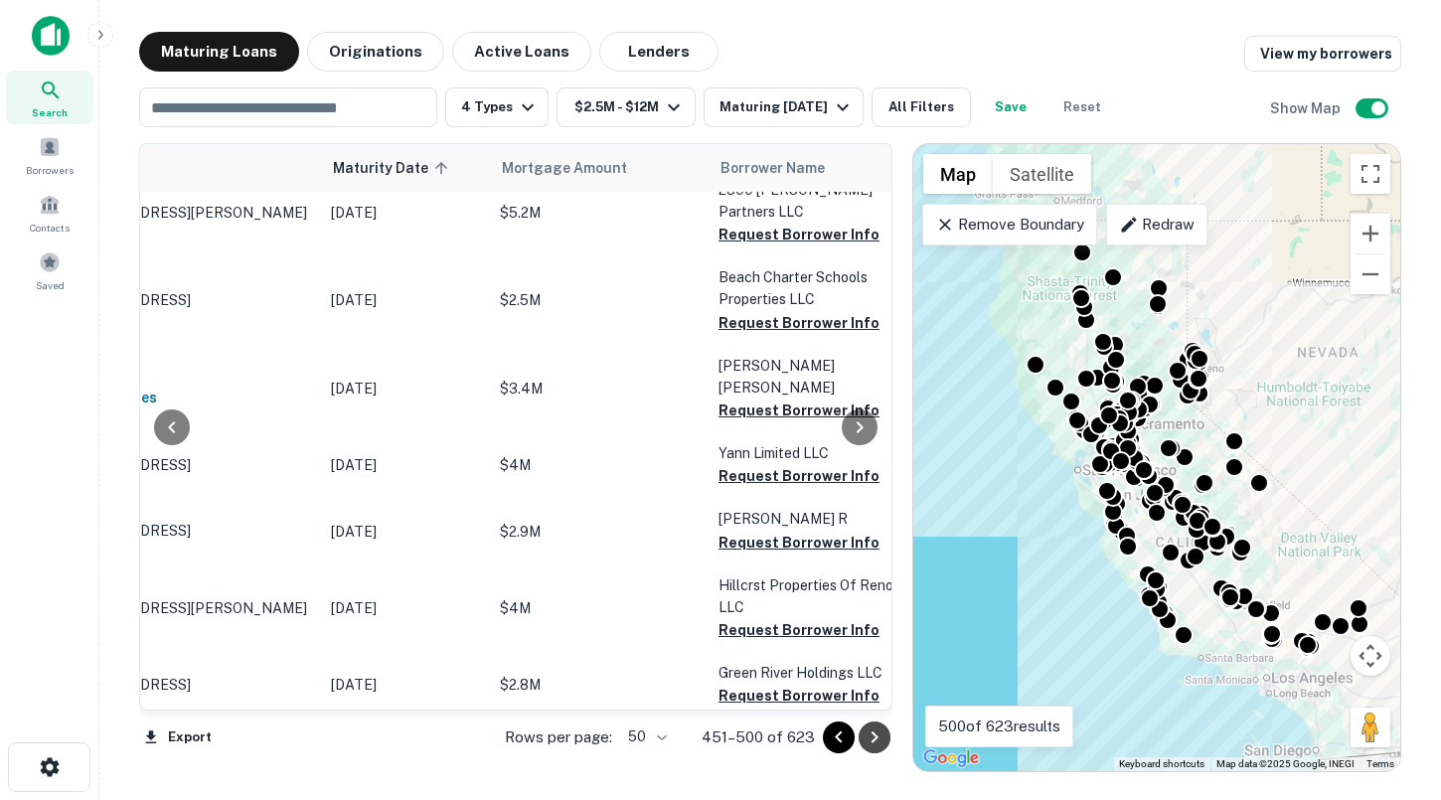
click at [868, 740] on icon "Go to next page" at bounding box center [875, 738] width 24 height 24
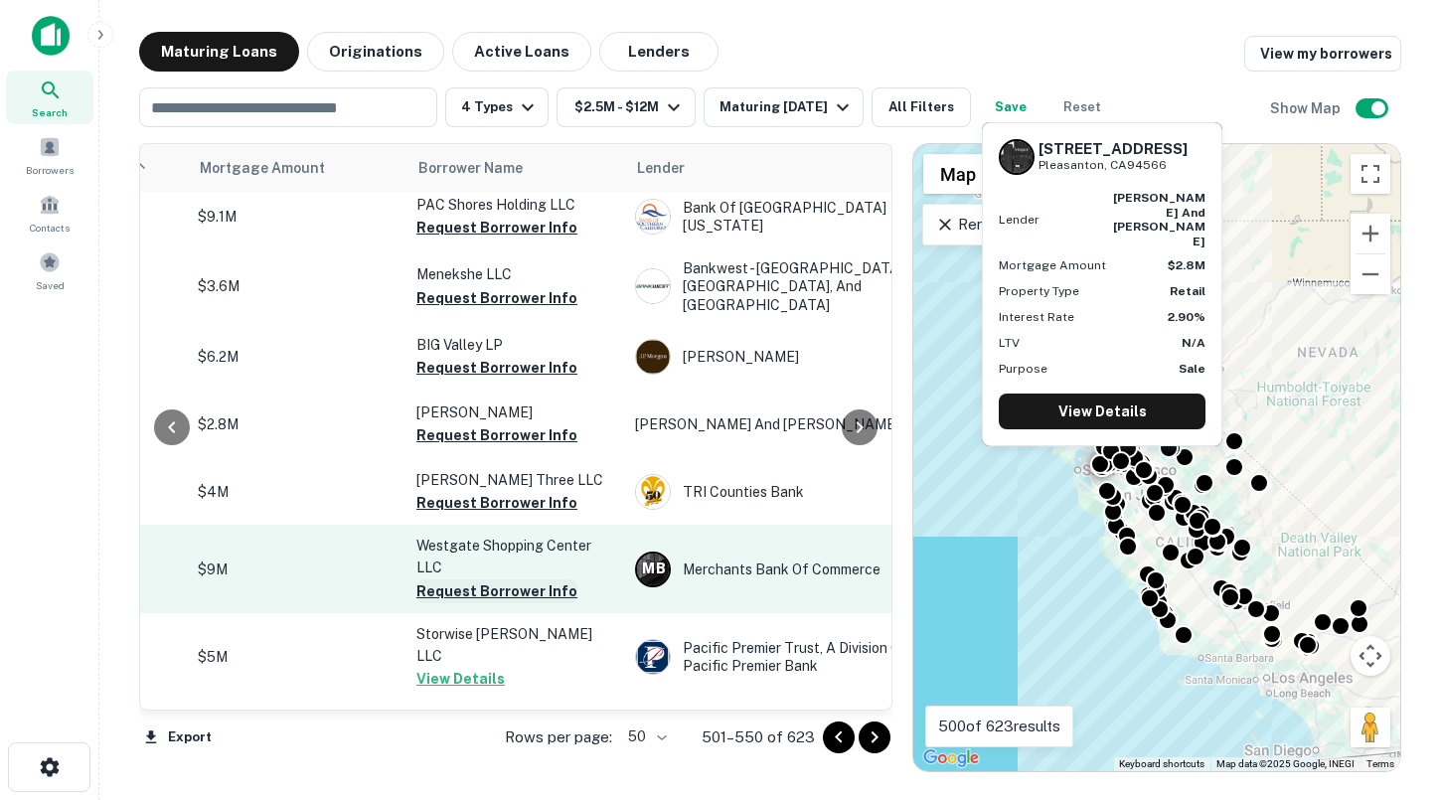
scroll to position [212, 400]
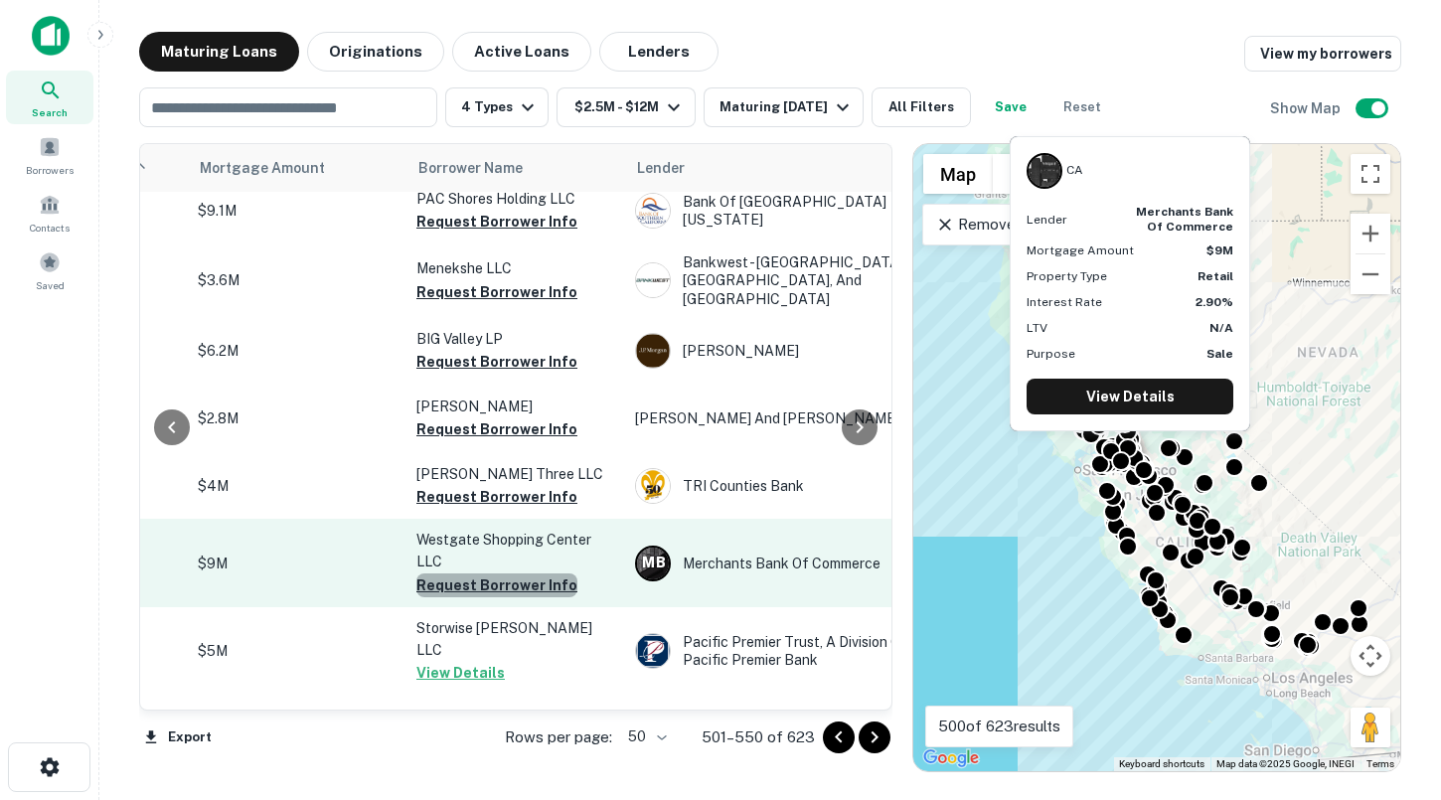
click at [527, 573] on button "Request Borrower Info" at bounding box center [496, 585] width 161 height 24
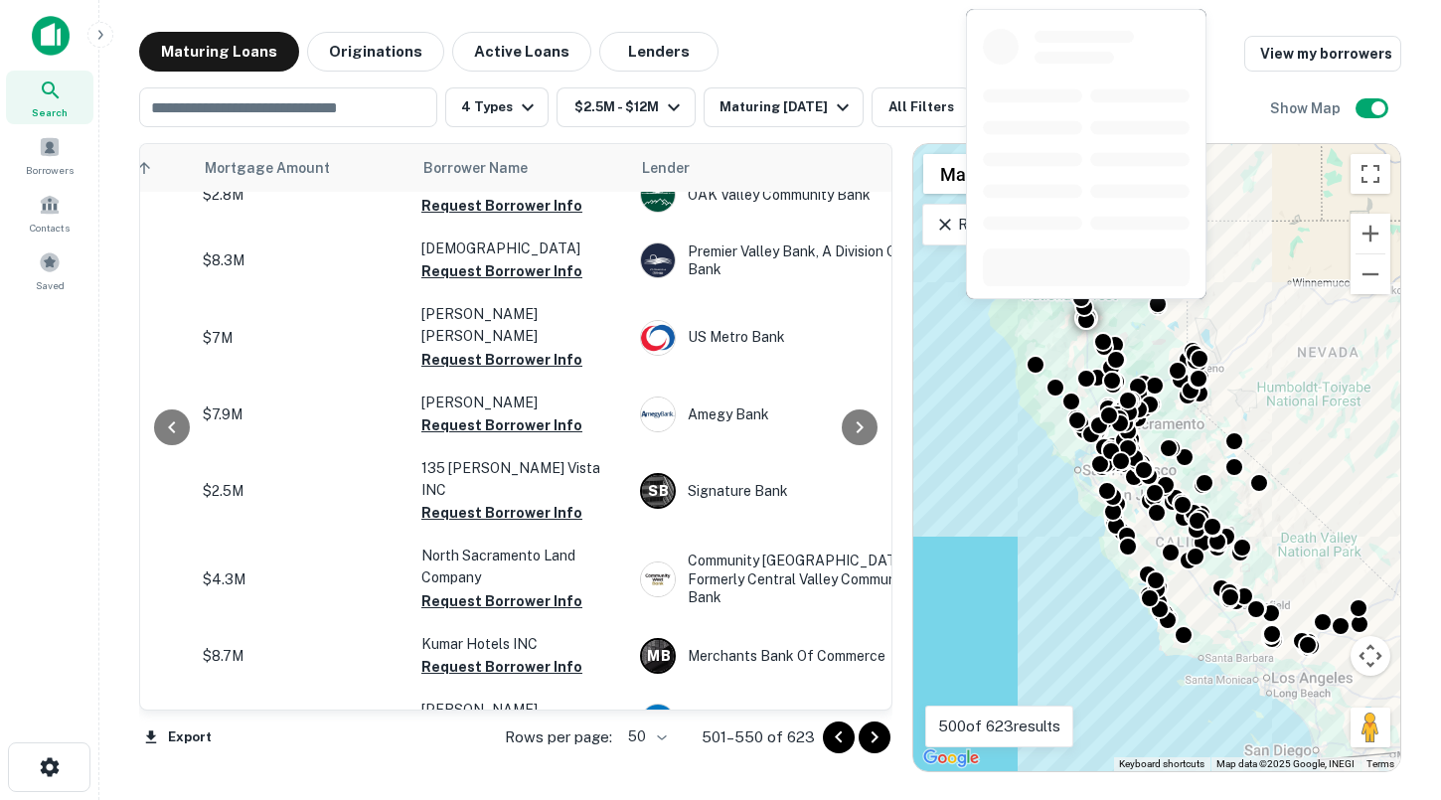
scroll to position [2127, 395]
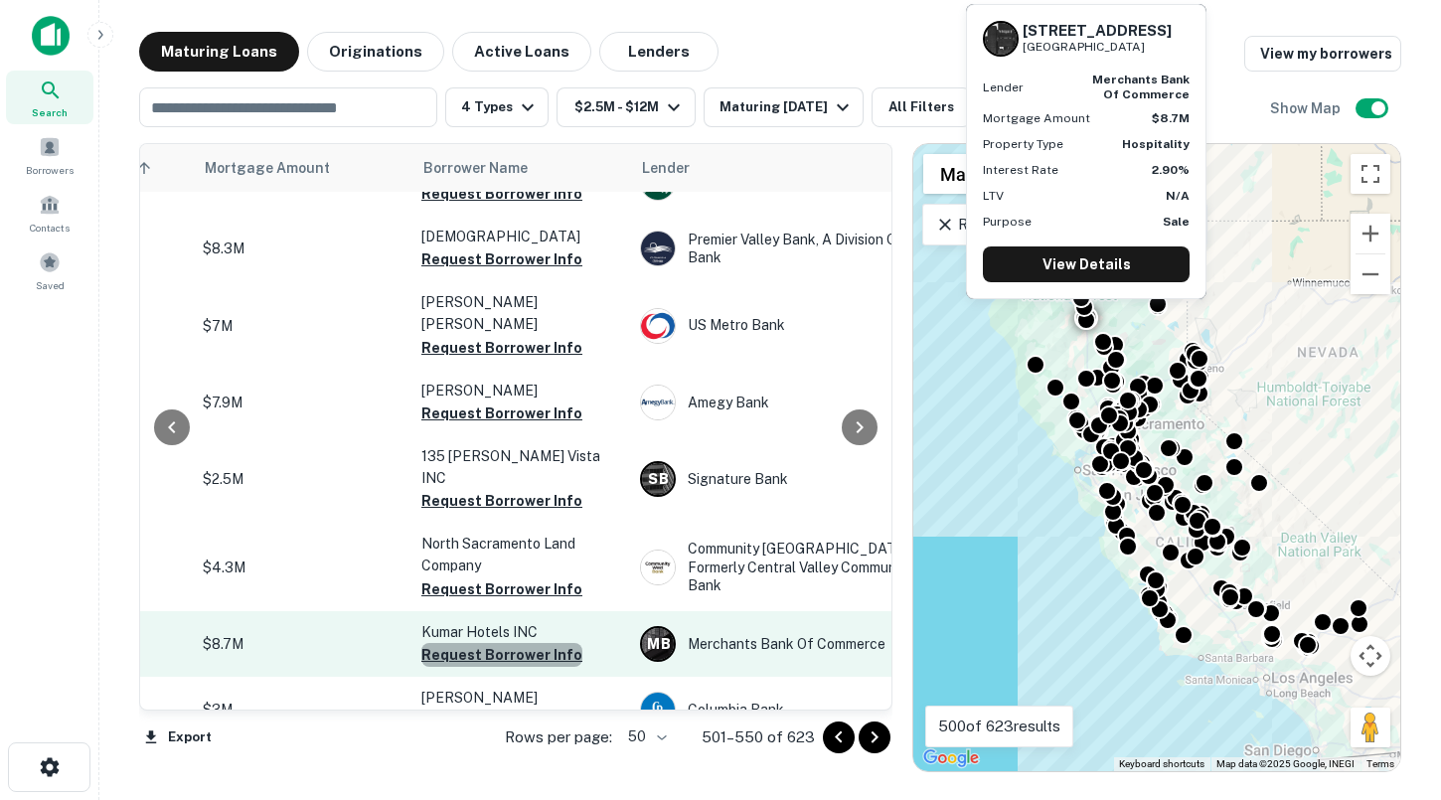
click at [516, 643] on button "Request Borrower Info" at bounding box center [501, 655] width 161 height 24
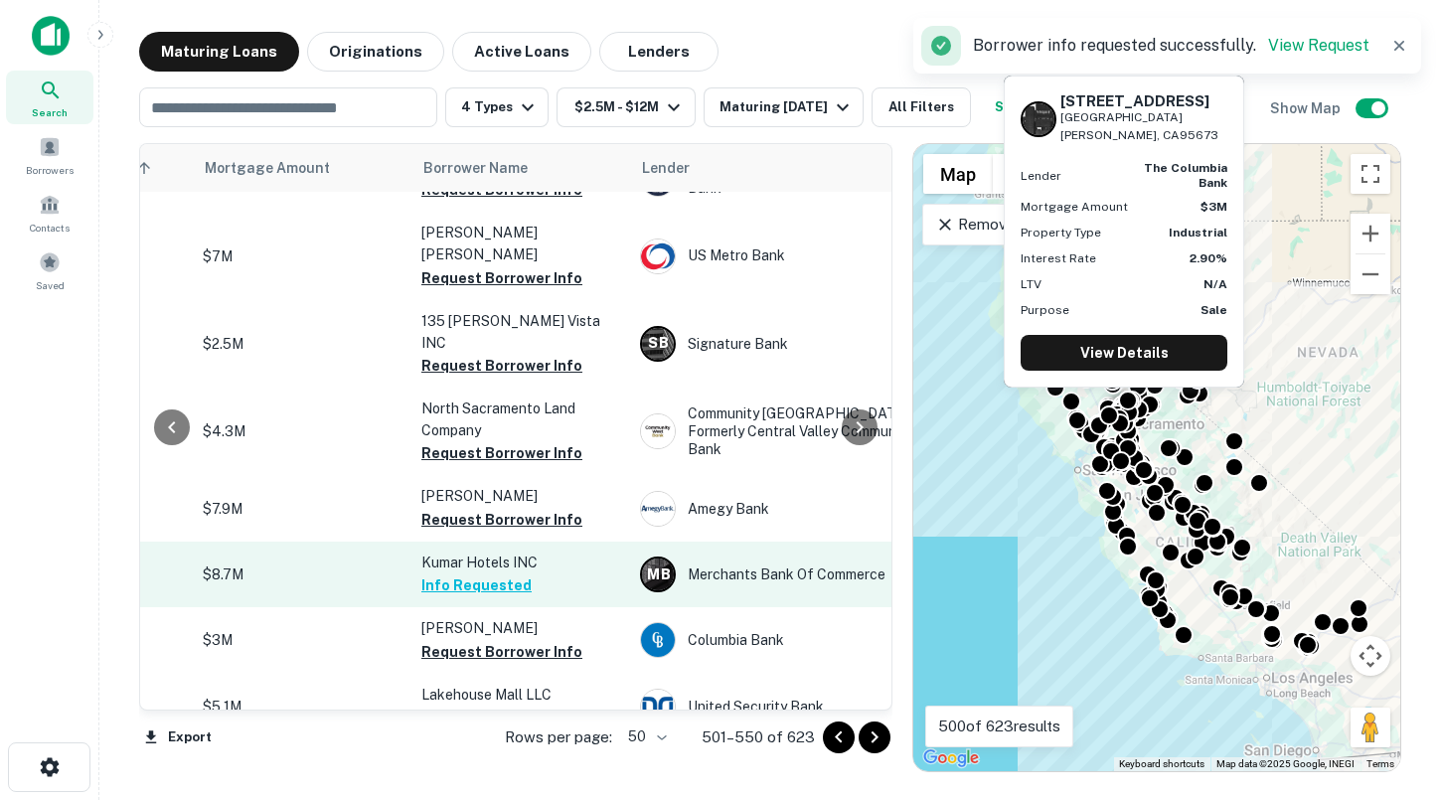
scroll to position [2217, 395]
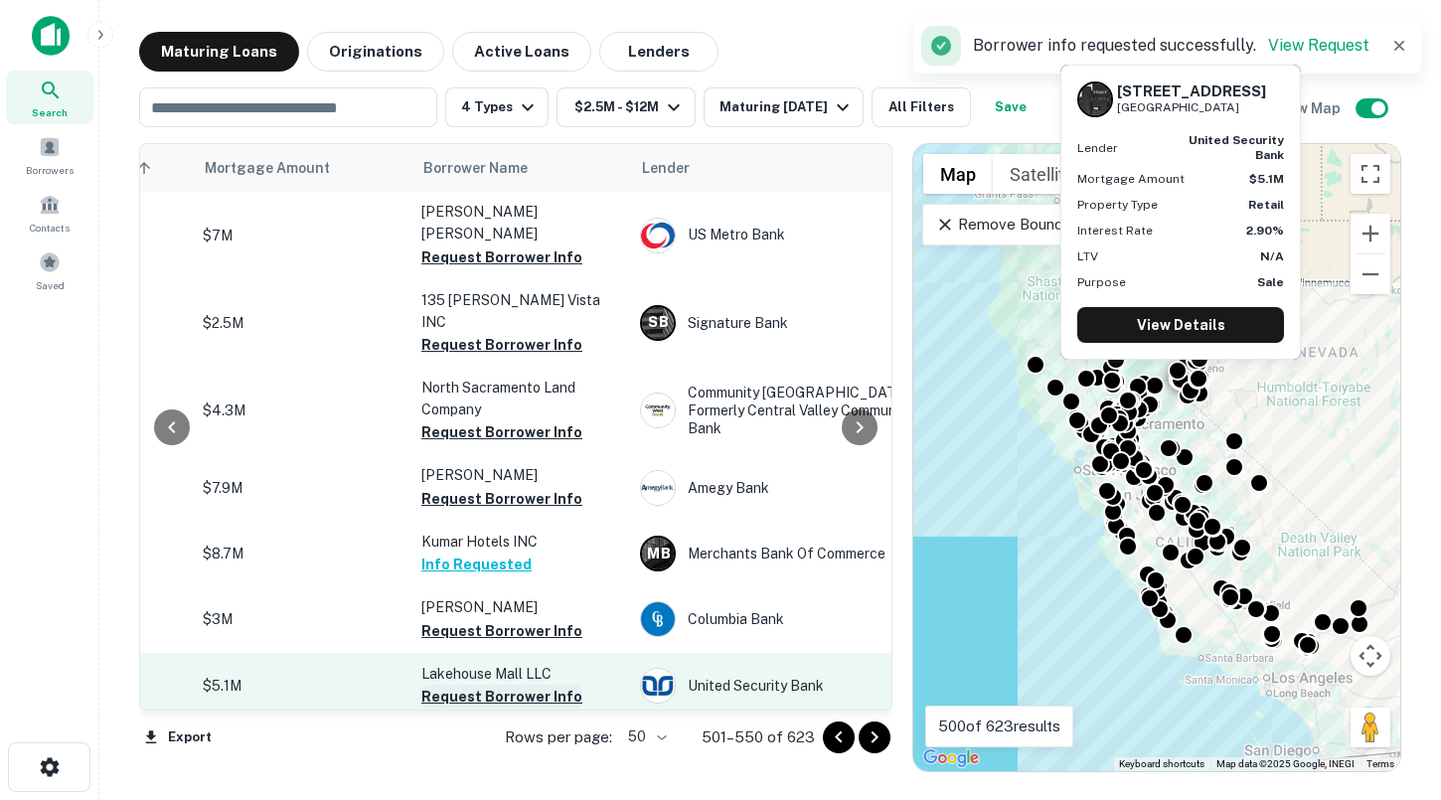
click at [522, 685] on button "Request Borrower Info" at bounding box center [501, 697] width 161 height 24
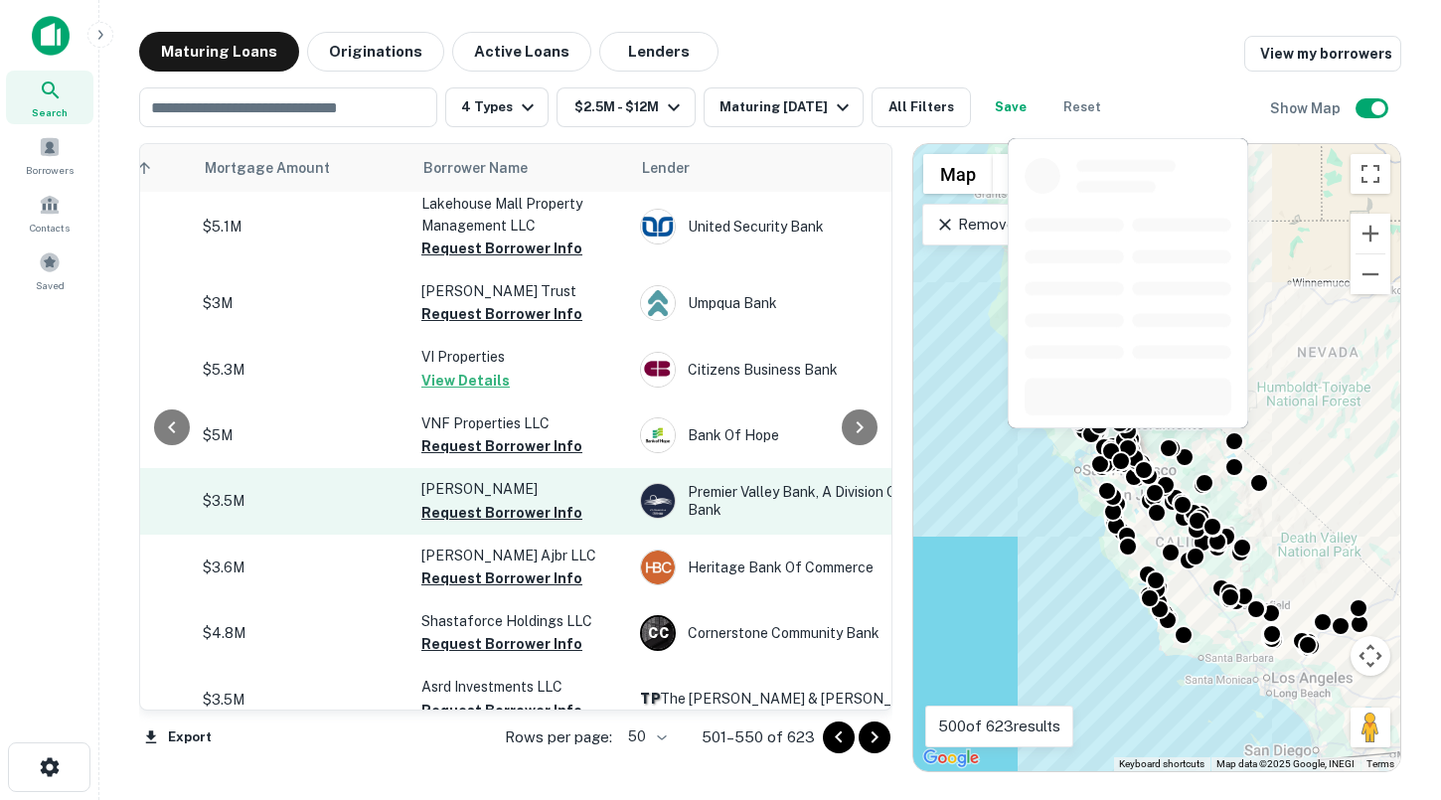
scroll to position [2960, 395]
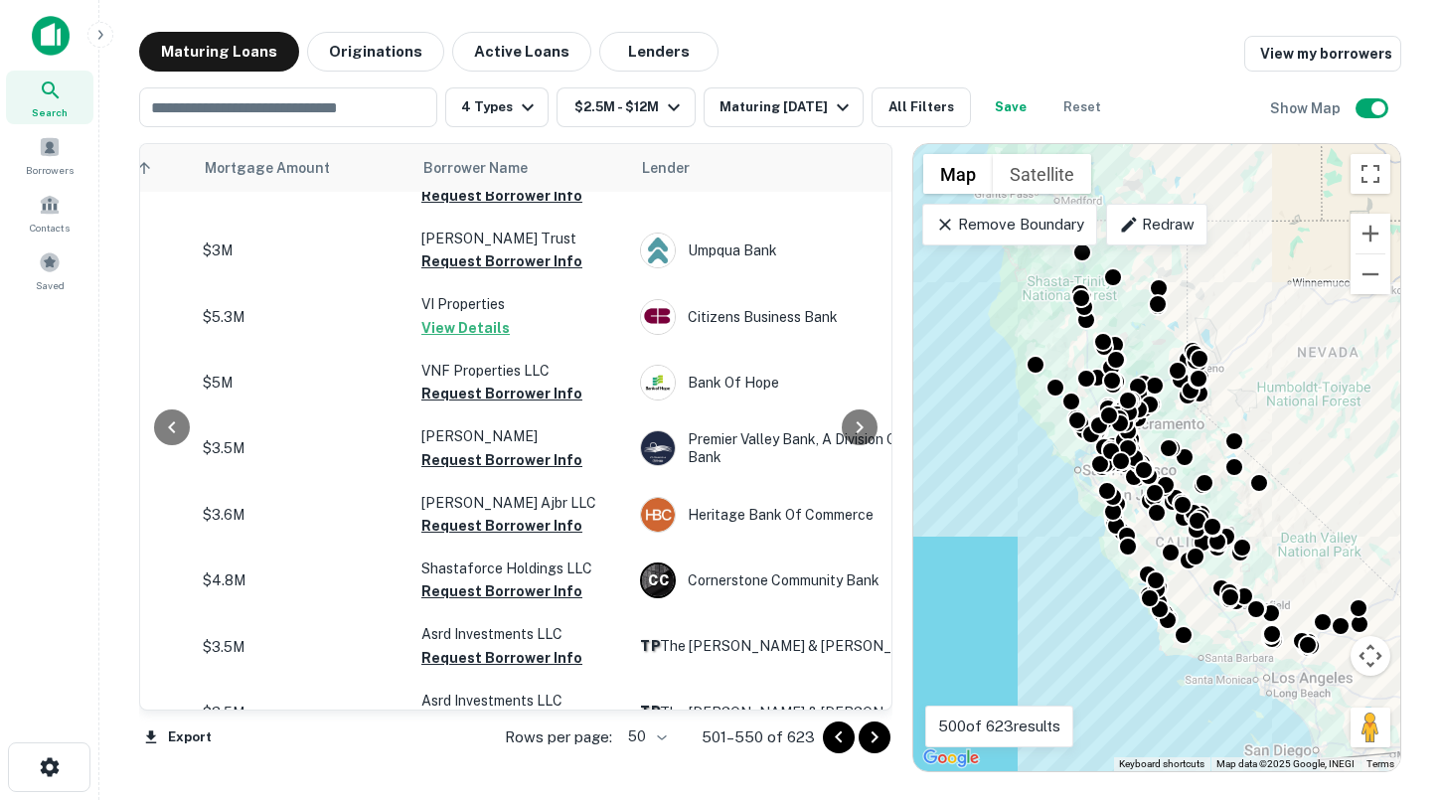
click at [878, 737] on icon "Go to next page" at bounding box center [875, 738] width 24 height 24
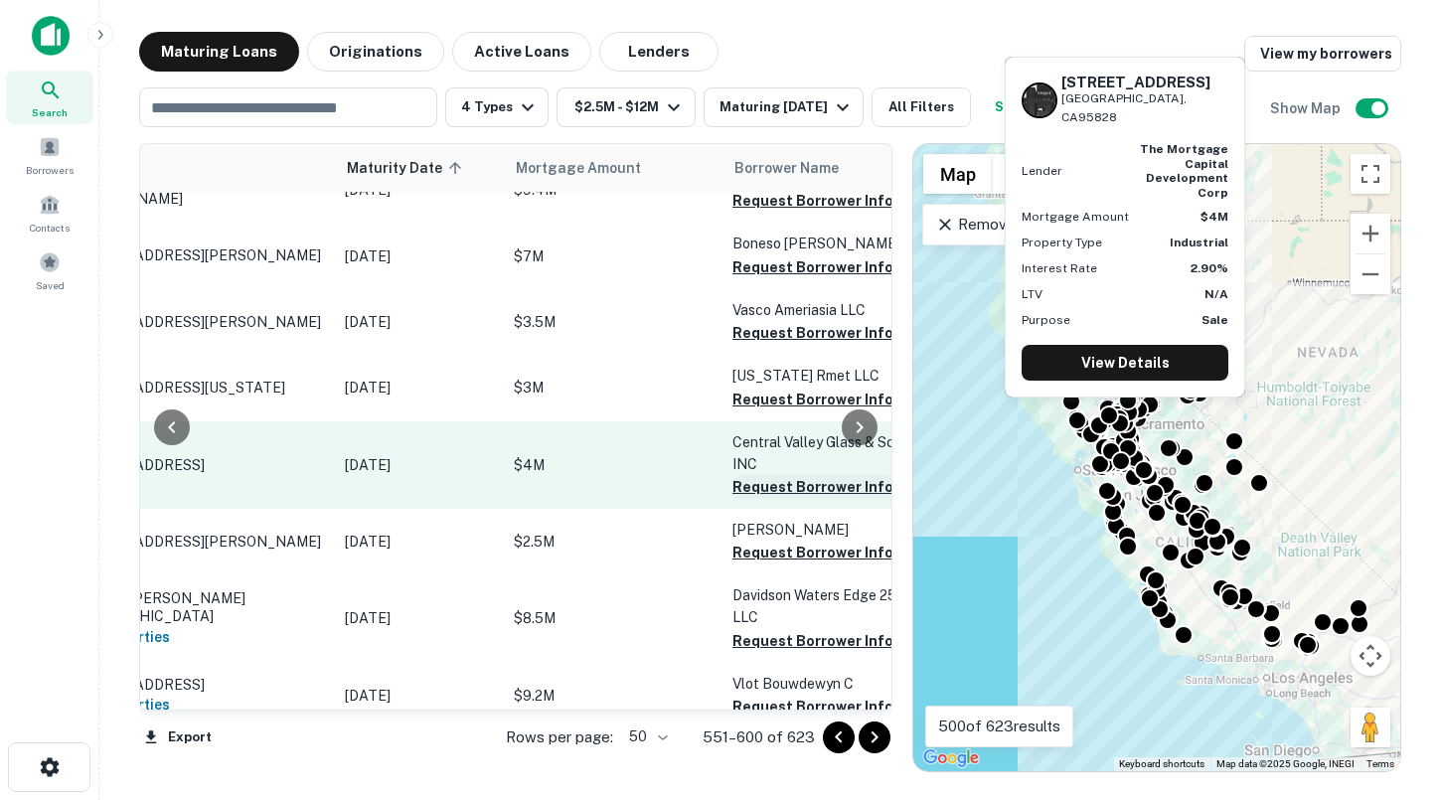
scroll to position [676, 79]
click at [770, 483] on button "Request Borrower Info" at bounding box center [817, 487] width 161 height 24
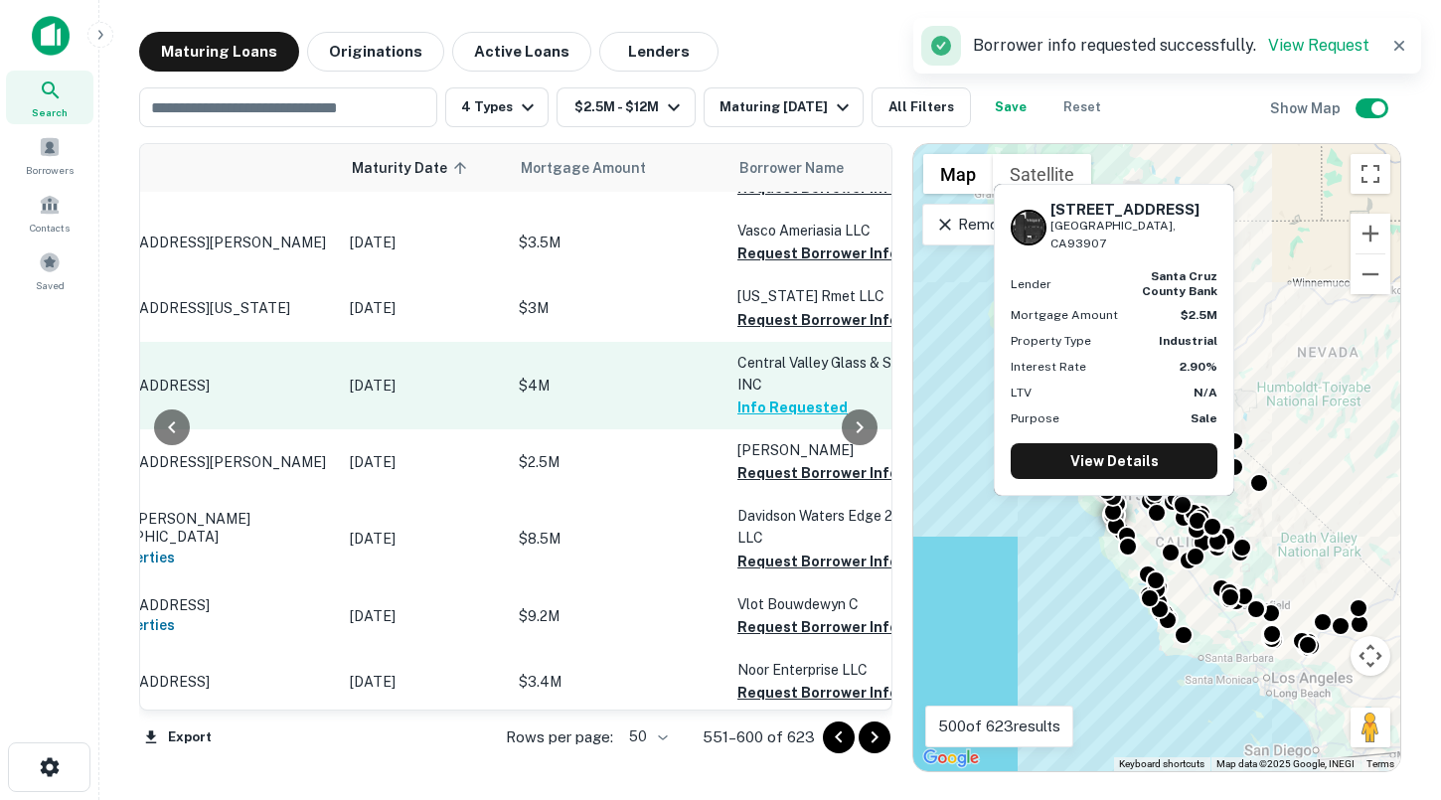
scroll to position [761, 79]
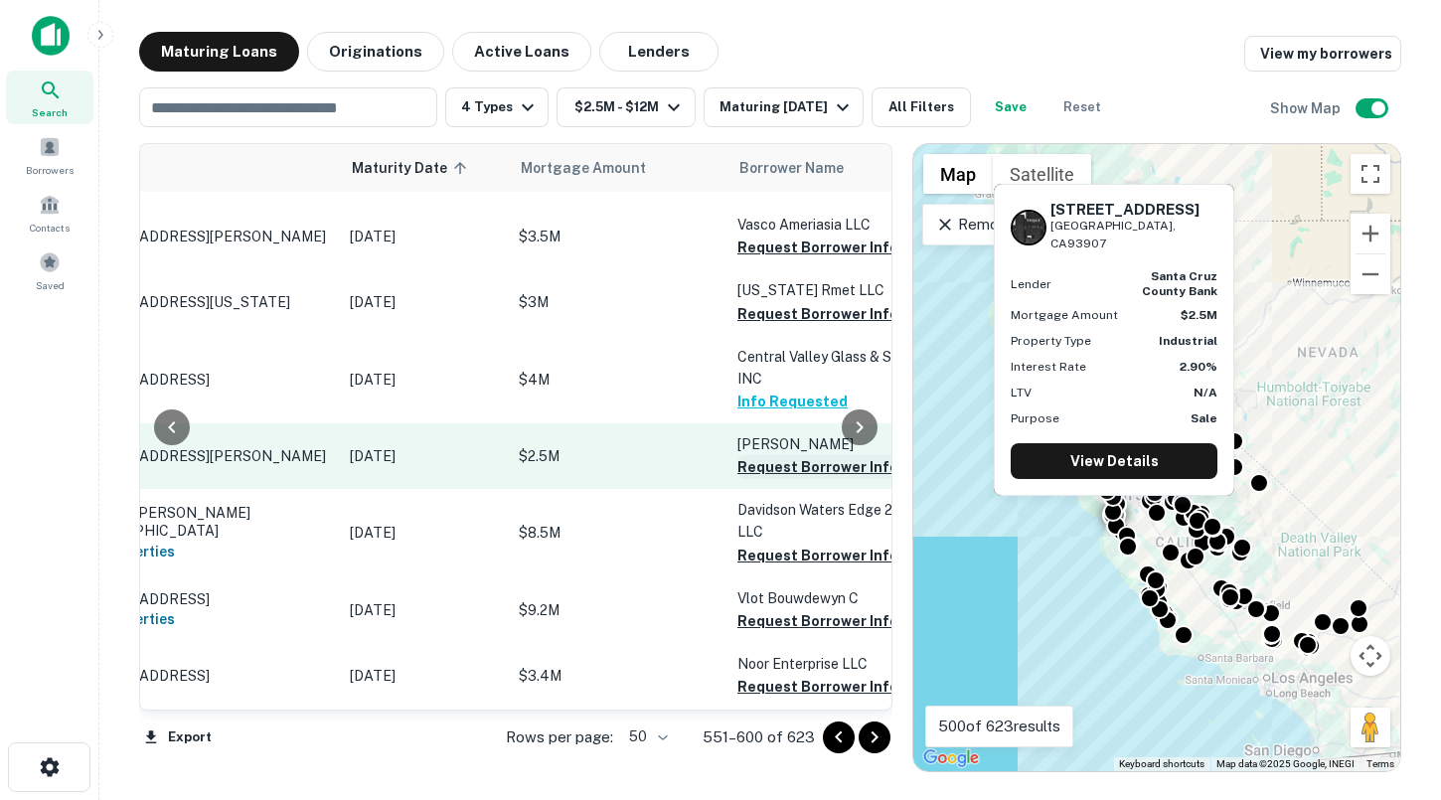
click at [761, 464] on button "Request Borrower Info" at bounding box center [817, 467] width 161 height 24
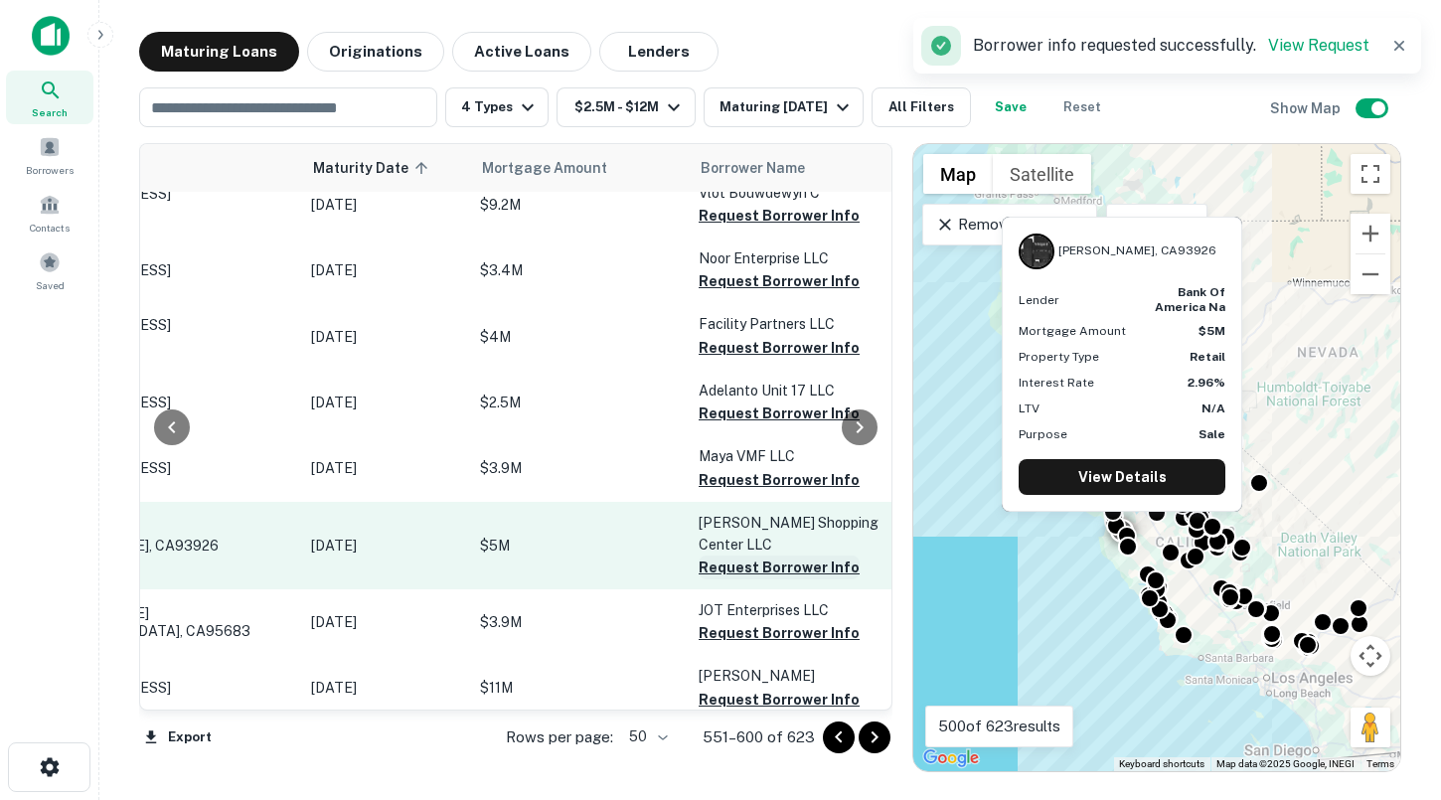
scroll to position [1167, 126]
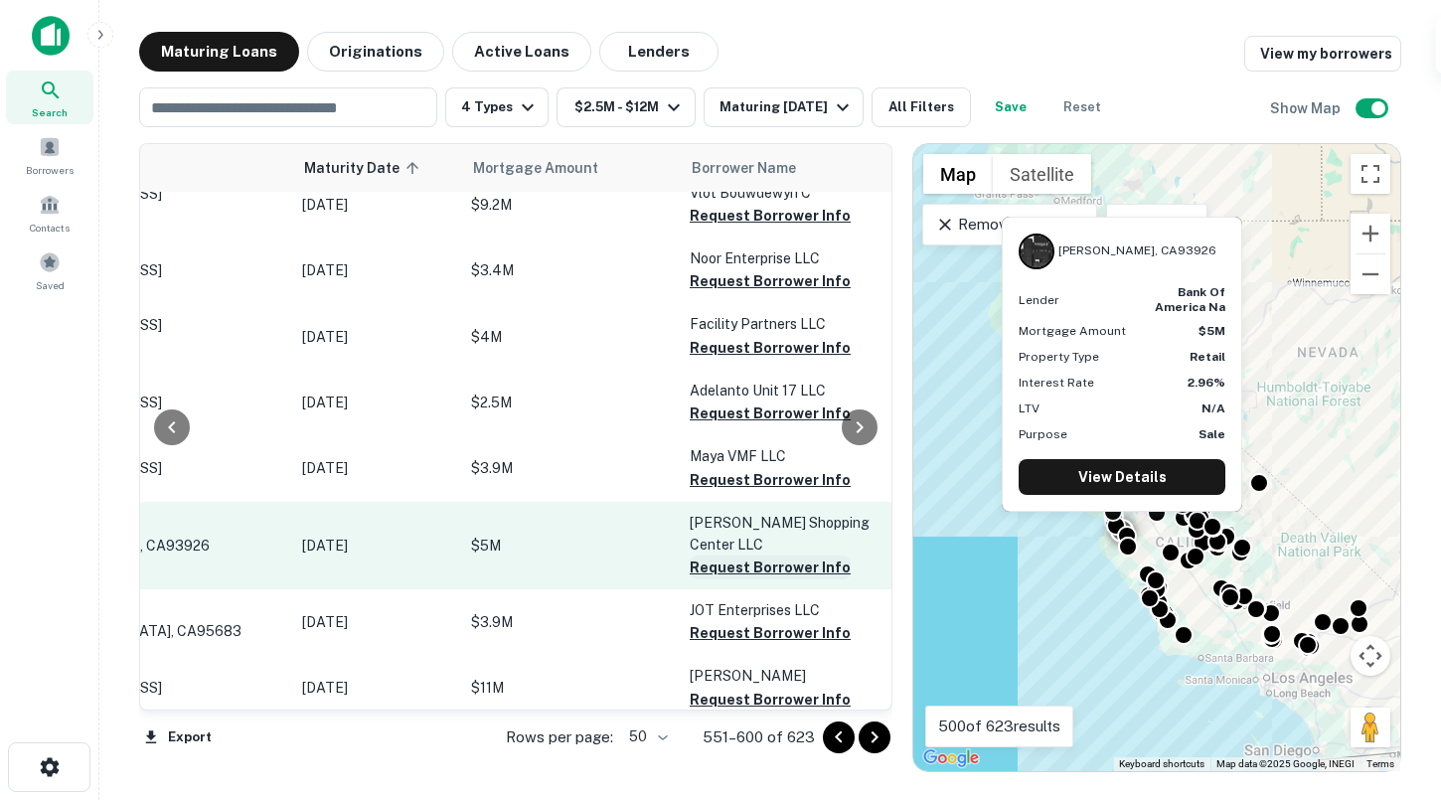
click at [759, 565] on button "Request Borrower Info" at bounding box center [770, 568] width 161 height 24
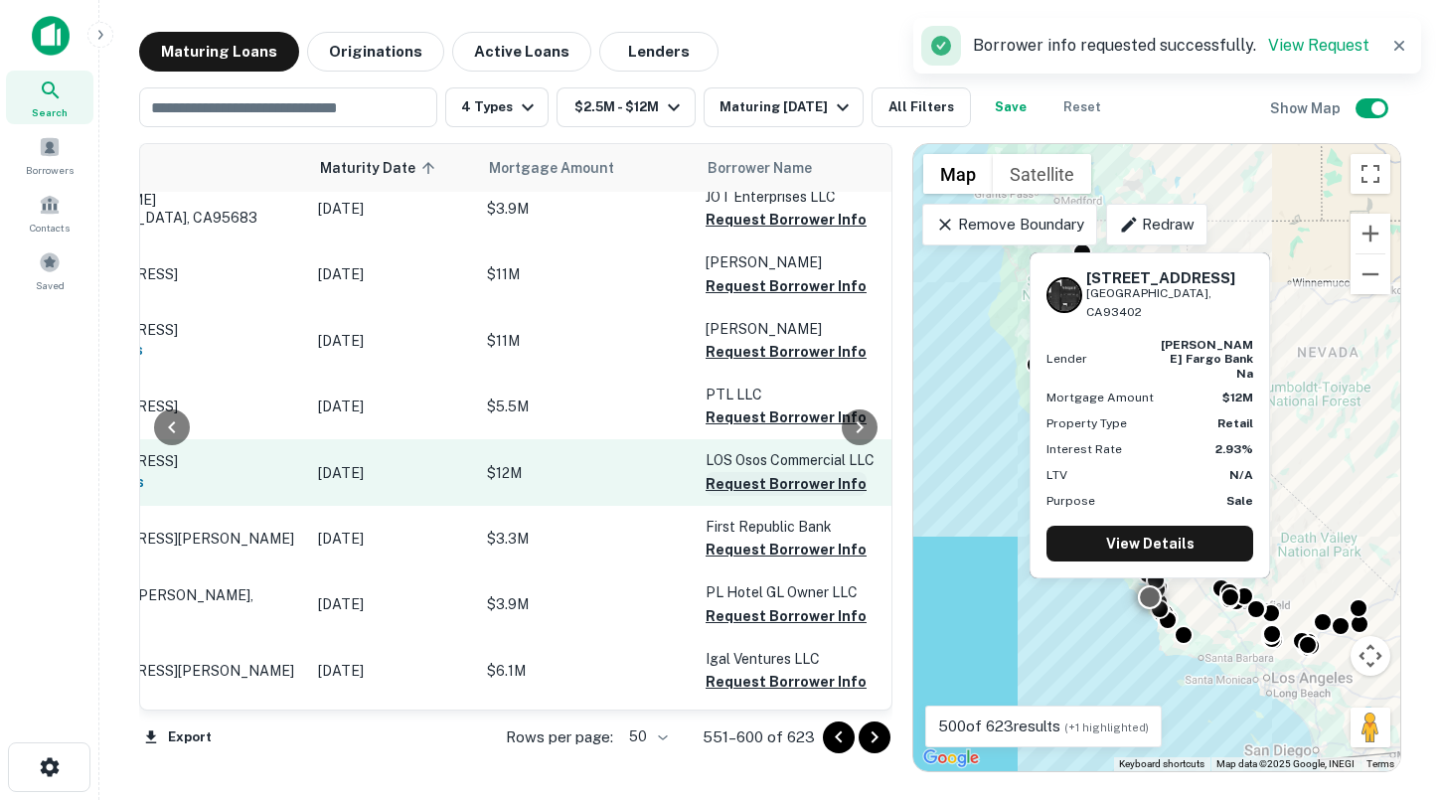
scroll to position [1580, 135]
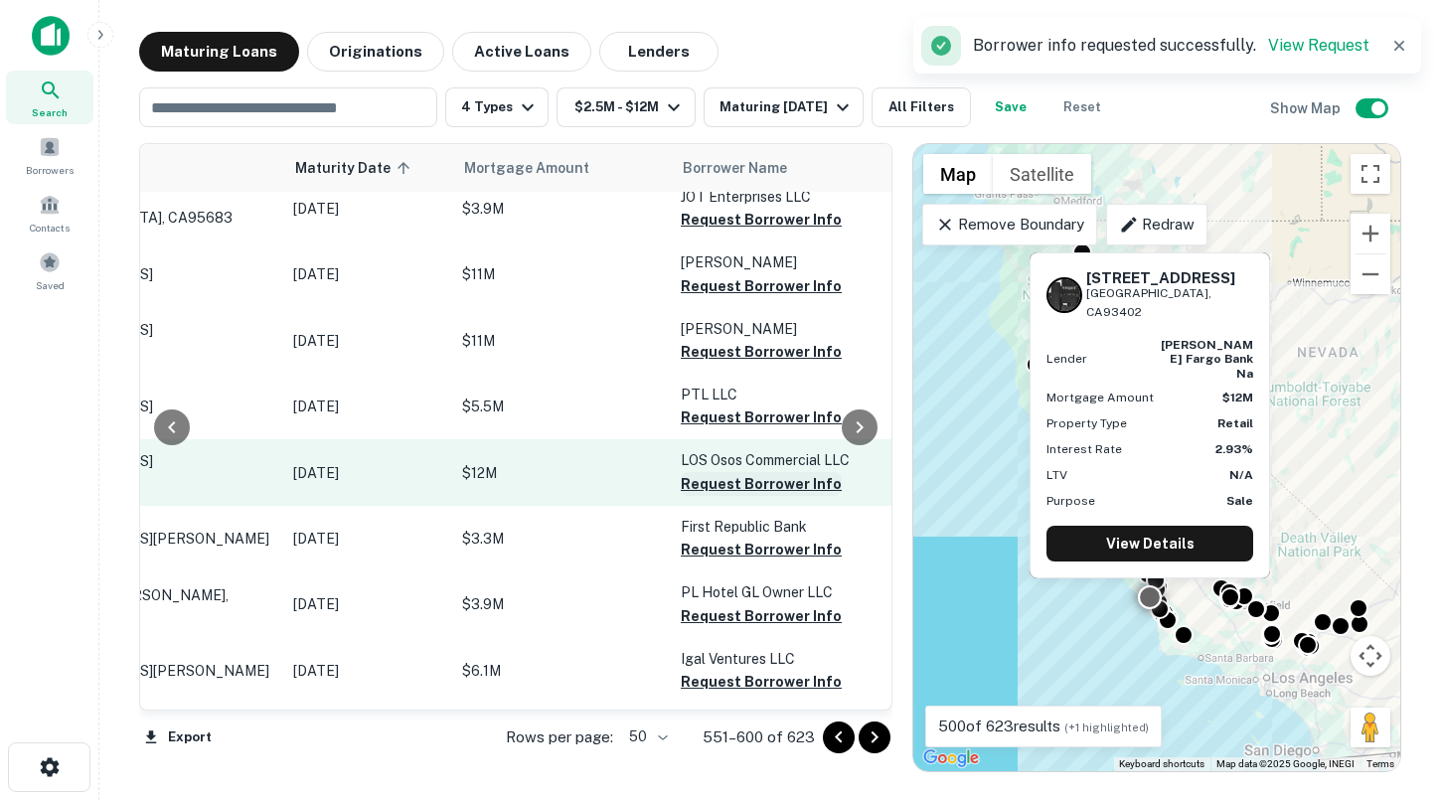
click at [730, 491] on button "Request Borrower Info" at bounding box center [761, 484] width 161 height 24
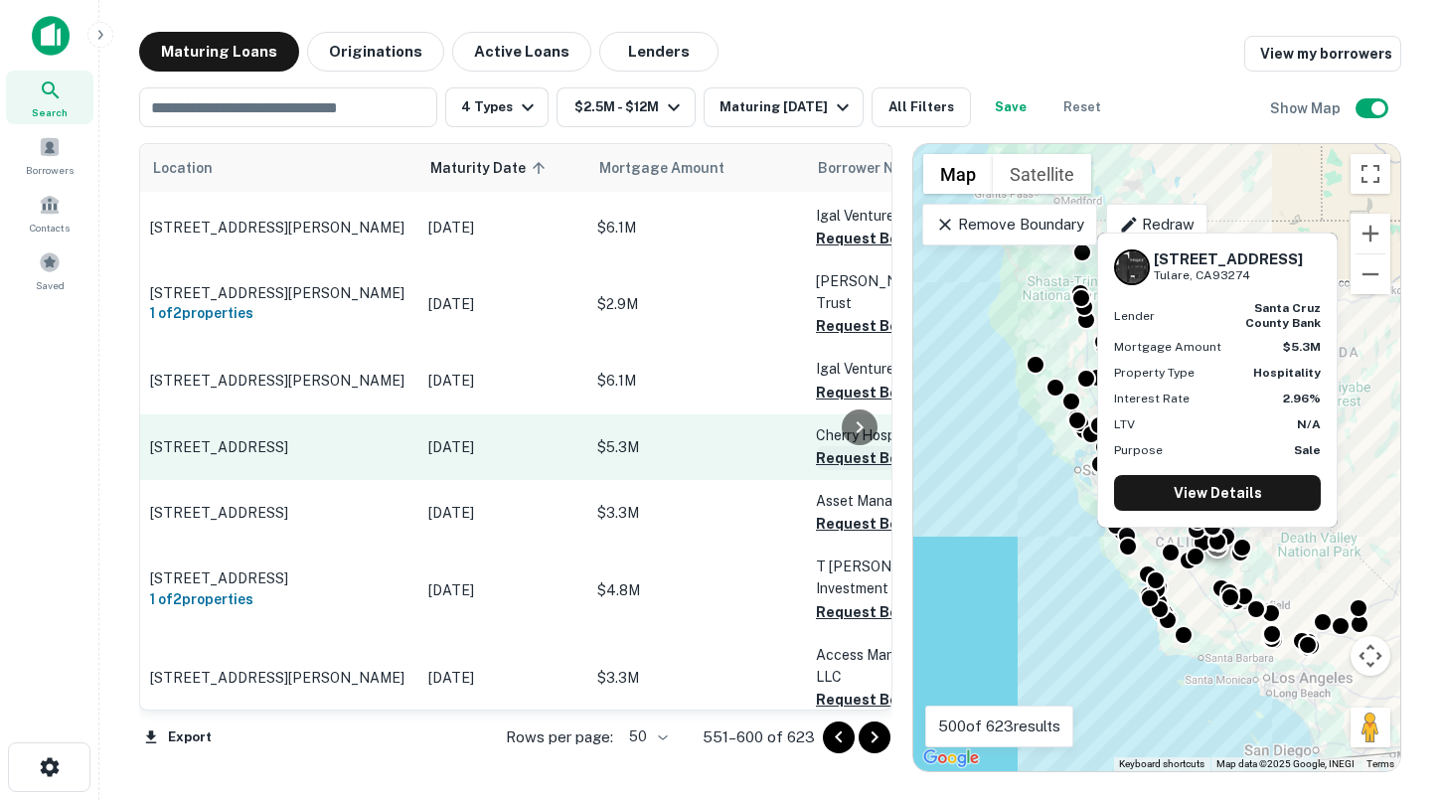
scroll to position [2024, 61]
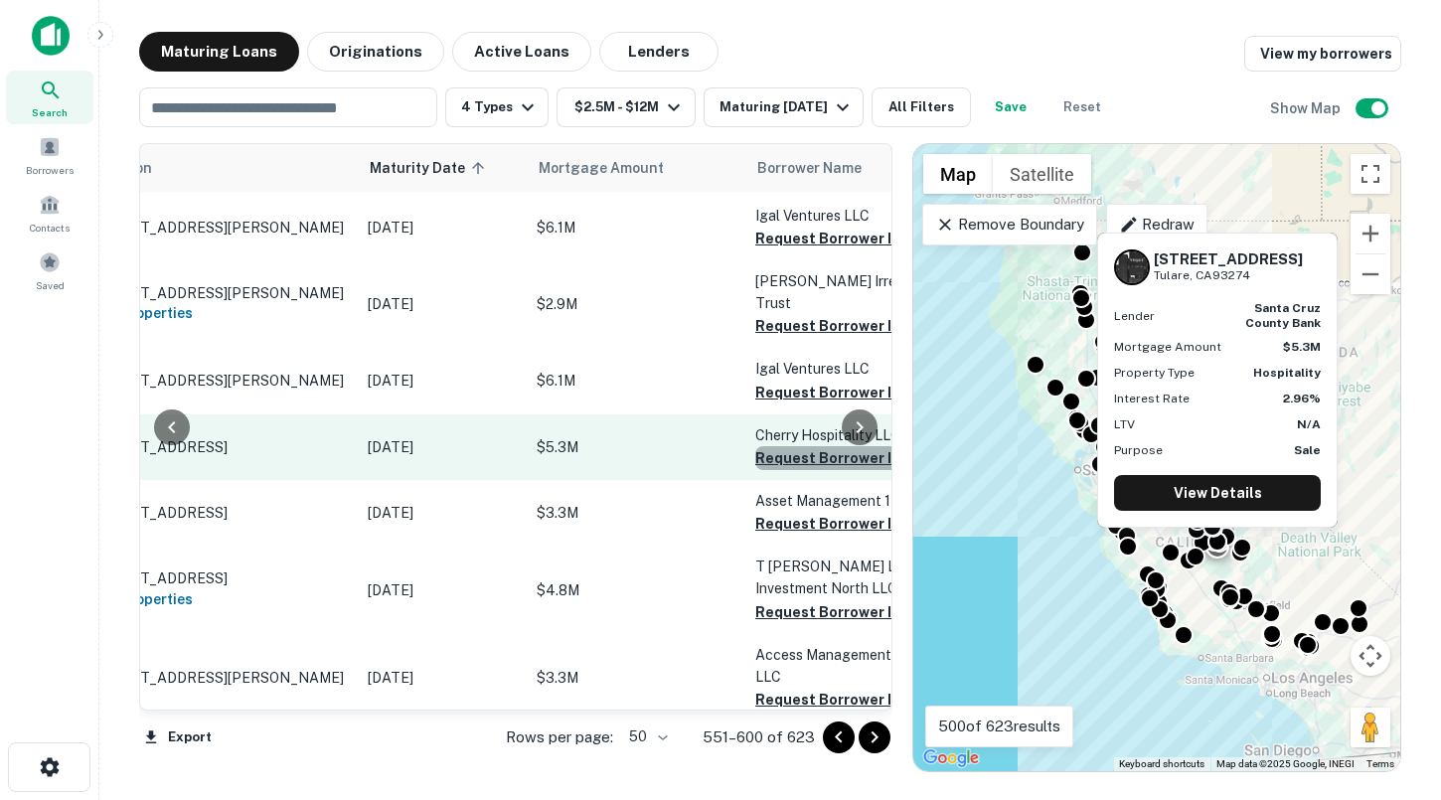
click at [772, 453] on button "Request Borrower Info" at bounding box center [835, 458] width 161 height 24
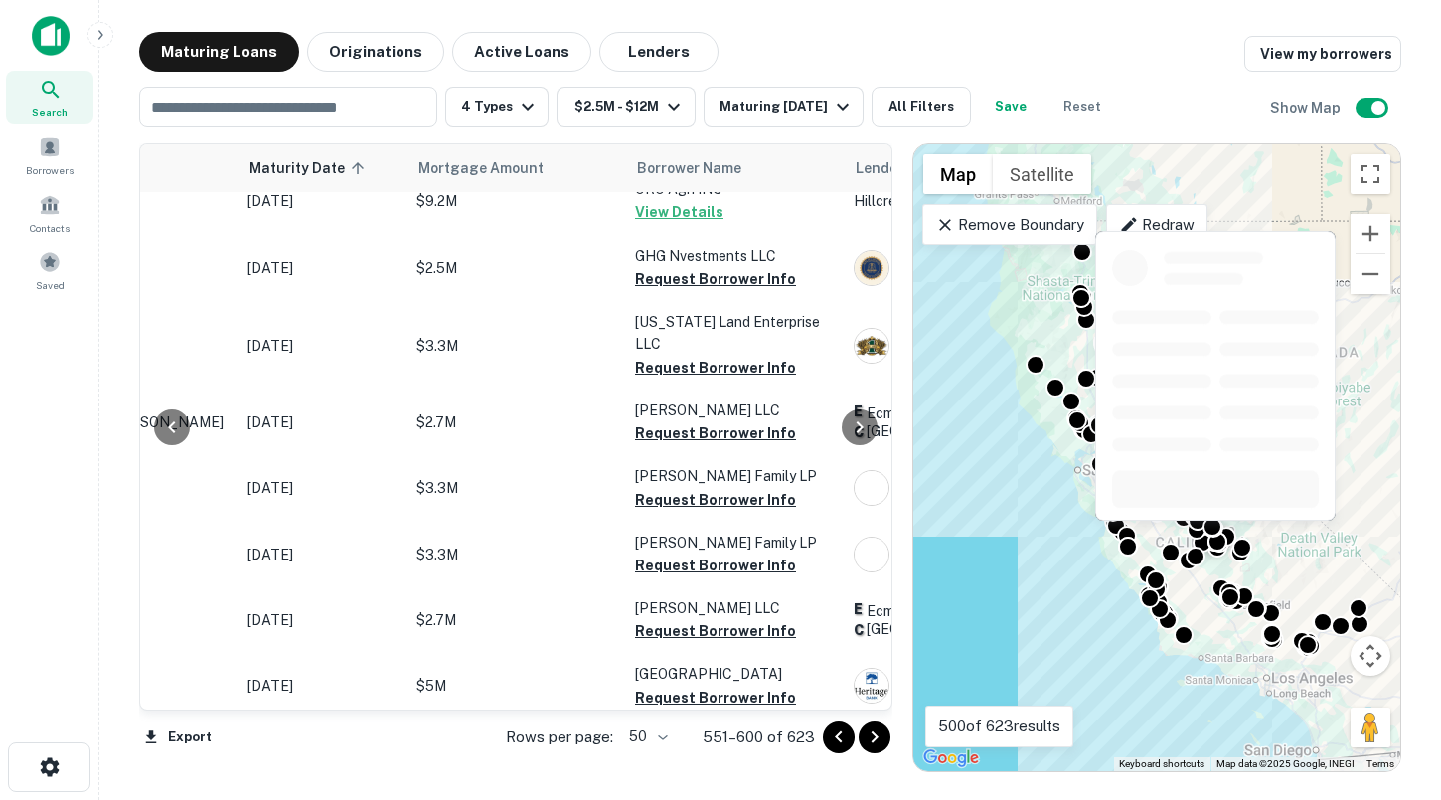
scroll to position [2975, 181]
